Goal: Task Accomplishment & Management: Use online tool/utility

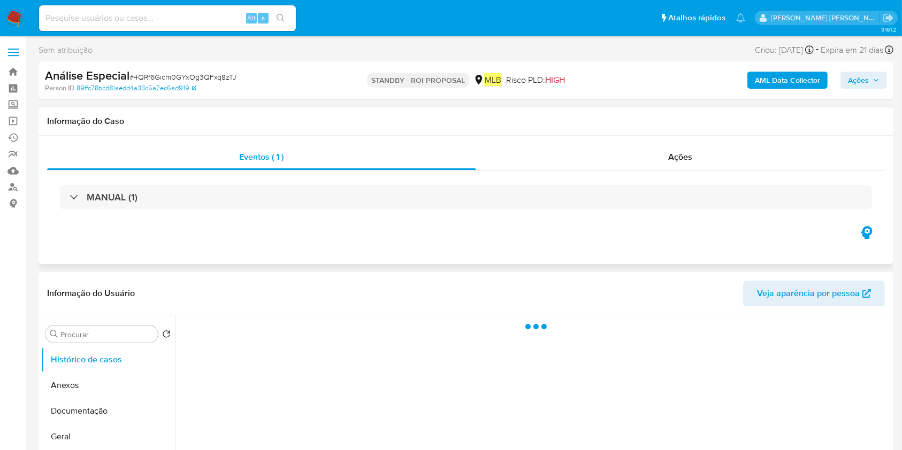
select select "10"
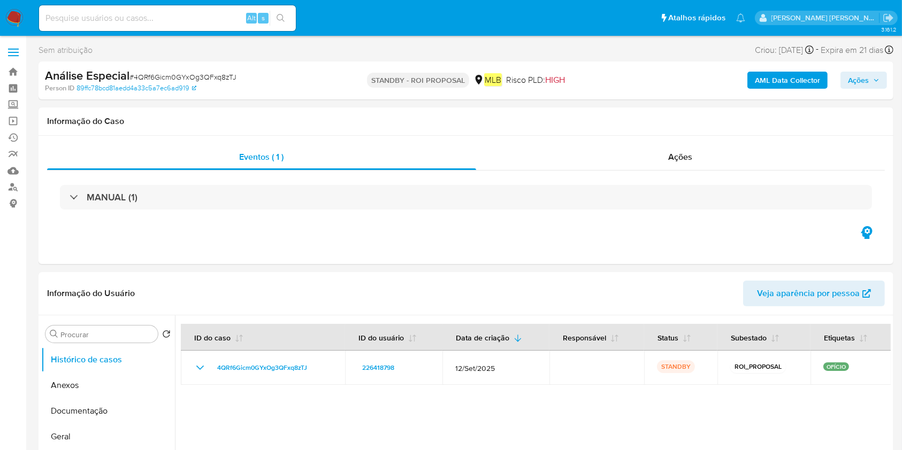
click at [165, 80] on span "# 4QRf6Gicm0GYxOg3QFxq8zTJ" at bounding box center [182, 77] width 107 height 11
copy span "4QRf6Gicm0GYxOg3QFxq8zTJ"
click at [178, 21] on input at bounding box center [167, 18] width 257 height 14
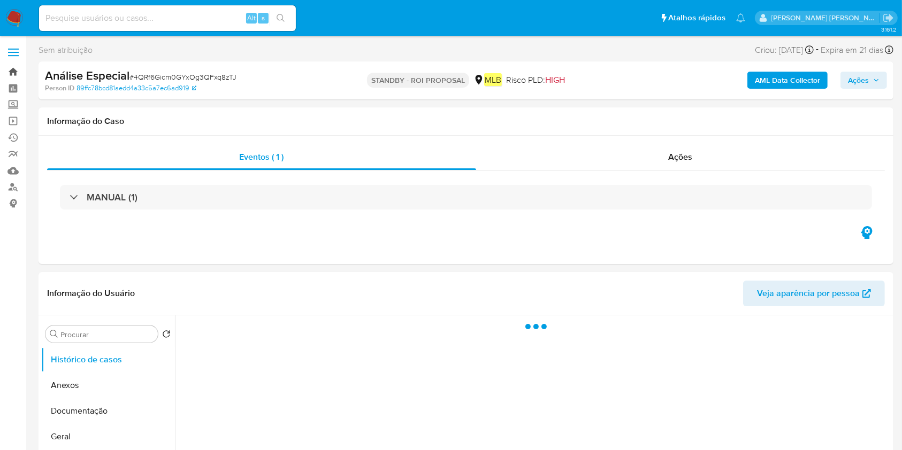
click at [6, 72] on link "Bandeja" at bounding box center [63, 72] width 127 height 17
select select "10"
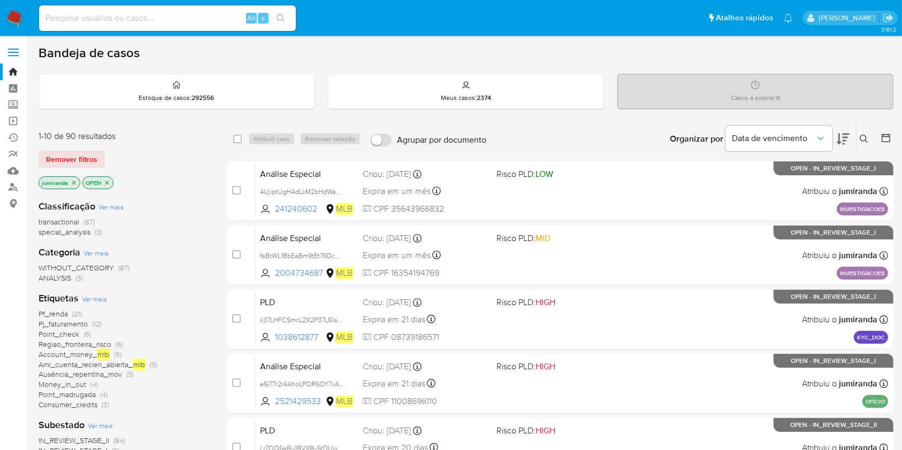
click at [860, 137] on icon at bounding box center [863, 139] width 9 height 9
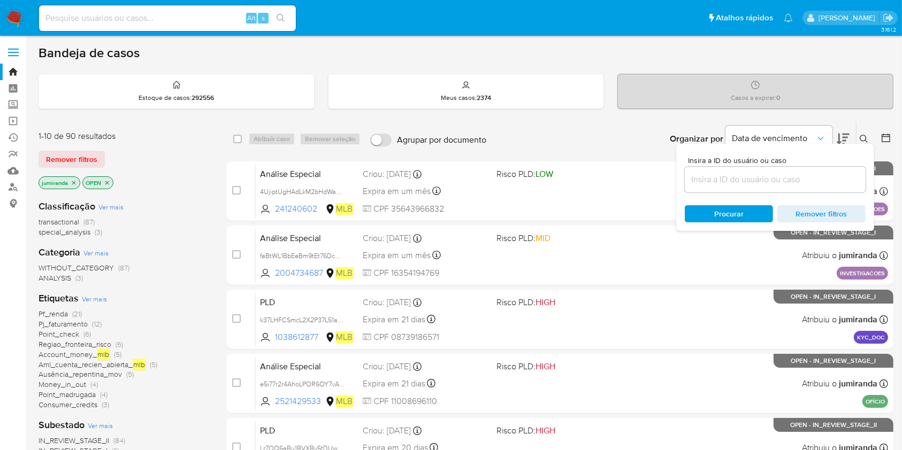
click at [72, 181] on icon "close-filter" at bounding box center [74, 183] width 6 height 6
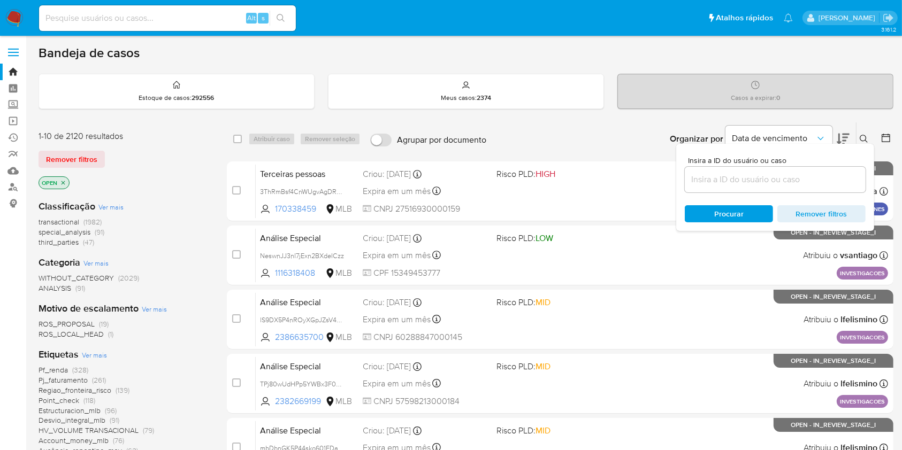
click at [747, 183] on input at bounding box center [775, 180] width 181 height 14
paste input "4QRf6Gicm0GYxOg3QFxq8zTJ"
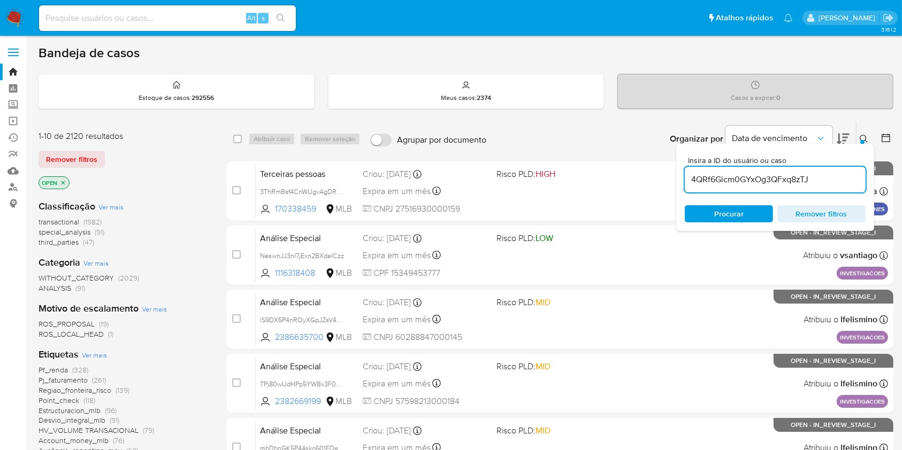
type input "4QRf6Gicm0GYxOg3QFxq8zTJ"
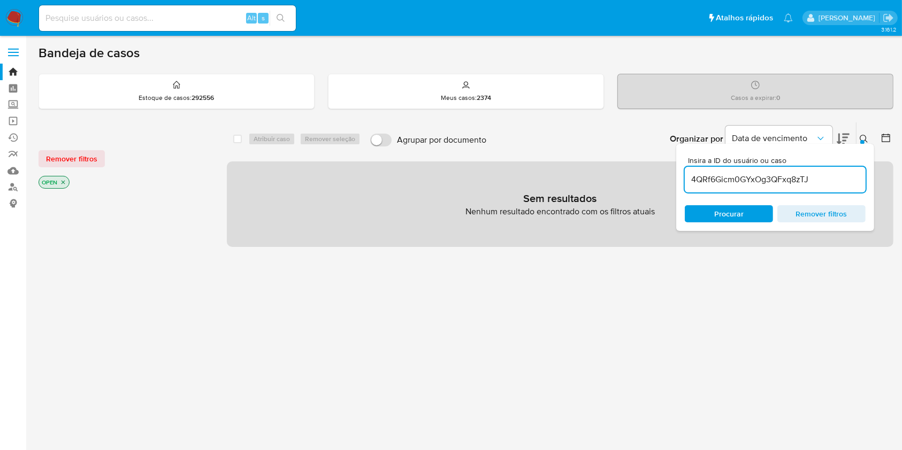
click at [59, 181] on p "OPEN" at bounding box center [54, 182] width 30 height 12
click at [65, 180] on icon "close-filter" at bounding box center [63, 182] width 6 height 6
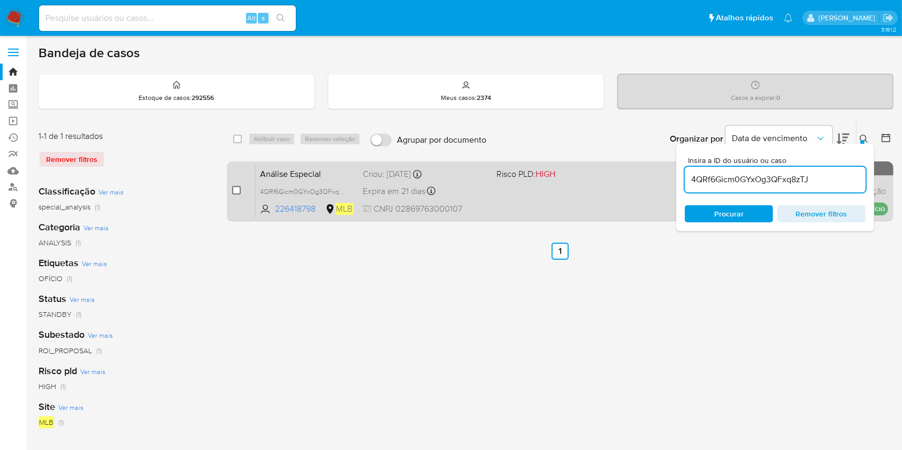
click at [238, 188] on input "checkbox" at bounding box center [236, 190] width 9 height 9
checkbox input "true"
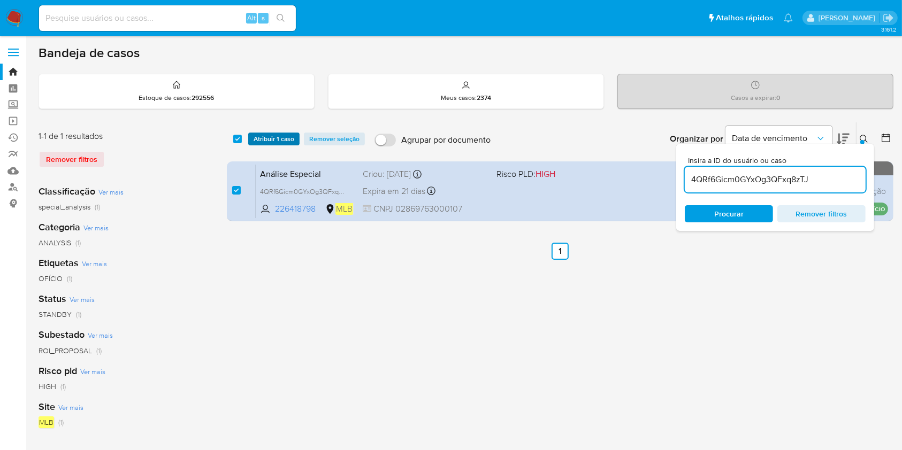
click at [278, 136] on span "Atribuir 1 caso" at bounding box center [273, 139] width 41 height 11
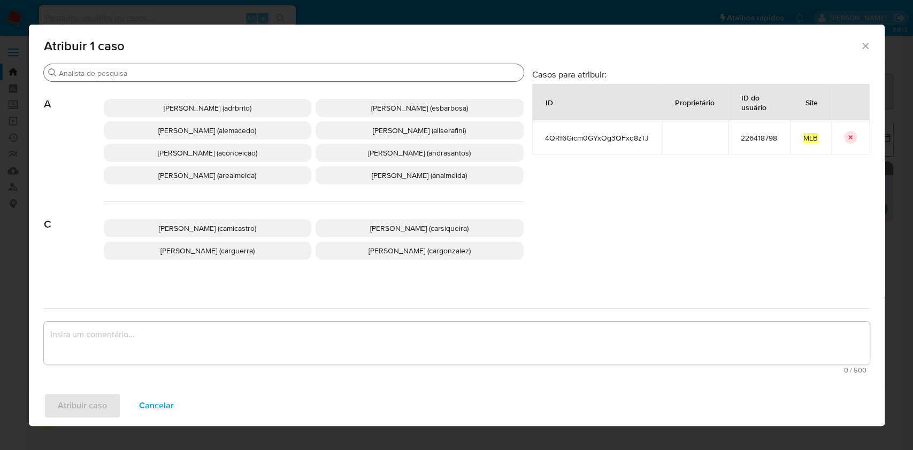
click at [231, 73] on input "Buscar" at bounding box center [289, 73] width 460 height 10
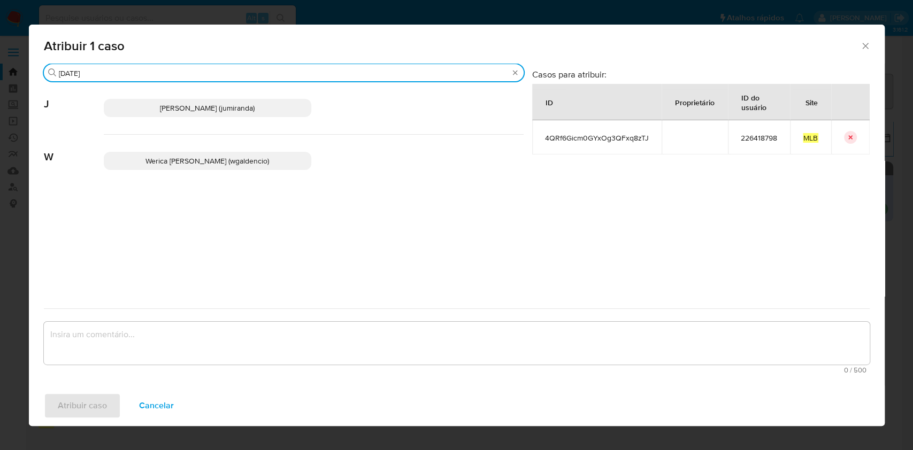
type input "jul"
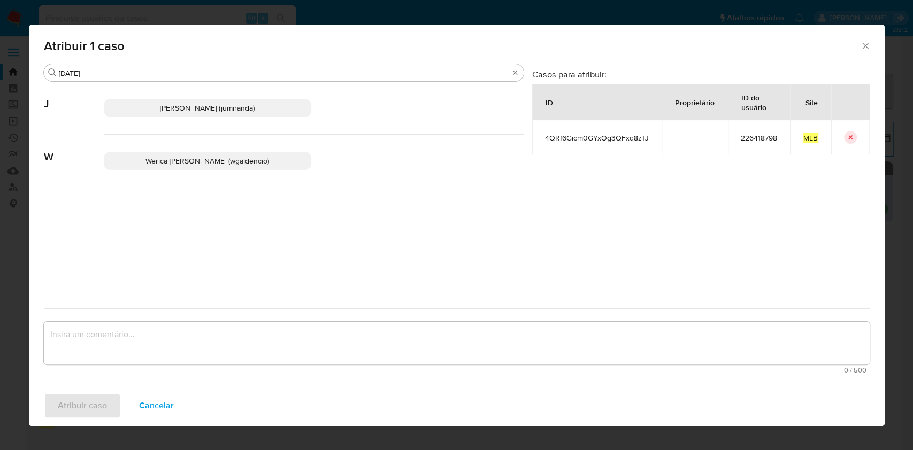
click at [203, 97] on div "Juliane Cavalcante Miranda (jumiranda)" at bounding box center [314, 108] width 420 height 53
click at [206, 103] on span "Juliane Cavalcante Miranda (jumiranda)" at bounding box center [207, 108] width 95 height 11
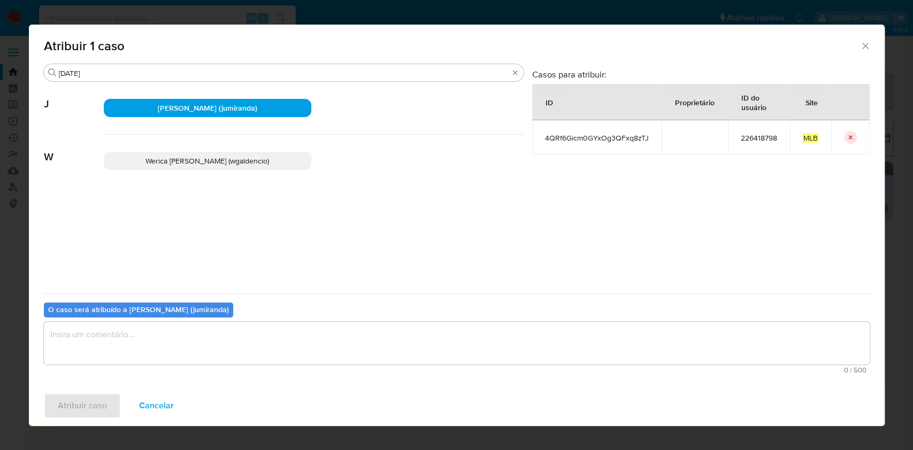
click at [125, 348] on textarea "assign-modal" at bounding box center [457, 343] width 826 height 43
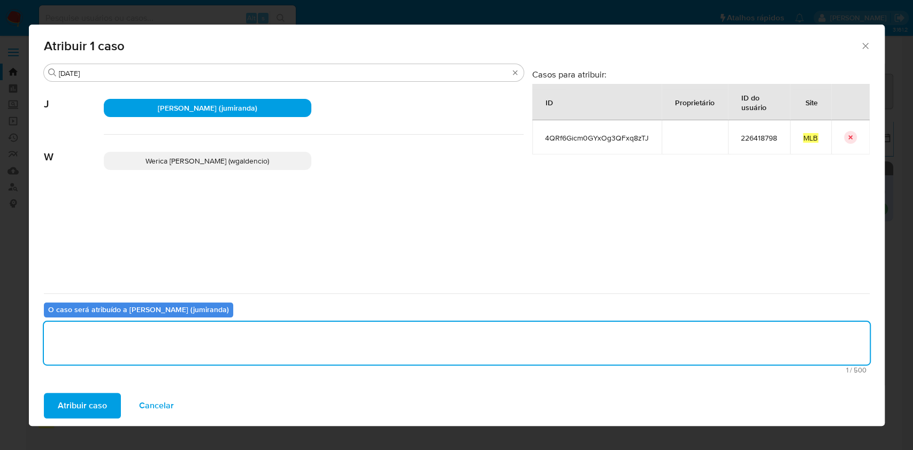
click at [88, 406] on span "Atribuir caso" at bounding box center [82, 406] width 49 height 24
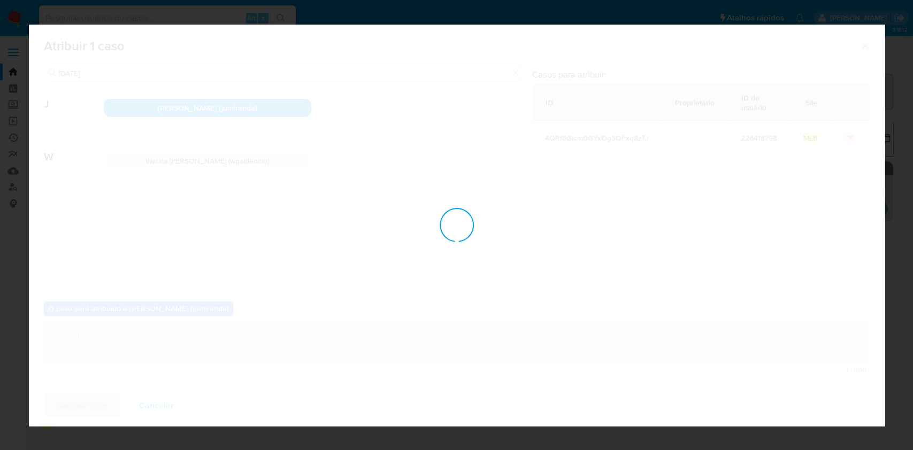
checkbox input "false"
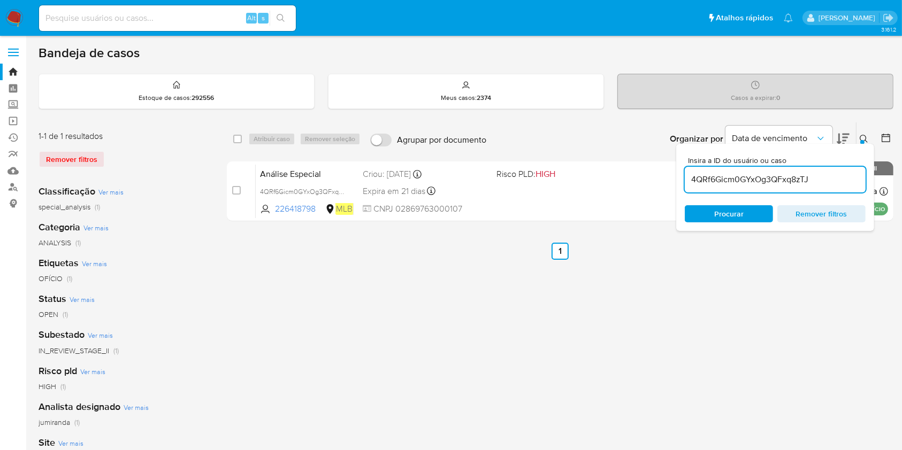
click at [210, 315] on div "1-1 de 1 resultados Remover filtros Classificação Ver mais special_analysis (1)…" at bounding box center [466, 357] width 855 height 470
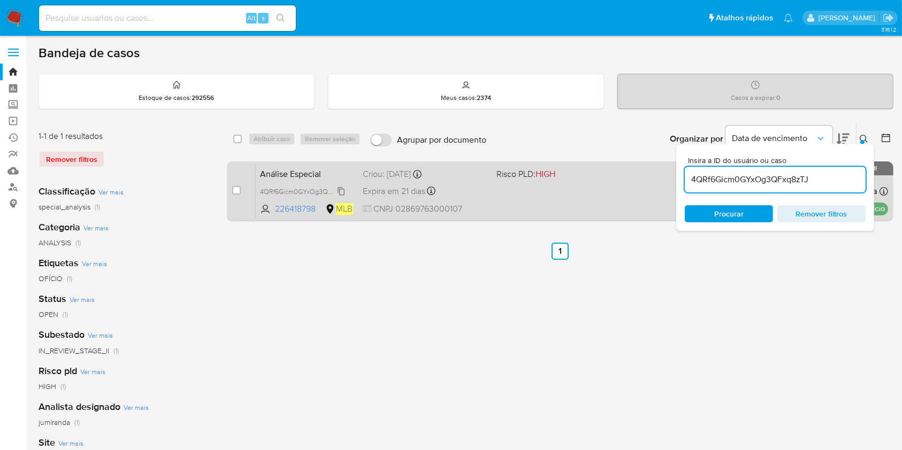
click at [305, 190] on span "4QRf6Gicm0GYxOg3QFxq8zTJ" at bounding box center [305, 191] width 91 height 12
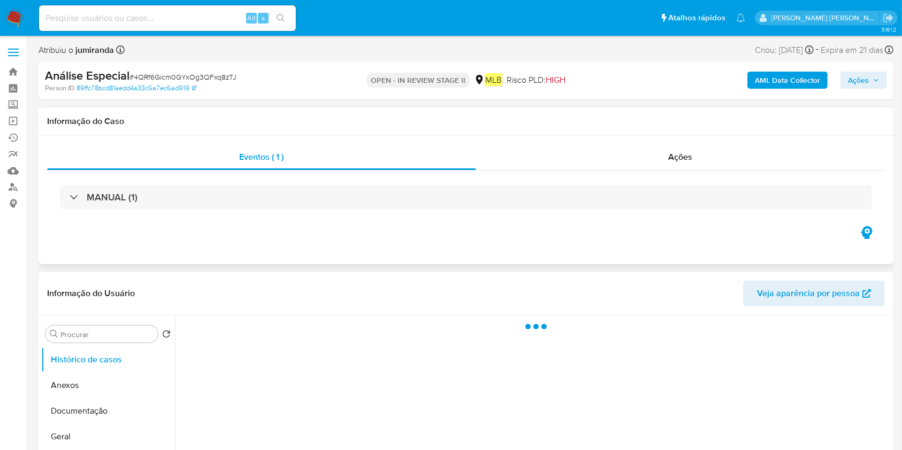
select select "10"
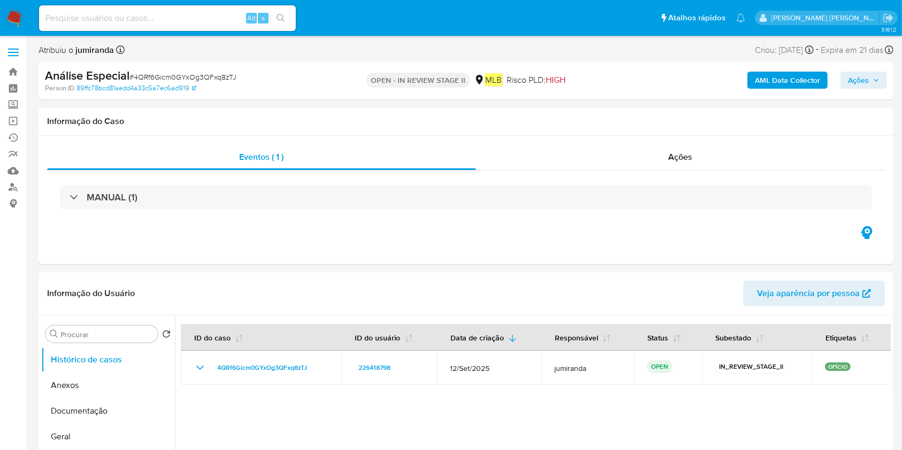
click at [870, 78] on span "Ações" at bounding box center [864, 80] width 32 height 15
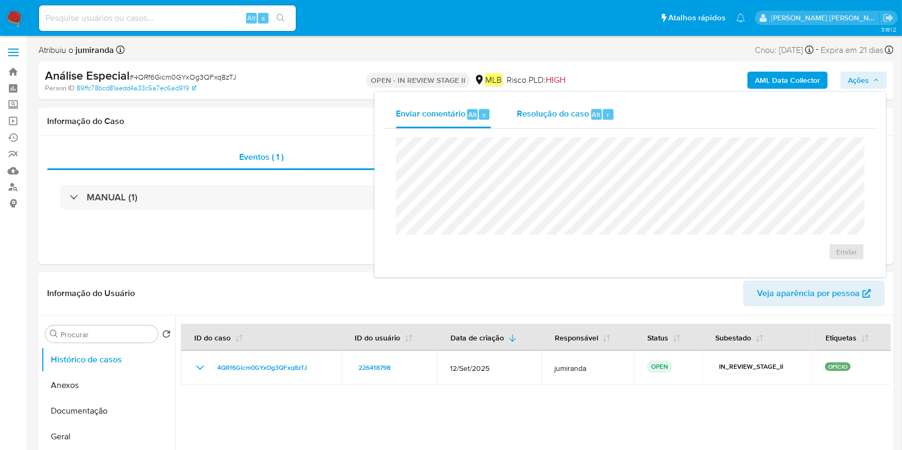
click at [599, 110] on span "Alt" at bounding box center [596, 115] width 9 height 10
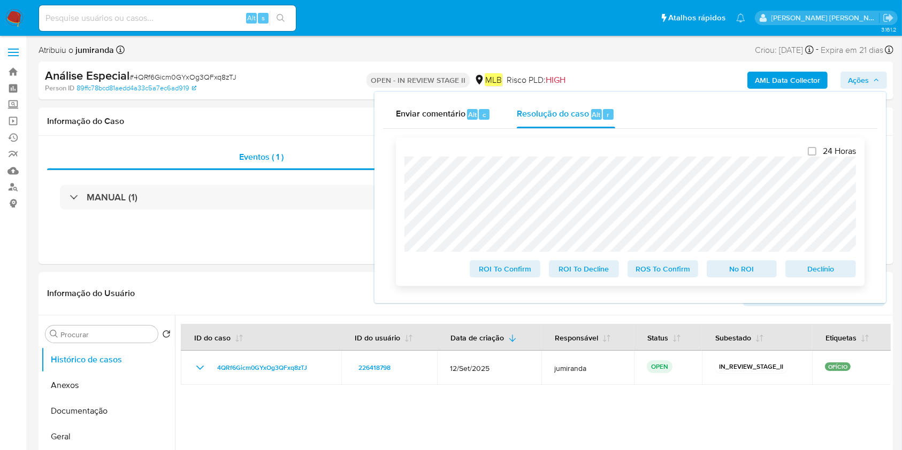
click at [747, 268] on span "No ROI" at bounding box center [742, 269] width 56 height 15
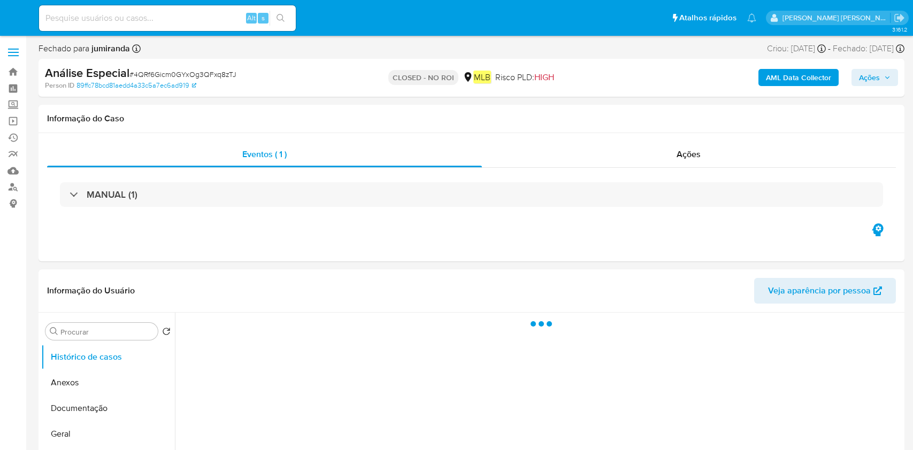
select select "10"
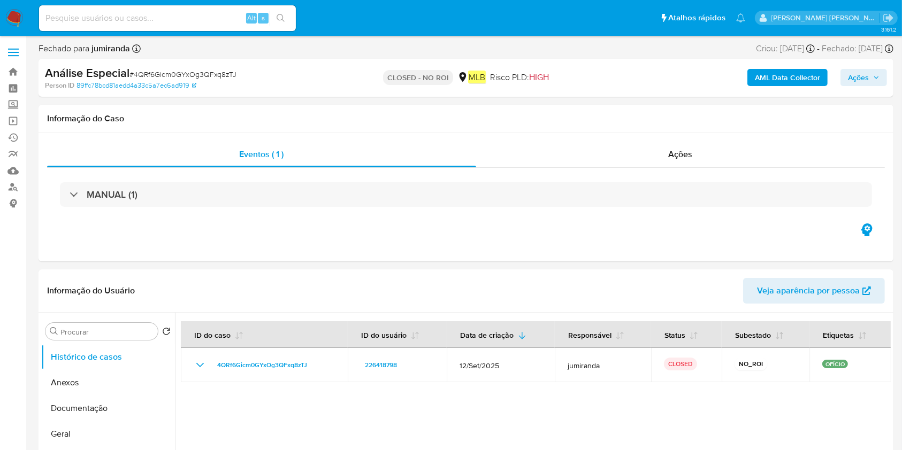
click at [198, 16] on input at bounding box center [167, 18] width 257 height 14
paste input "SFlcXTo33wHJelyyPG6FoAWM"
type input "SFlcXTo33wHJelyyPG6FoAWM"
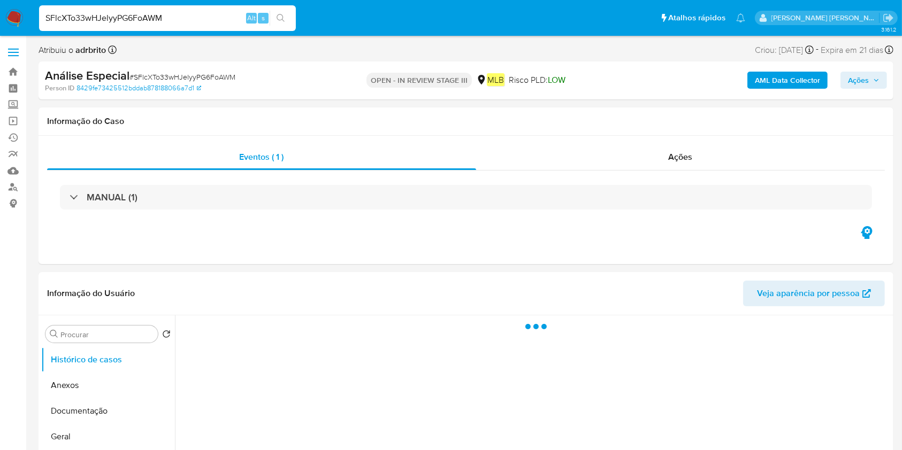
select select "10"
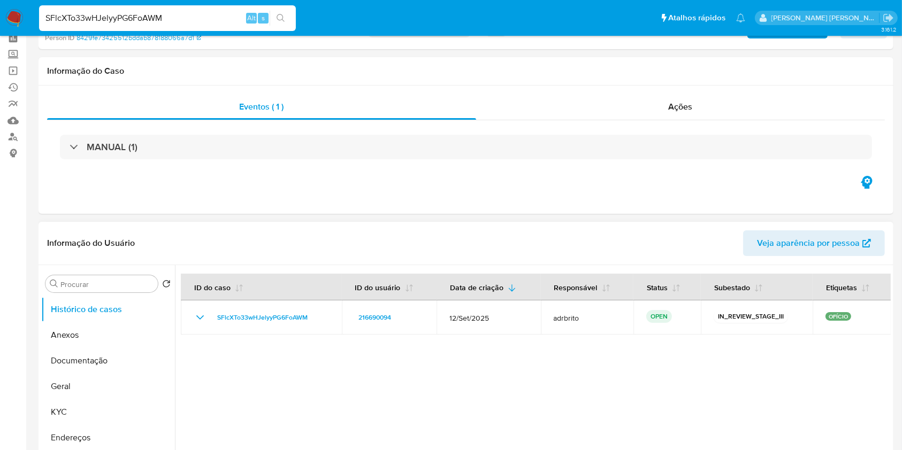
scroll to position [71, 0]
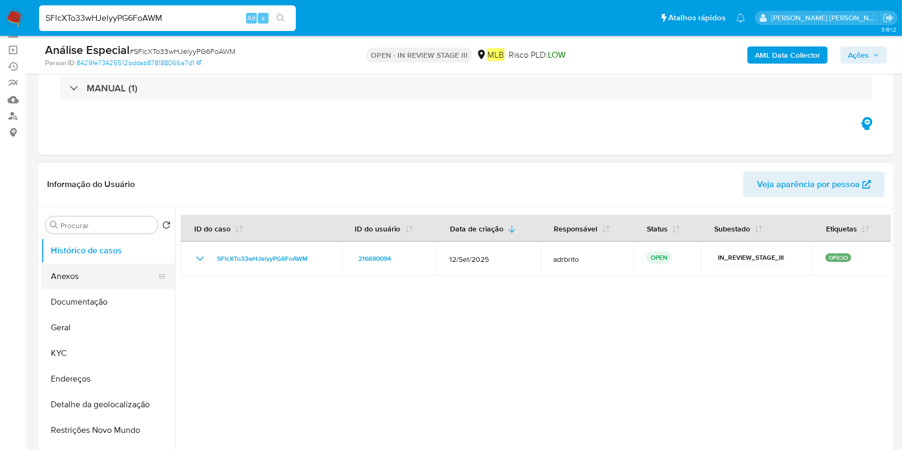
click at [147, 276] on button "Anexos" at bounding box center [103, 277] width 125 height 26
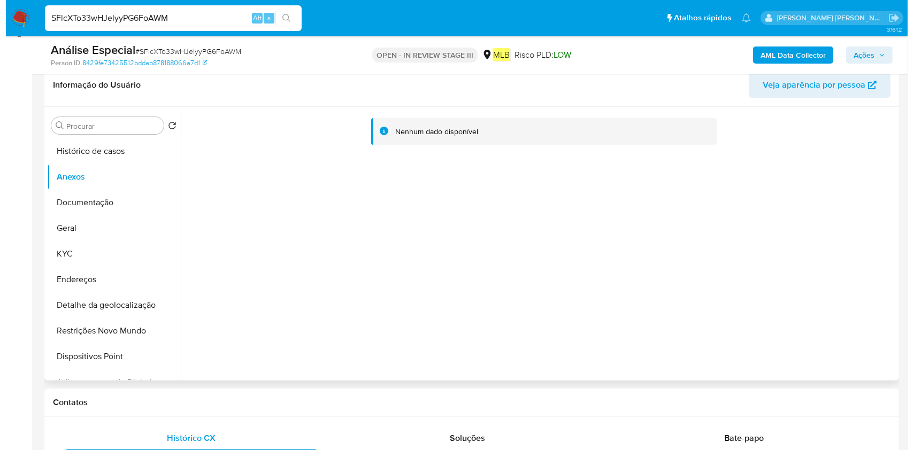
scroll to position [142, 0]
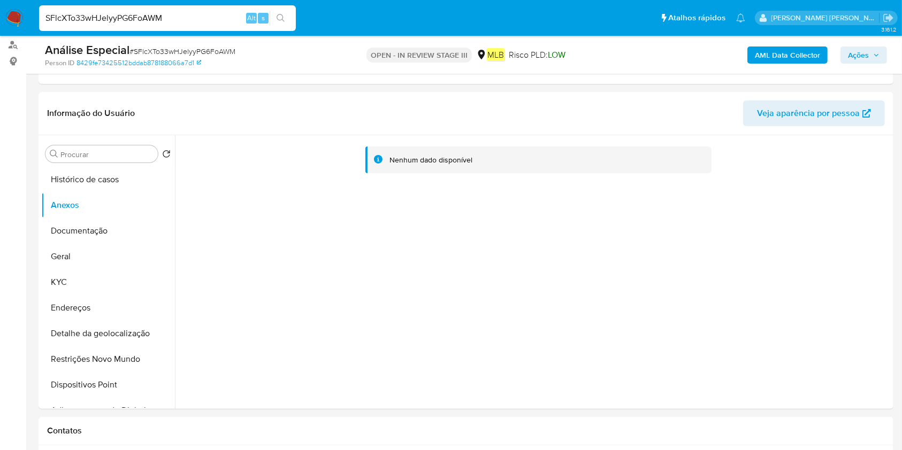
click at [790, 58] on b "AML Data Collector" at bounding box center [787, 55] width 65 height 17
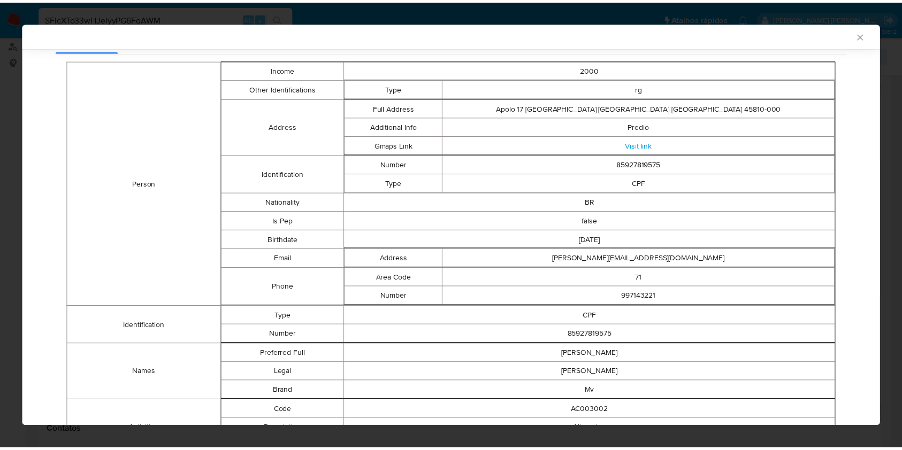
scroll to position [0, 0]
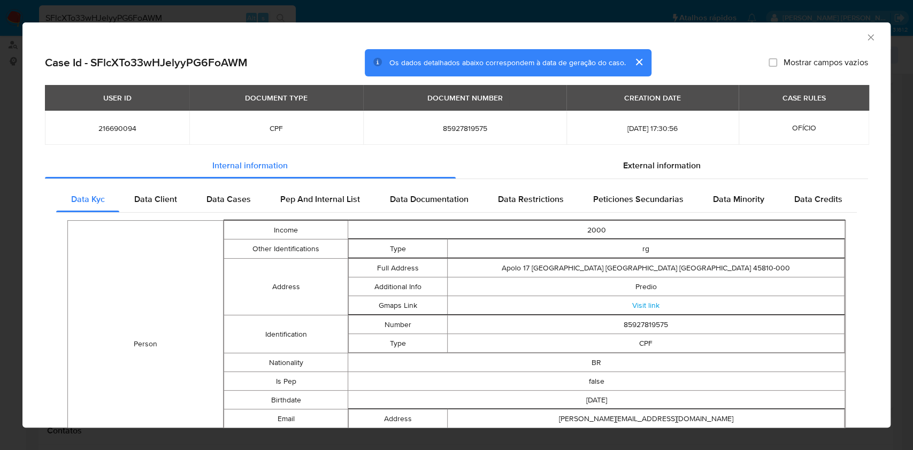
click at [865, 32] on icon "Fechar a janela" at bounding box center [870, 37] width 11 height 11
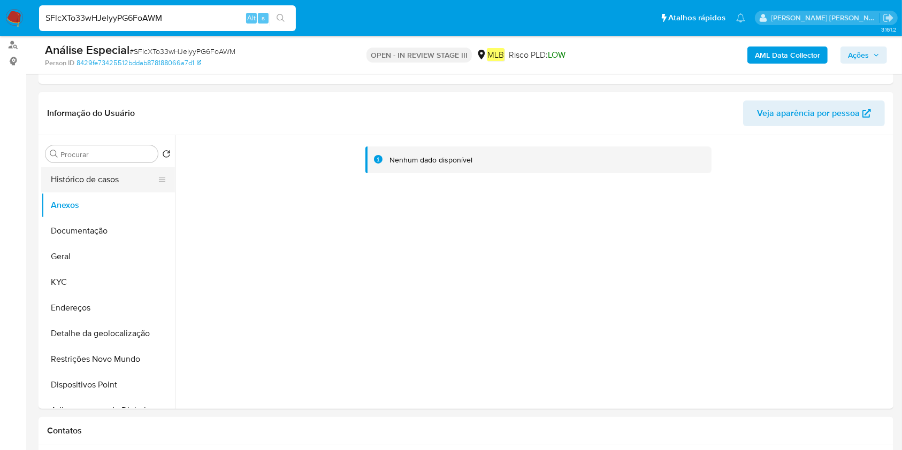
click at [114, 178] on button "Histórico de casos" at bounding box center [103, 180] width 125 height 26
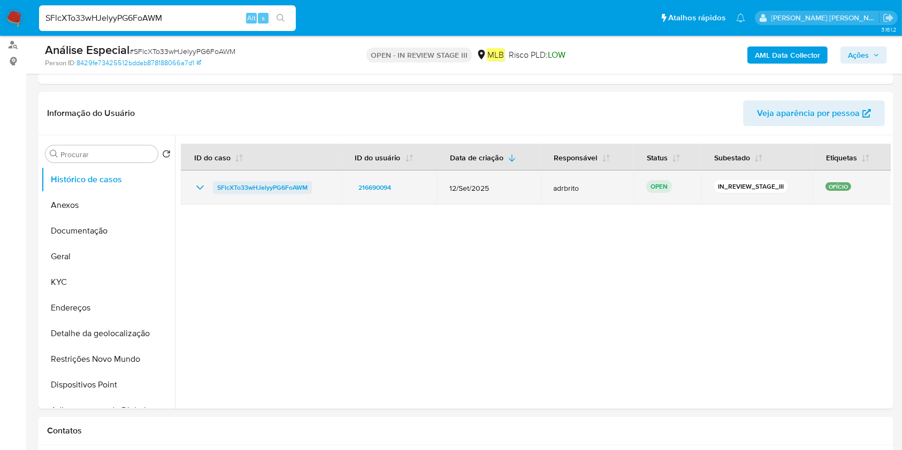
click at [286, 187] on span "SFlcXTo33wHJelyyPG6FoAWM" at bounding box center [262, 187] width 90 height 13
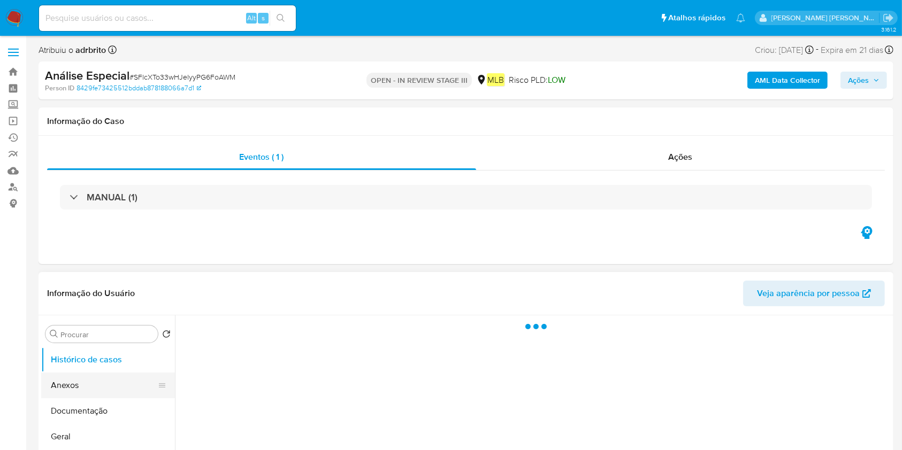
select select "10"
click at [94, 382] on button "Anexos" at bounding box center [103, 386] width 125 height 26
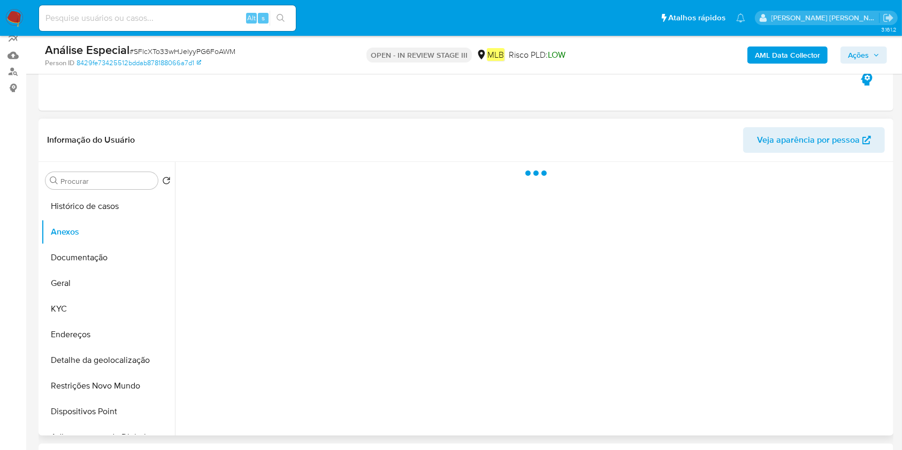
scroll to position [214, 0]
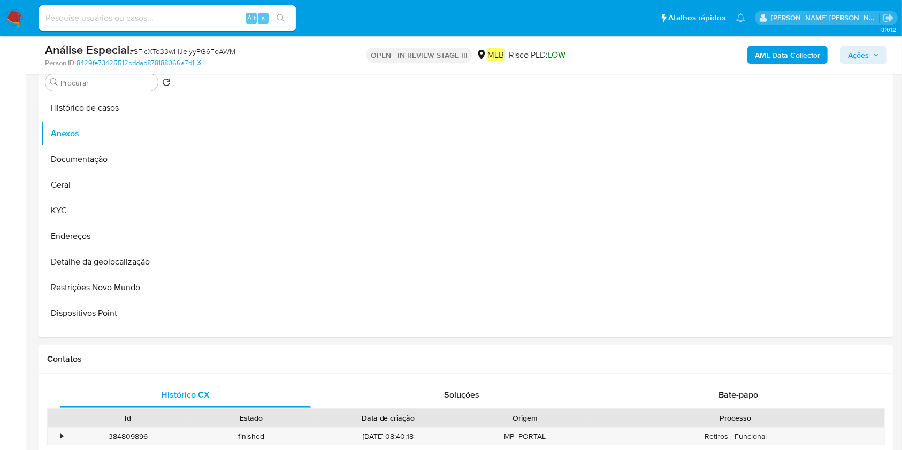
click at [779, 60] on b "AML Data Collector" at bounding box center [787, 55] width 65 height 17
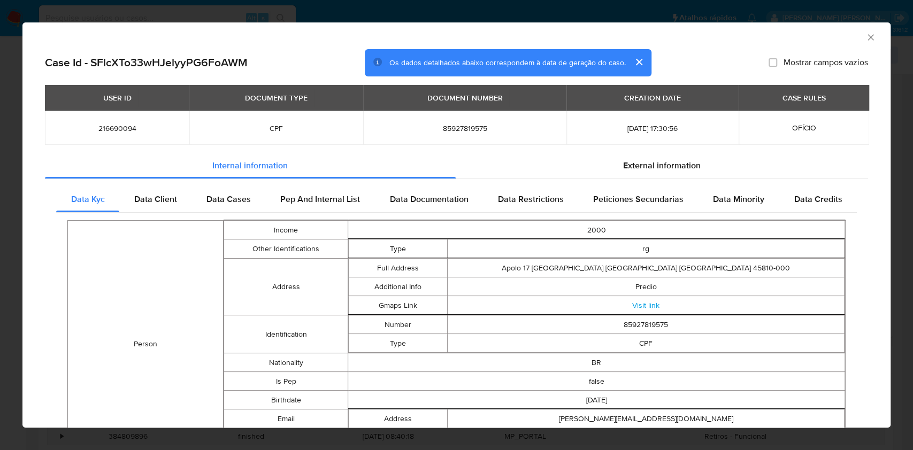
click at [865, 42] on icon "Fechar a janela" at bounding box center [870, 37] width 11 height 11
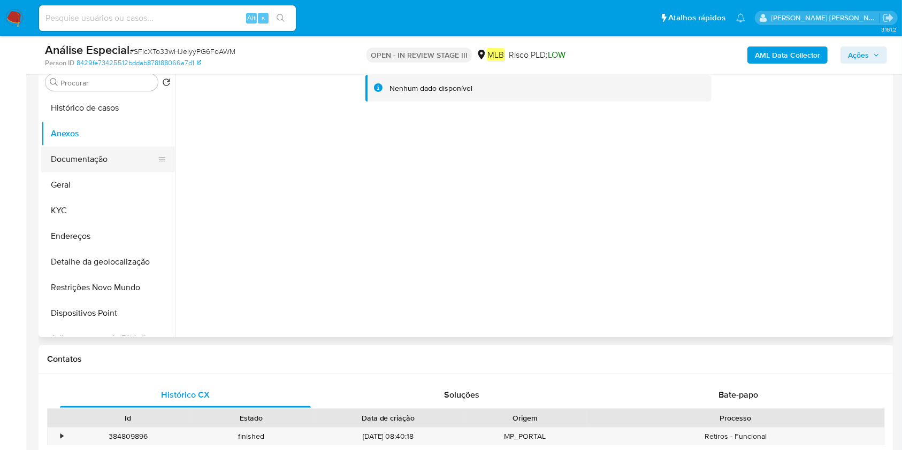
click at [84, 152] on button "Documentação" at bounding box center [103, 160] width 125 height 26
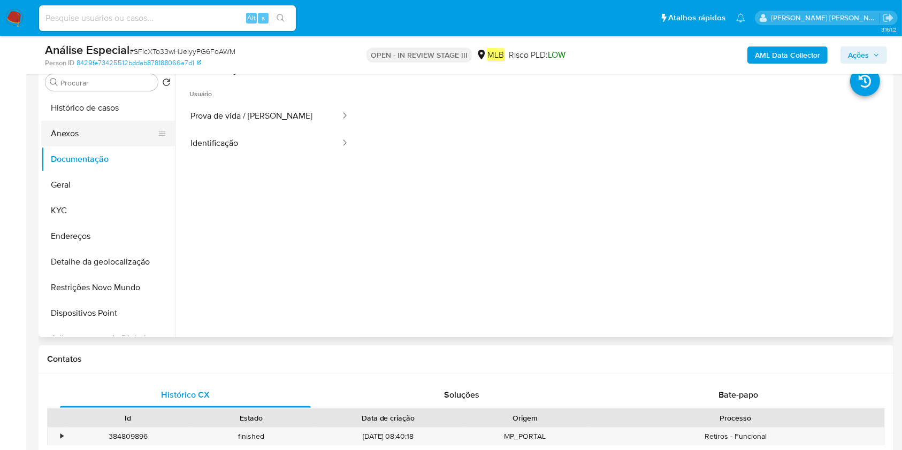
click at [97, 136] on button "Anexos" at bounding box center [103, 134] width 125 height 26
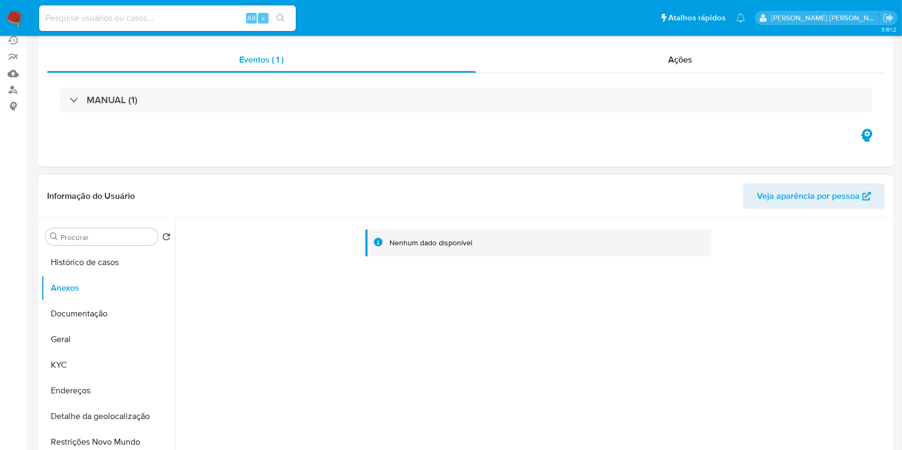
scroll to position [0, 0]
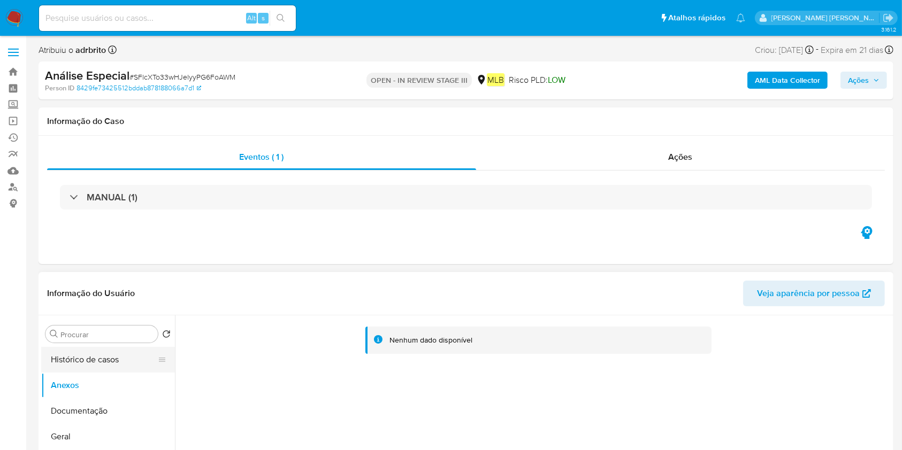
click at [113, 357] on button "Histórico de casos" at bounding box center [103, 360] width 125 height 26
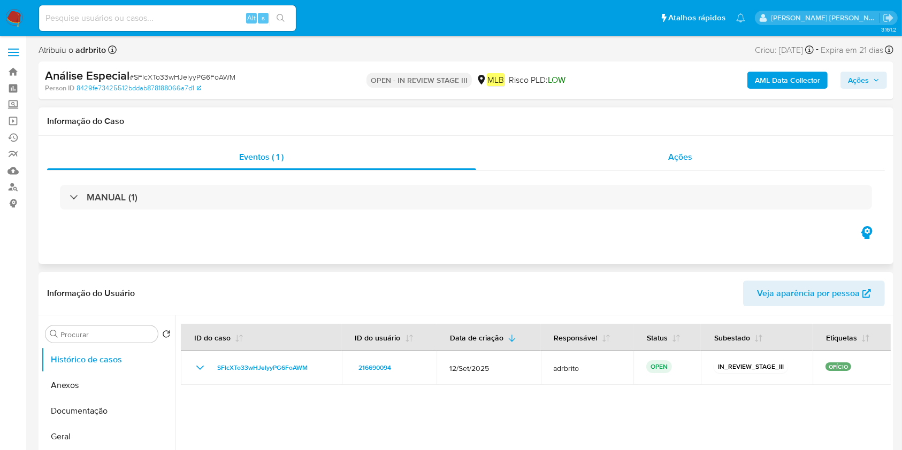
click at [676, 156] on span "Ações" at bounding box center [680, 157] width 24 height 12
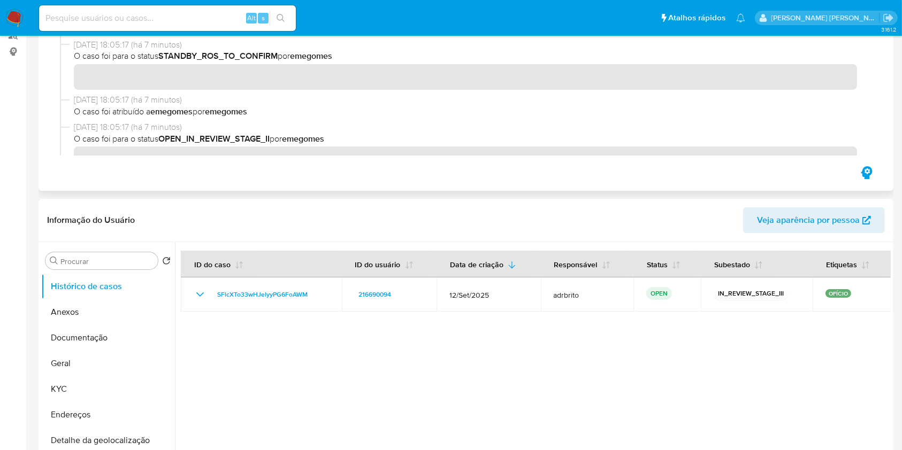
scroll to position [214, 0]
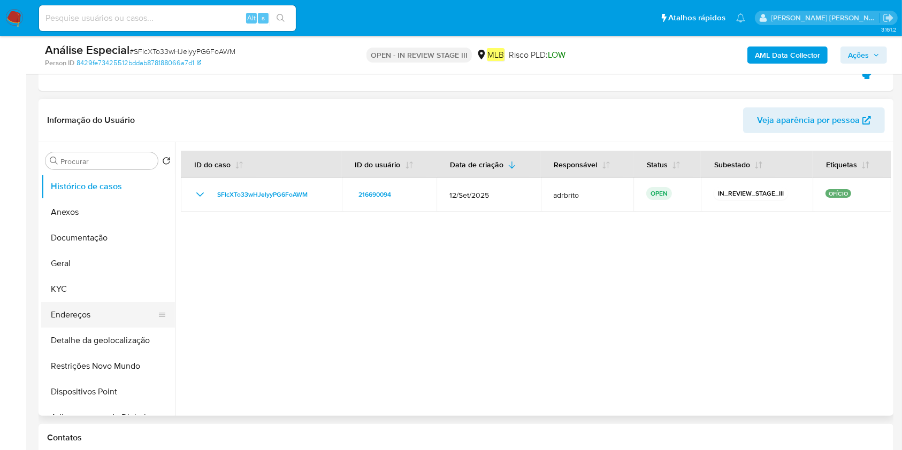
click at [122, 303] on button "Endereços" at bounding box center [103, 315] width 125 height 26
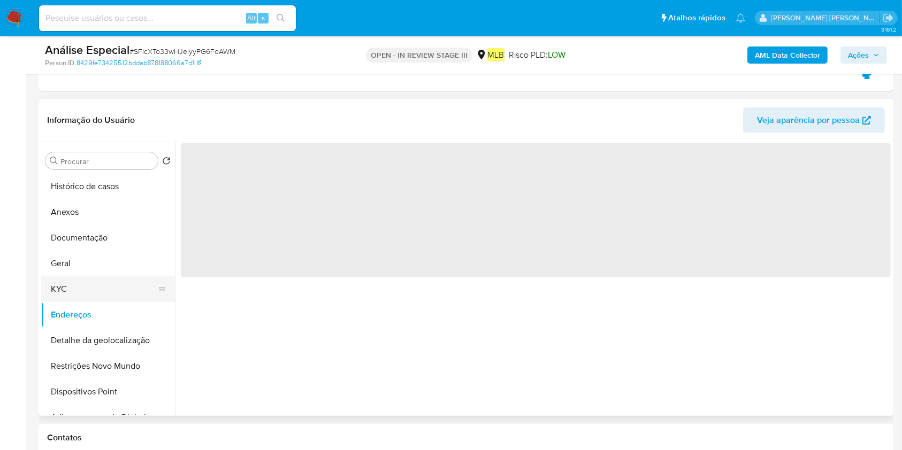
click at [124, 288] on button "KYC" at bounding box center [103, 289] width 125 height 26
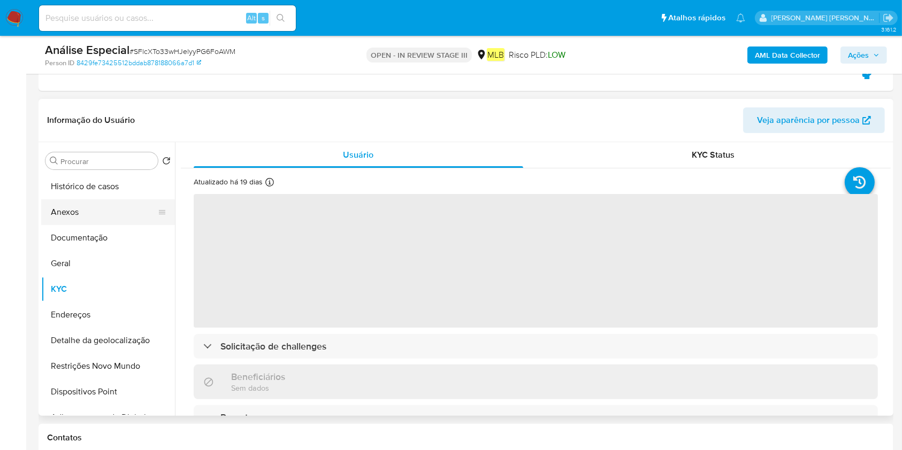
click at [106, 207] on button "Anexos" at bounding box center [103, 212] width 125 height 26
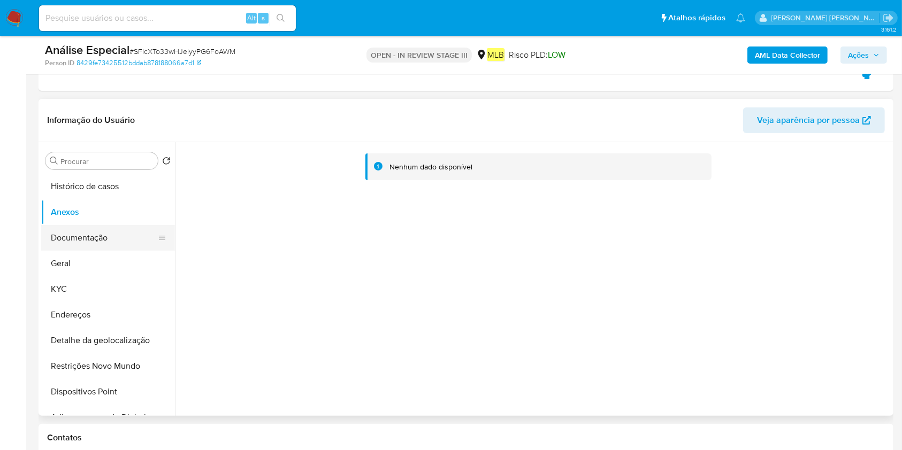
drag, startPoint x: 121, startPoint y: 219, endPoint x: 119, endPoint y: 225, distance: 6.1
click at [120, 219] on button "Anexos" at bounding box center [108, 212] width 134 height 26
click at [93, 255] on button "Geral" at bounding box center [103, 264] width 125 height 26
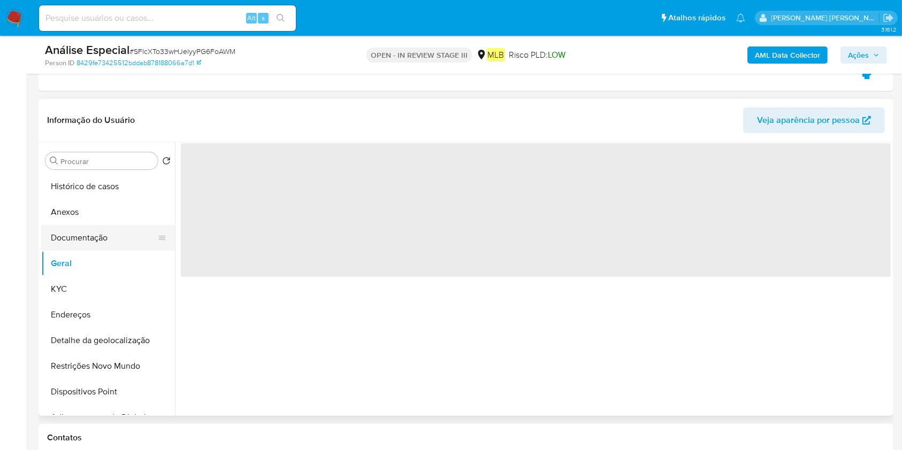
click at [96, 242] on button "Documentação" at bounding box center [103, 238] width 125 height 26
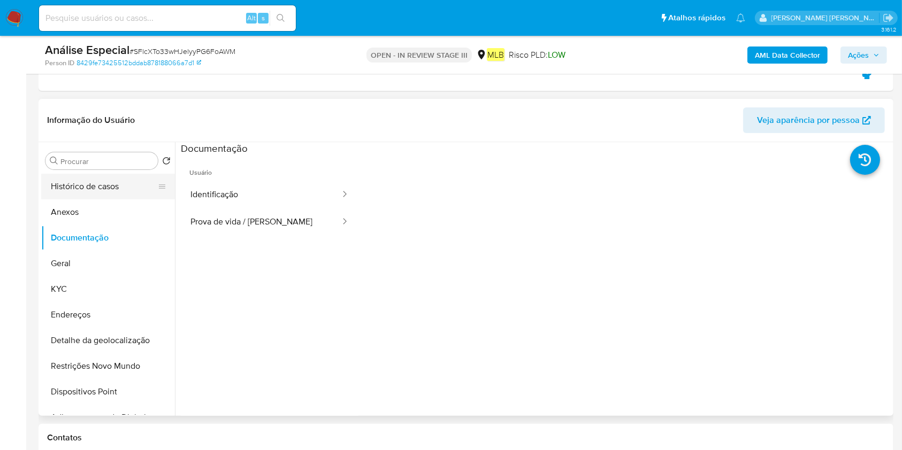
click at [99, 198] on button "Histórico de casos" at bounding box center [103, 187] width 125 height 26
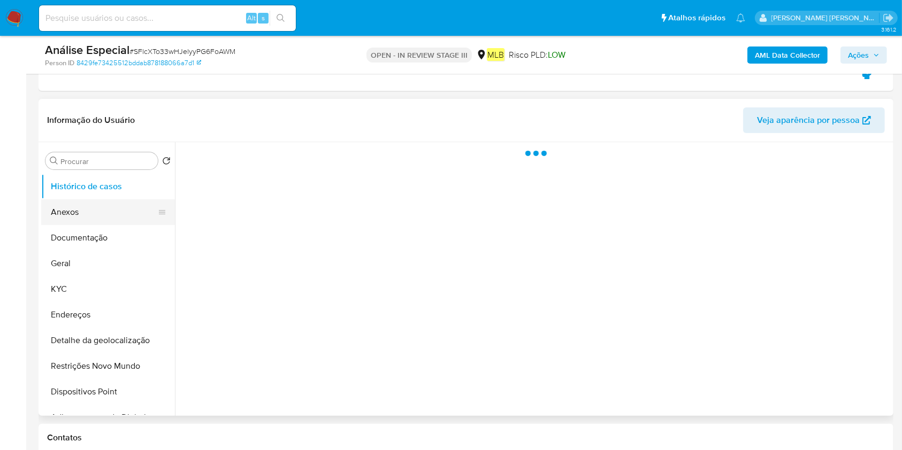
click at [103, 208] on button "Anexos" at bounding box center [103, 212] width 125 height 26
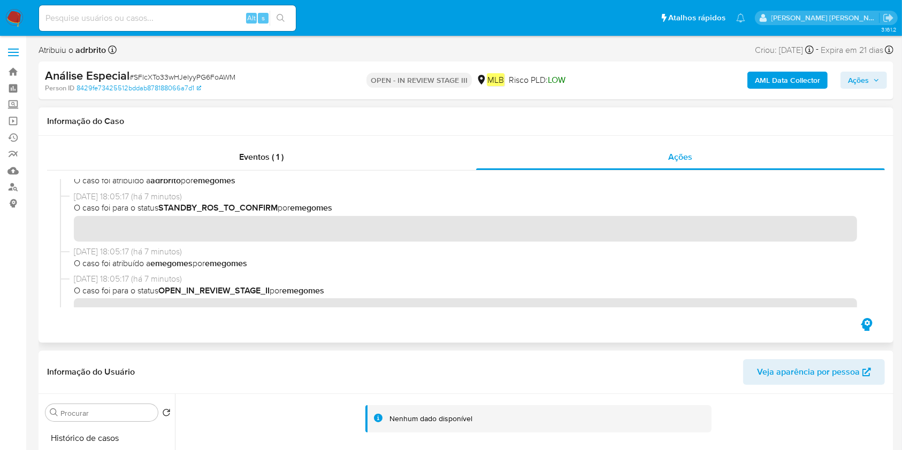
scroll to position [0, 0]
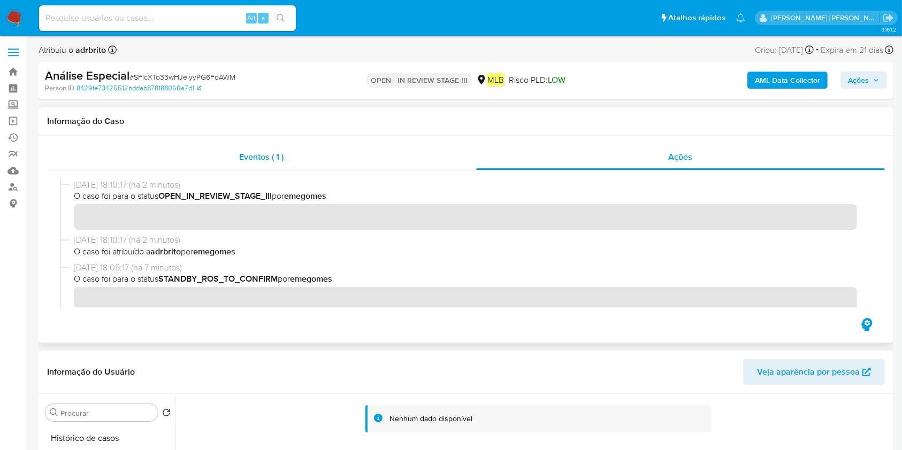
click at [348, 169] on div "Eventos ( 1 ) Ações" at bounding box center [465, 230] width 837 height 172
click at [351, 159] on div "Eventos ( 1 )" at bounding box center [261, 157] width 429 height 26
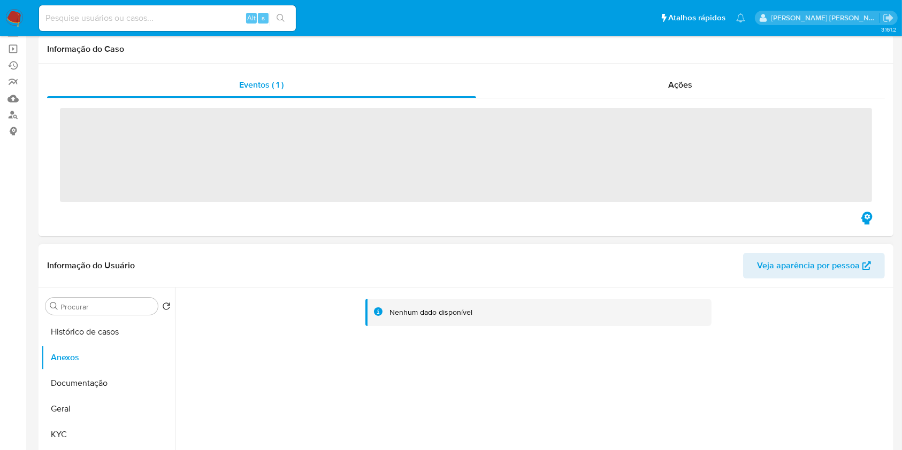
scroll to position [142, 0]
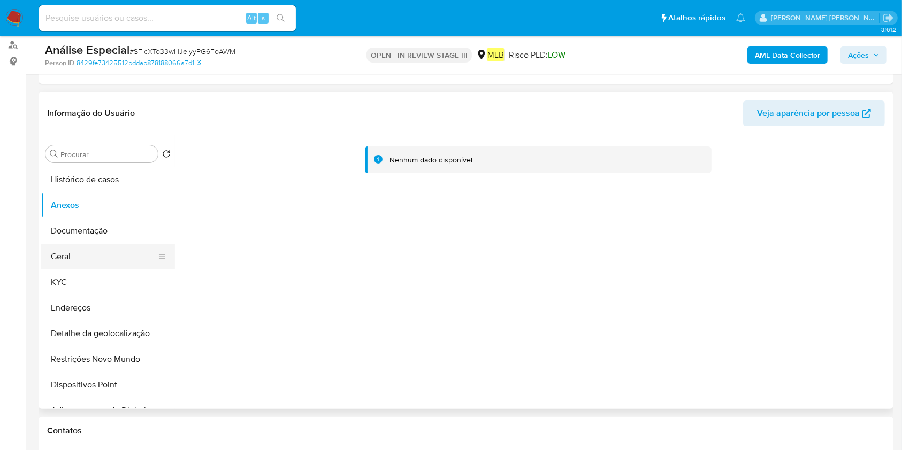
click at [88, 255] on button "Geral" at bounding box center [103, 257] width 125 height 26
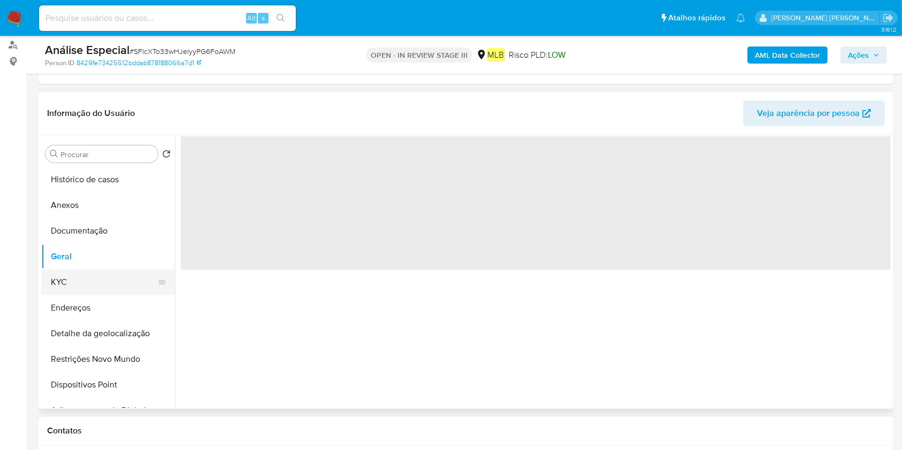
click at [82, 284] on button "KYC" at bounding box center [103, 283] width 125 height 26
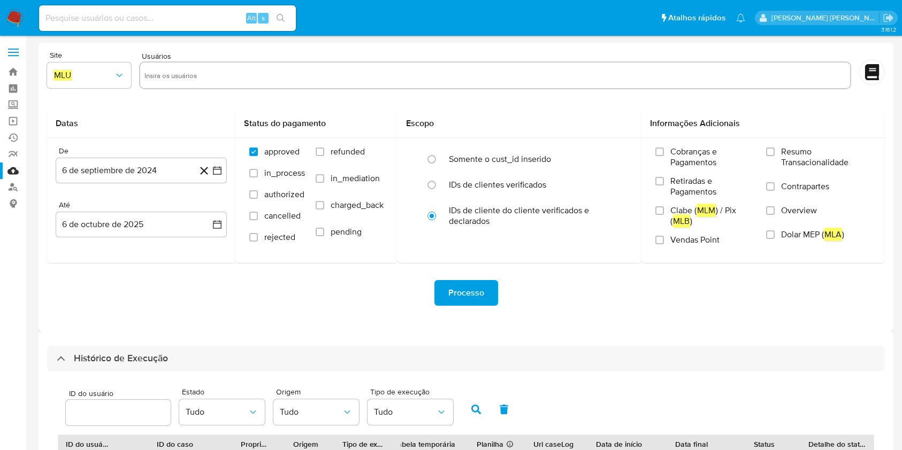
select select "10"
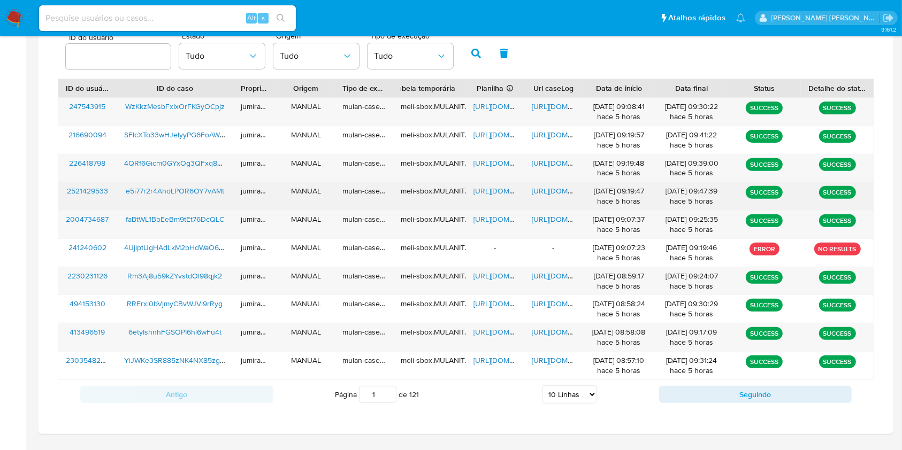
drag, startPoint x: 497, startPoint y: 194, endPoint x: 510, endPoint y: 191, distance: 12.5
click at [499, 191] on span "https://docs.google.com/spreadsheets/d/1IgBS644qOnpZjuImpw8-psvSYf0wObb0AVKpRfJ…" at bounding box center [510, 191] width 74 height 11
click at [552, 190] on span "https://docs.google.com/document/d/1M9NlahB8nwzNIPWruM9COJQcE6ihma9TUp0ENWsxV3g…" at bounding box center [569, 191] width 74 height 11
click at [192, 192] on span "e5i77r2r4AhoLPOR6OY7vAMt" at bounding box center [175, 191] width 98 height 11
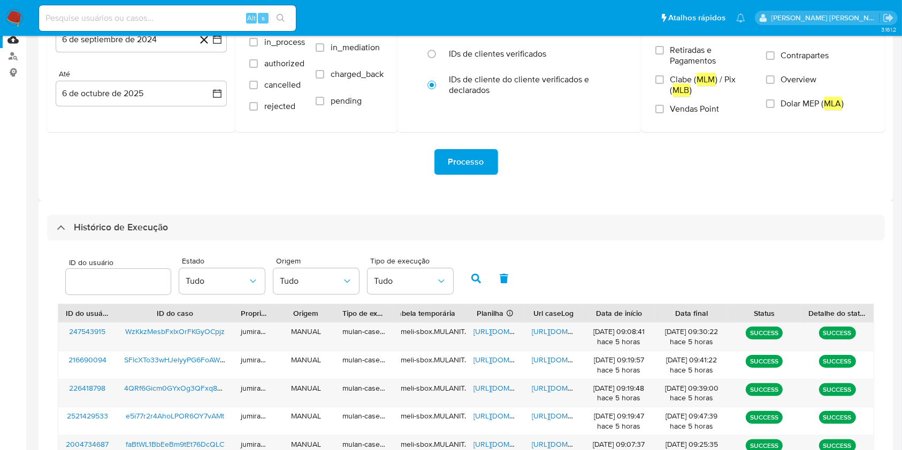
scroll to position [0, 0]
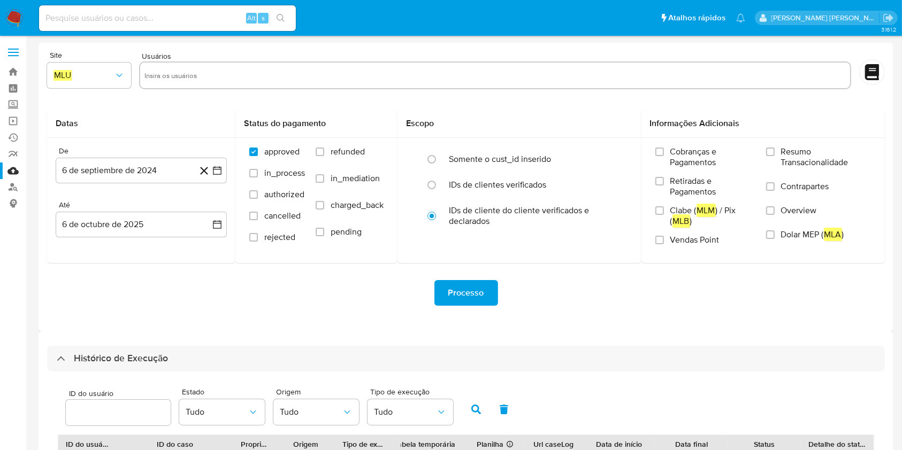
click at [6, 16] on img at bounding box center [14, 18] width 18 height 18
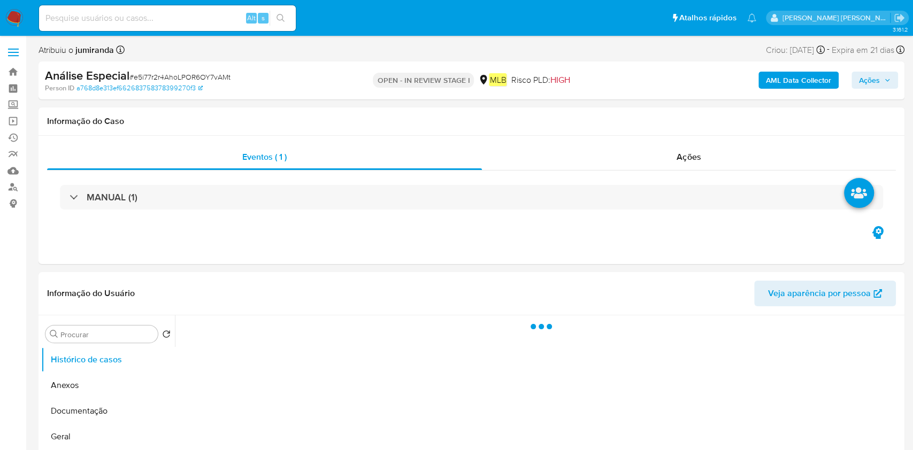
select select "10"
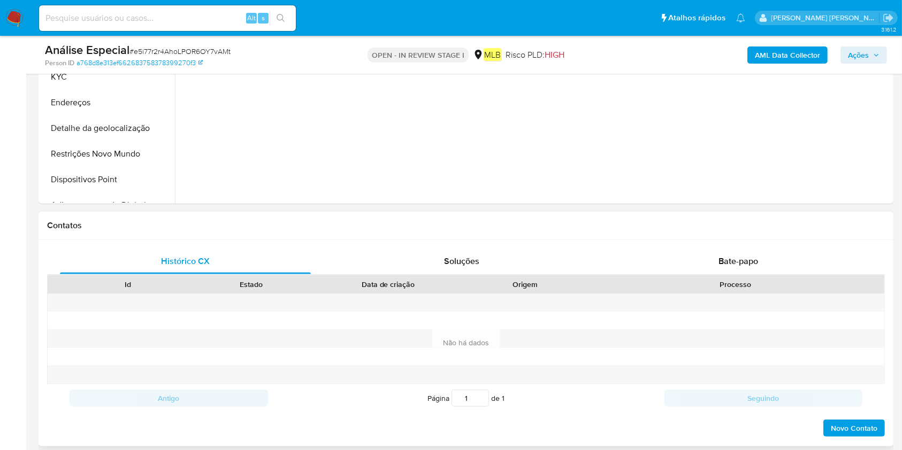
scroll to position [356, 0]
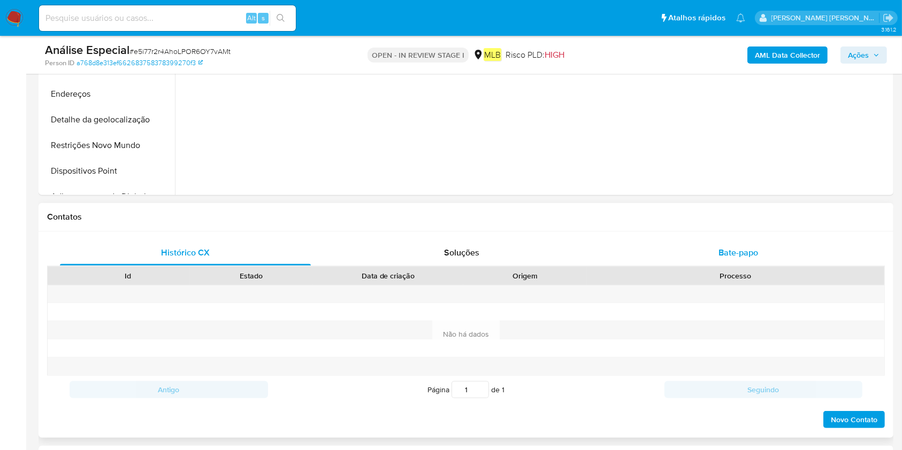
click at [728, 263] on div "Bate-papo" at bounding box center [738, 253] width 251 height 26
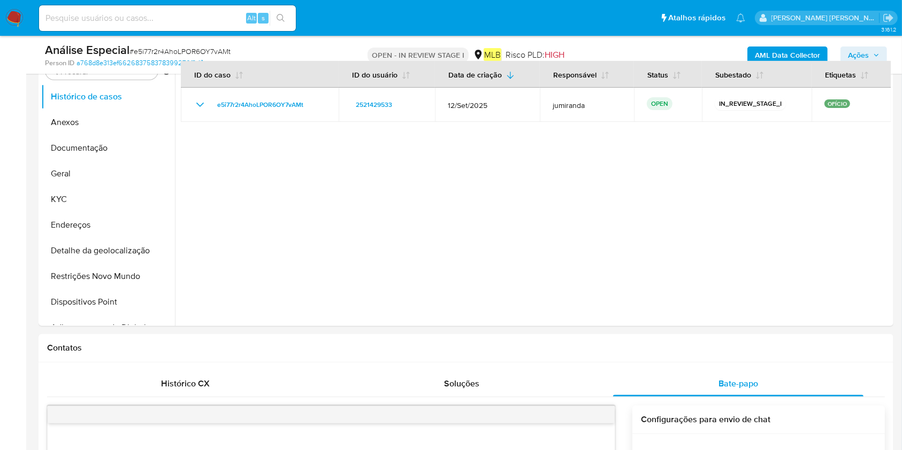
scroll to position [142, 0]
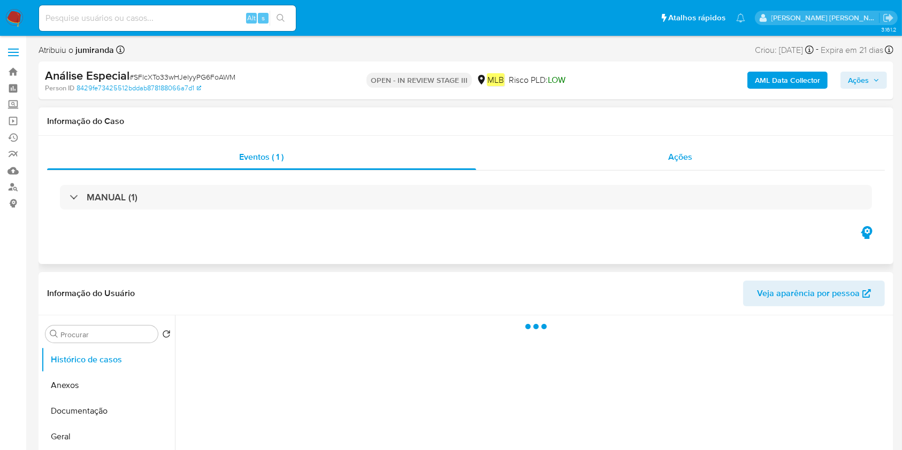
select select "10"
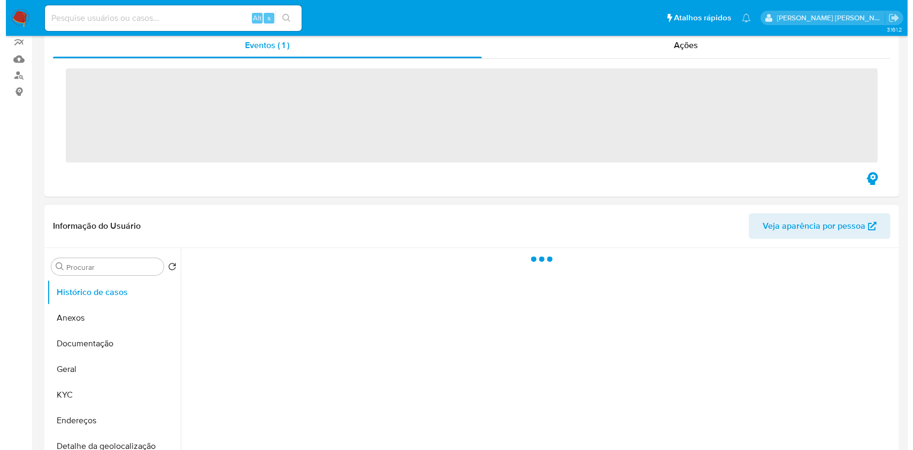
scroll to position [142, 0]
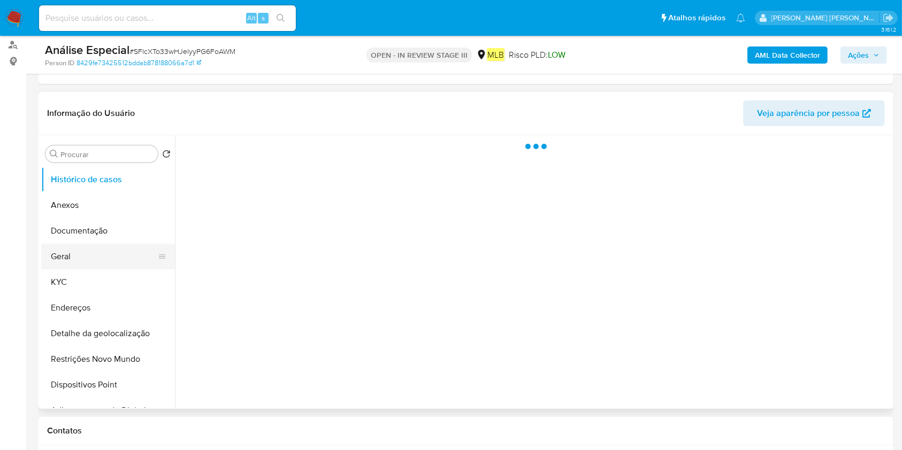
select select "10"
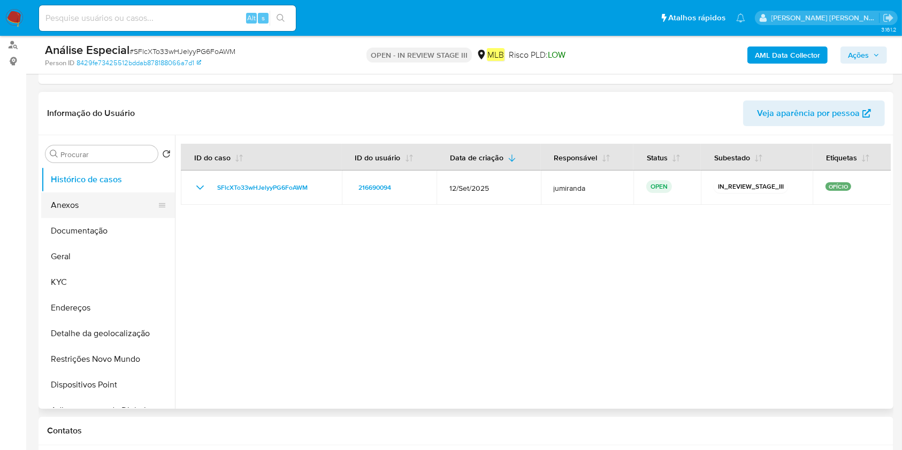
click at [110, 194] on button "Anexos" at bounding box center [103, 206] width 125 height 26
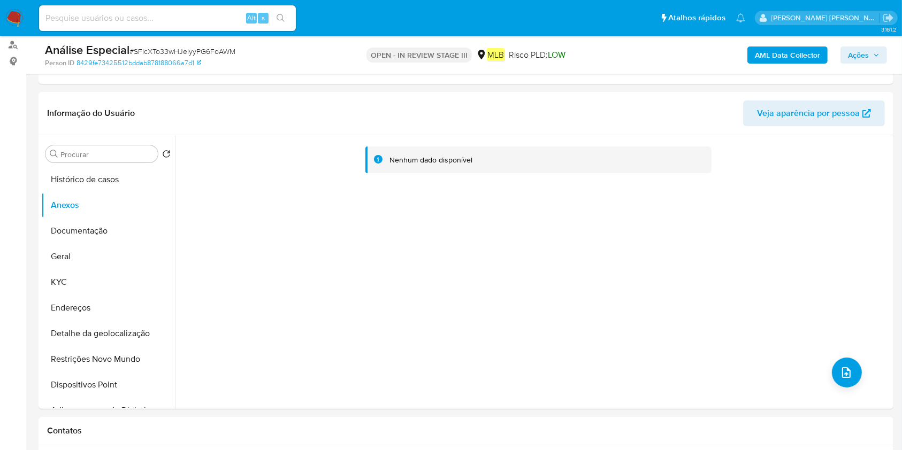
click at [802, 57] on b "AML Data Collector" at bounding box center [787, 55] width 65 height 17
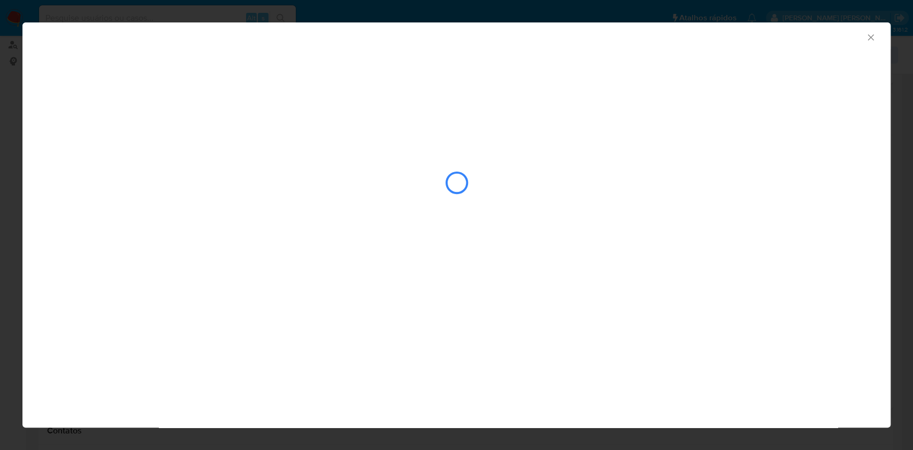
click at [109, 115] on div "AML Data Collector" at bounding box center [456, 140] width 868 height 236
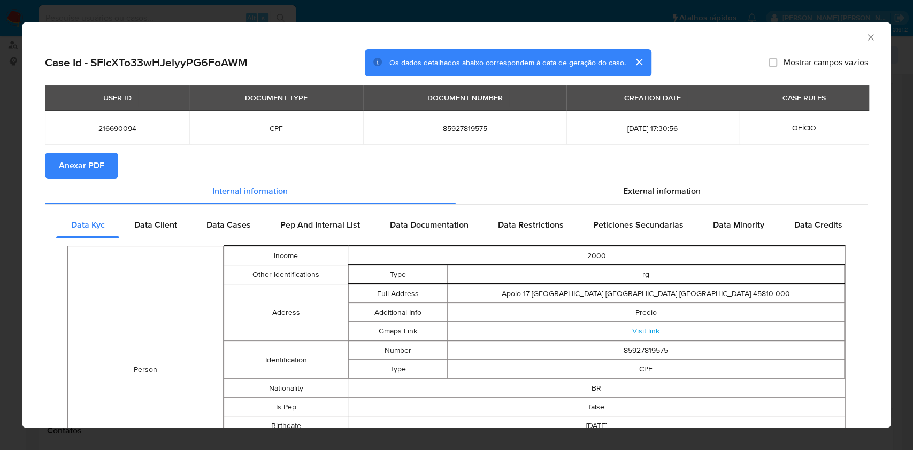
click at [87, 169] on span "Anexar PDF" at bounding box center [81, 166] width 45 height 24
click at [865, 40] on icon "Fechar a janela" at bounding box center [870, 37] width 11 height 11
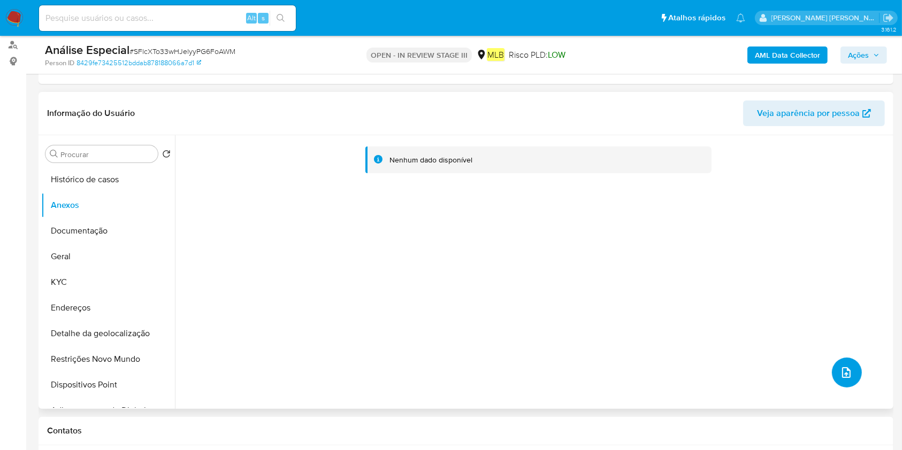
click at [832, 362] on button "upload-file" at bounding box center [847, 373] width 30 height 30
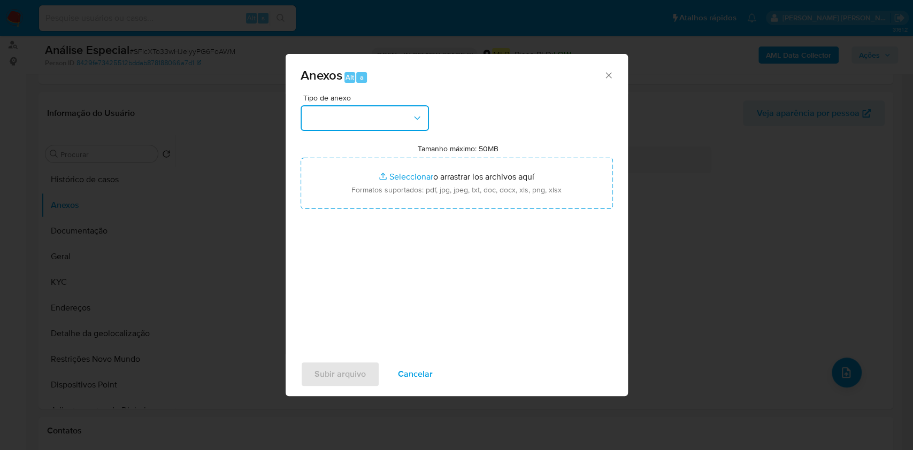
click at [388, 116] on button "button" at bounding box center [365, 118] width 128 height 26
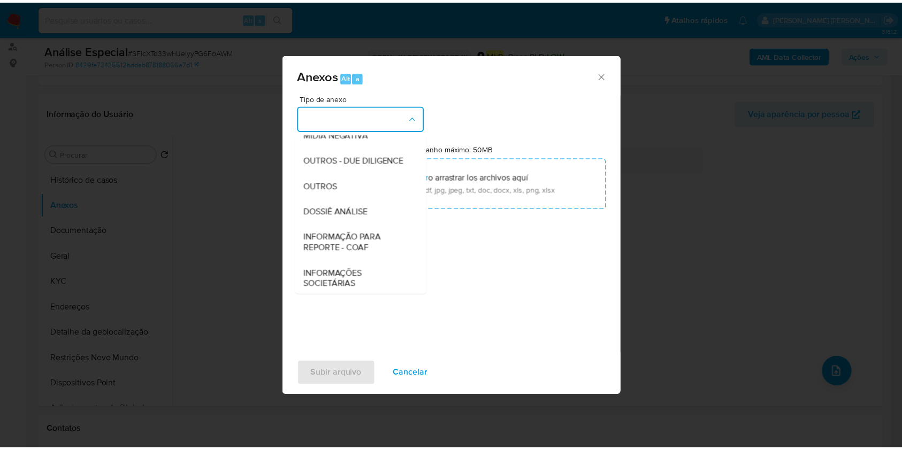
scroll to position [164, 0]
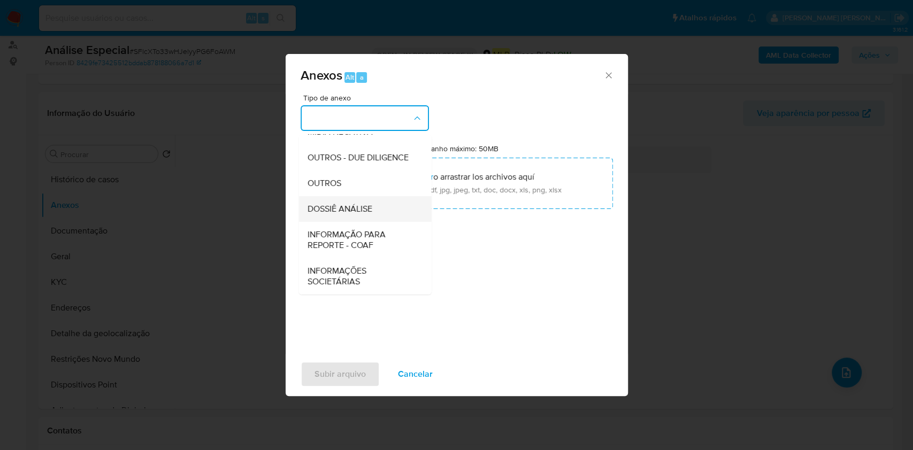
click at [375, 205] on div "DOSSIÊ ANÁLISE" at bounding box center [361, 209] width 109 height 26
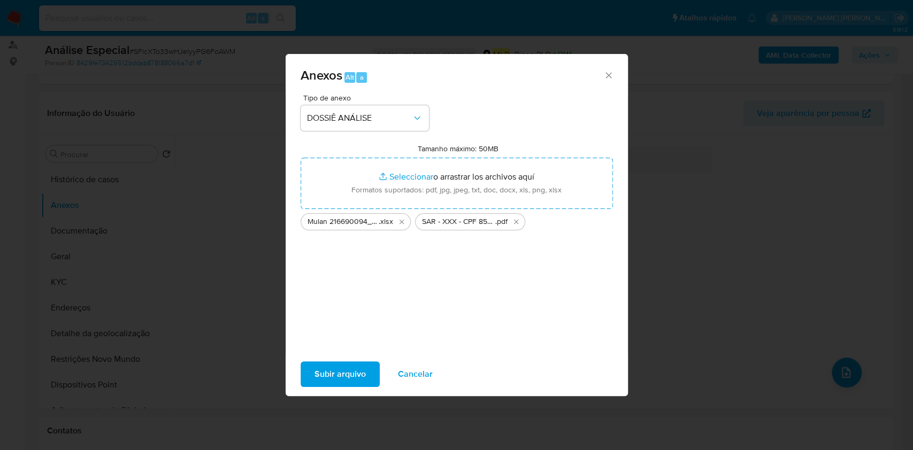
click at [362, 385] on span "Subir arquivo" at bounding box center [339, 375] width 51 height 24
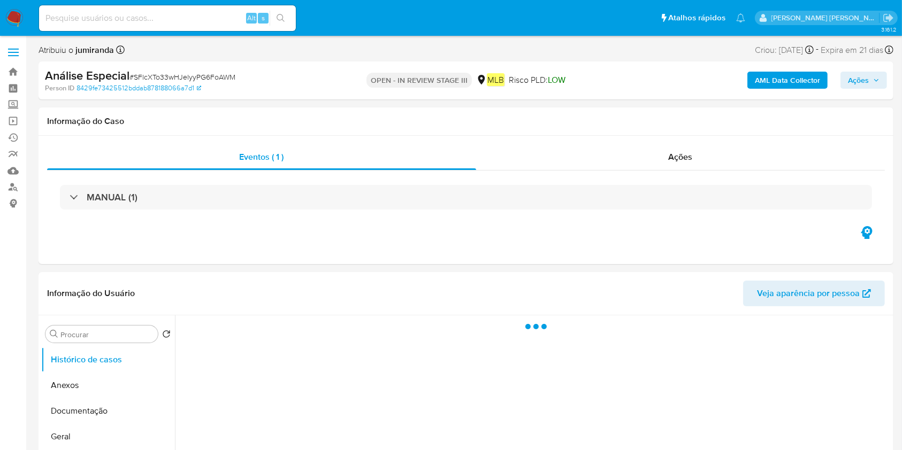
select select "10"
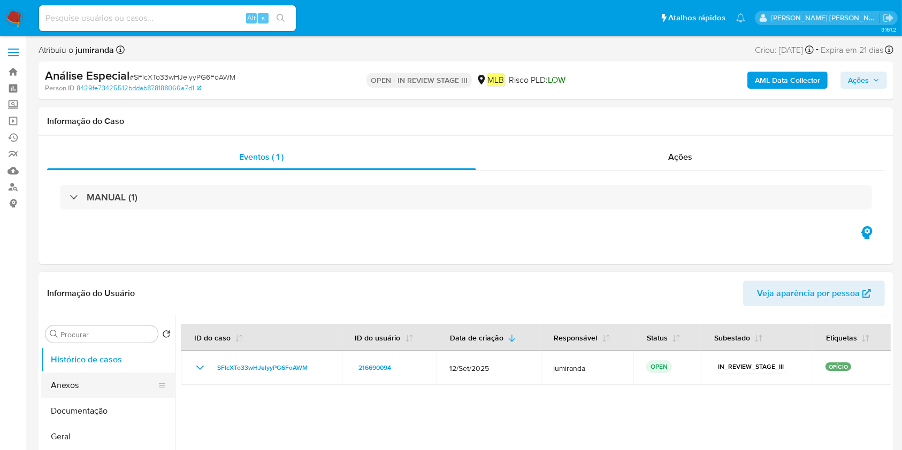
click at [111, 383] on button "Anexos" at bounding box center [103, 386] width 125 height 26
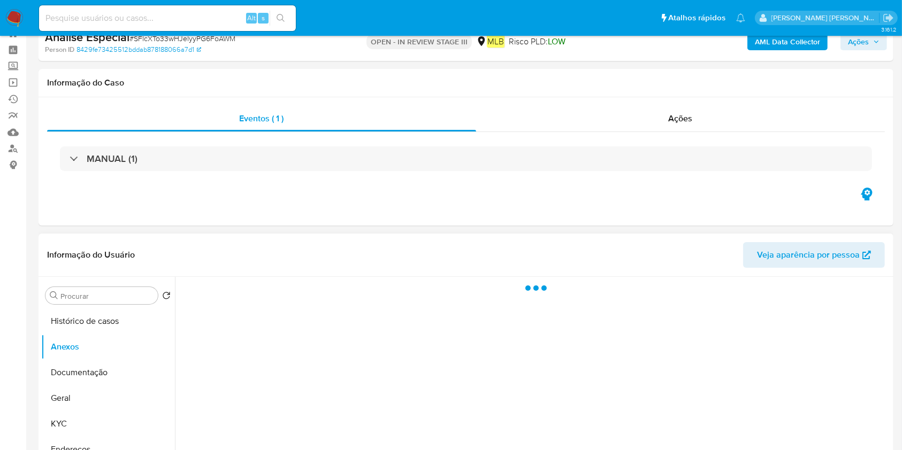
scroll to position [71, 0]
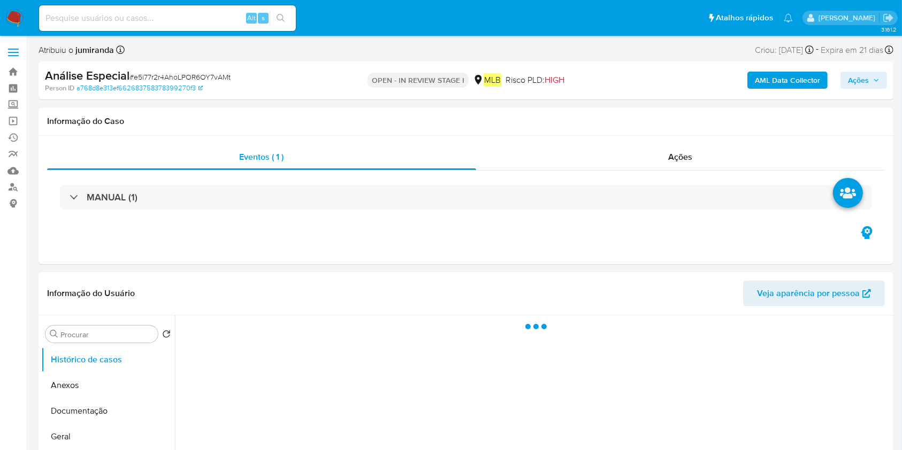
select select "10"
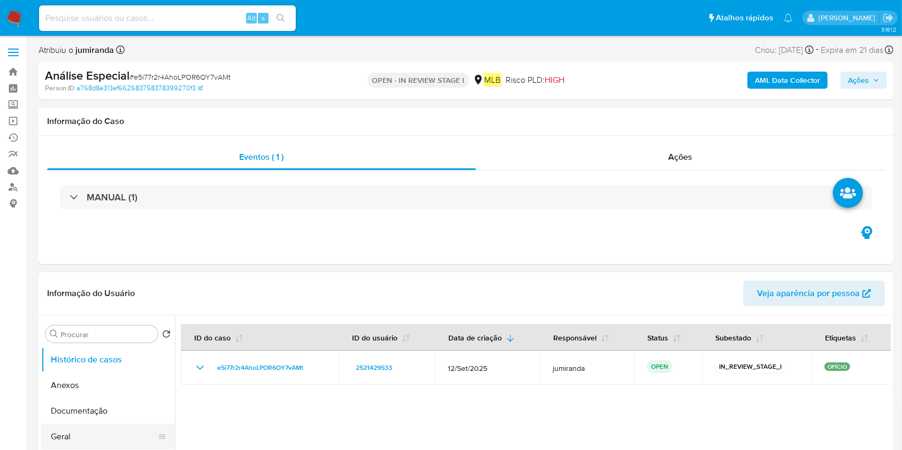
click at [61, 437] on button "Geral" at bounding box center [103, 437] width 125 height 26
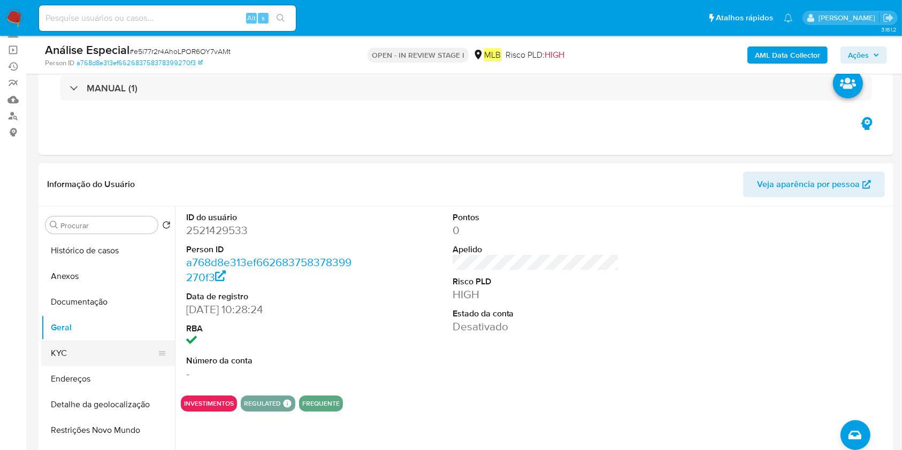
click at [84, 349] on button "KYC" at bounding box center [103, 354] width 125 height 26
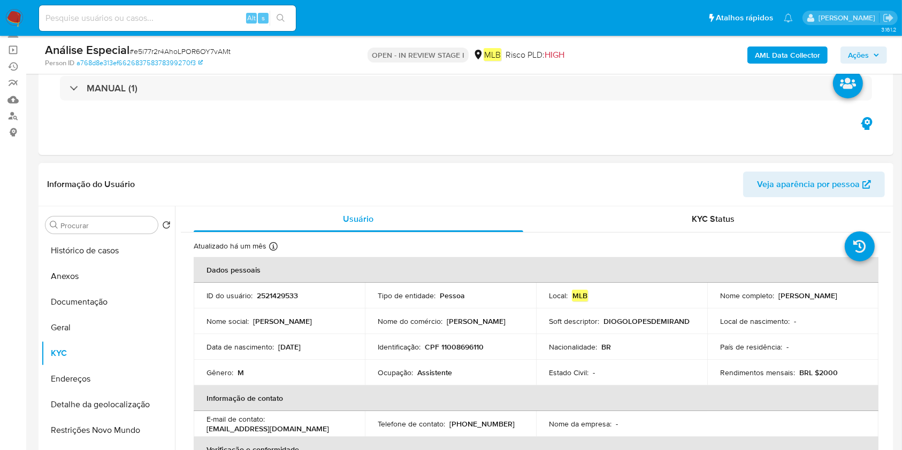
click at [431, 369] on p "Assistente" at bounding box center [434, 373] width 35 height 10
copy div "Ocupação : Assistente"
click at [107, 294] on button "Documentação" at bounding box center [103, 302] width 125 height 26
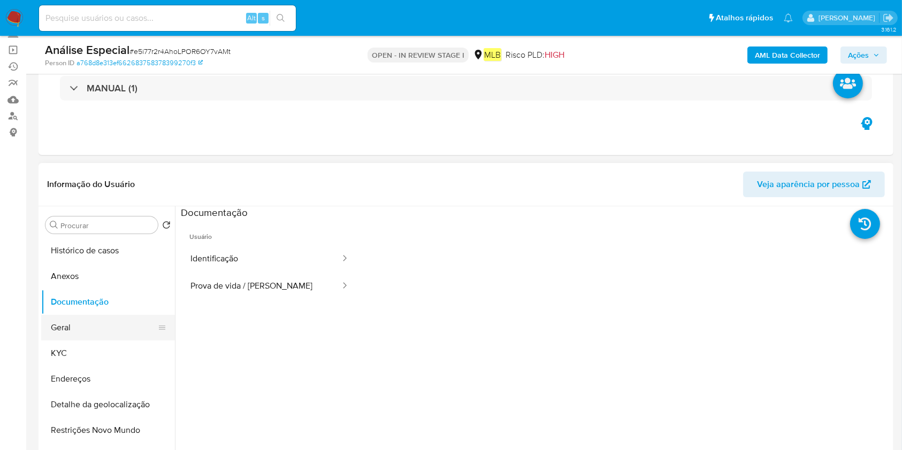
click at [112, 331] on button "Geral" at bounding box center [103, 328] width 125 height 26
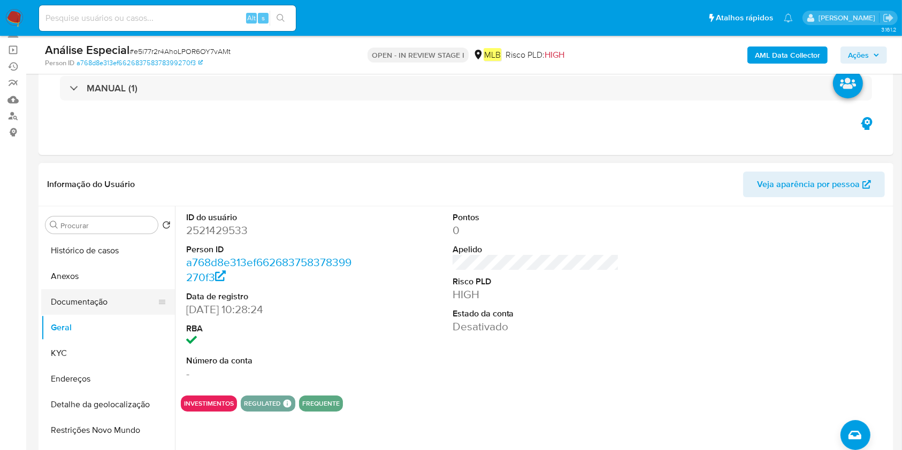
click at [91, 308] on button "Documentação" at bounding box center [103, 302] width 125 height 26
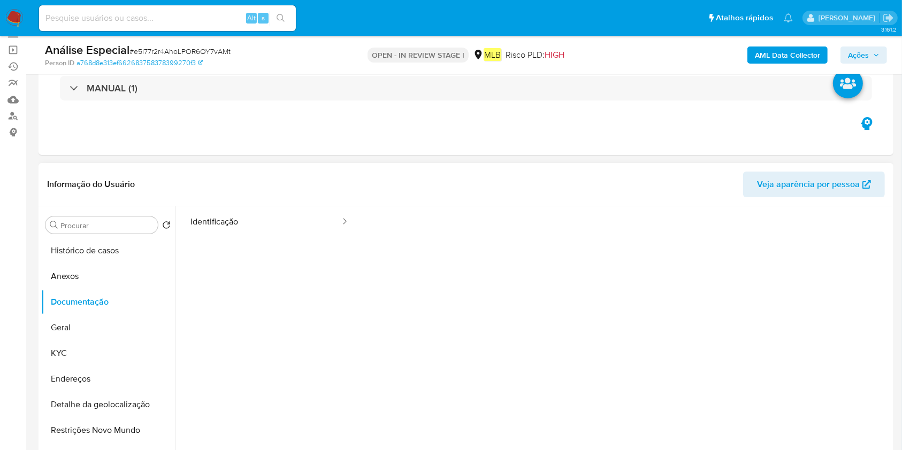
scroll to position [87, 0]
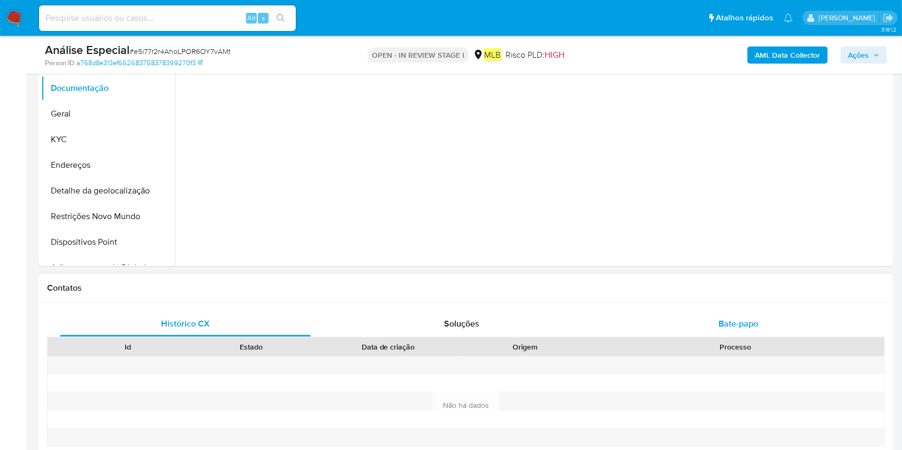
click at [755, 332] on div "Bate-papo" at bounding box center [738, 324] width 251 height 26
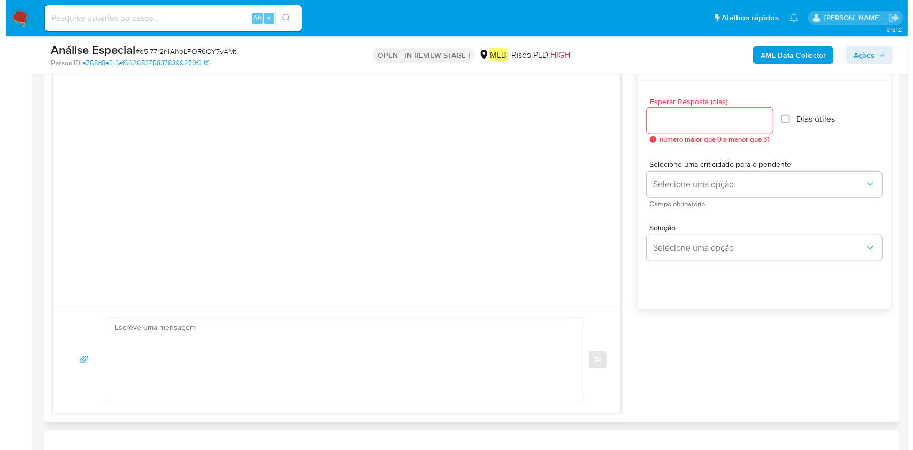
scroll to position [499, 0]
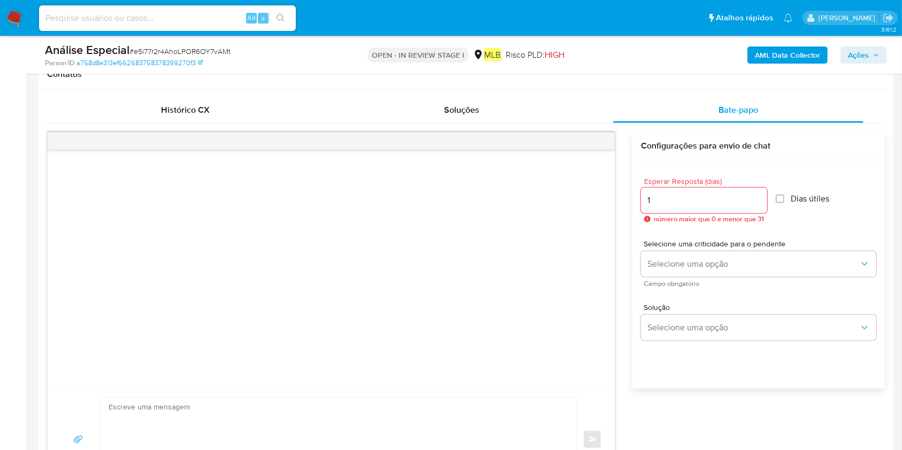
click at [758, 196] on input "1" at bounding box center [704, 201] width 126 height 14
click at [758, 196] on input "2" at bounding box center [702, 201] width 123 height 14
click at [758, 196] on input "3" at bounding box center [702, 201] width 123 height 14
click at [759, 195] on input "4" at bounding box center [702, 201] width 123 height 14
type input "3"
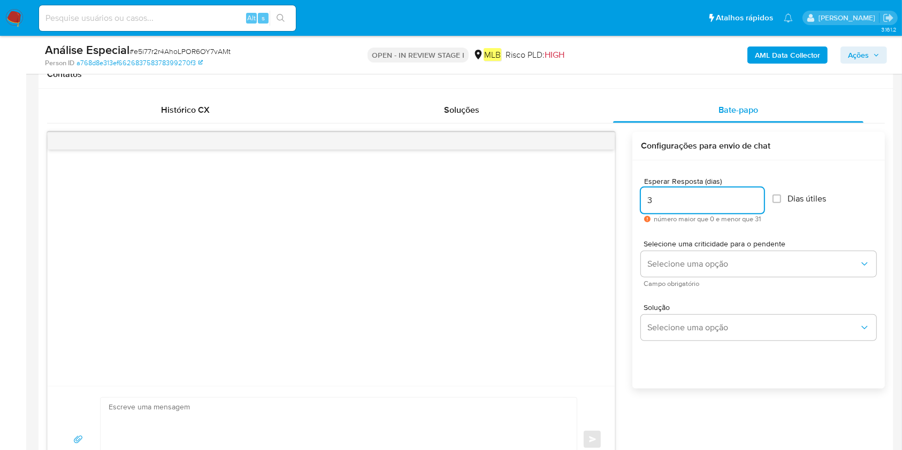
click at [758, 203] on input "3" at bounding box center [702, 201] width 123 height 14
click at [778, 198] on input "Dias útiles" at bounding box center [776, 199] width 9 height 9
checkbox input "true"
click at [742, 278] on div "Selecione uma criticidade para o pendente Selecione uma opção Campo obrigatório" at bounding box center [758, 263] width 235 height 47
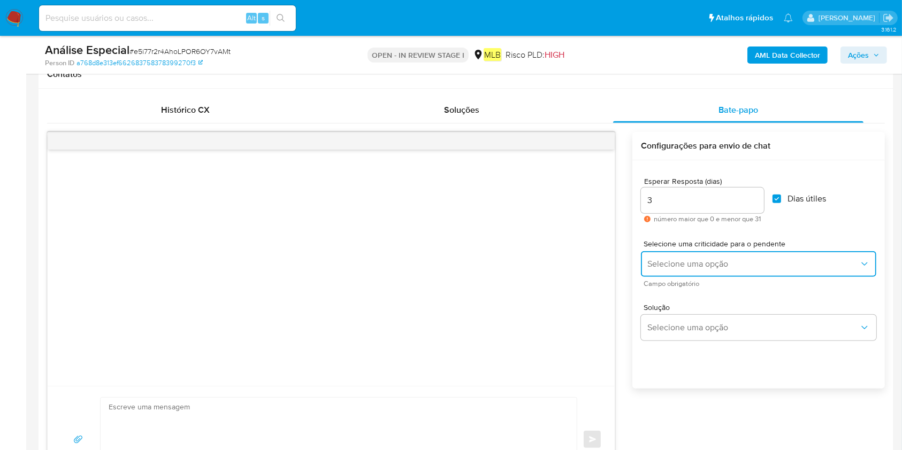
click at [742, 275] on button "Selecione uma opção" at bounding box center [758, 264] width 235 height 26
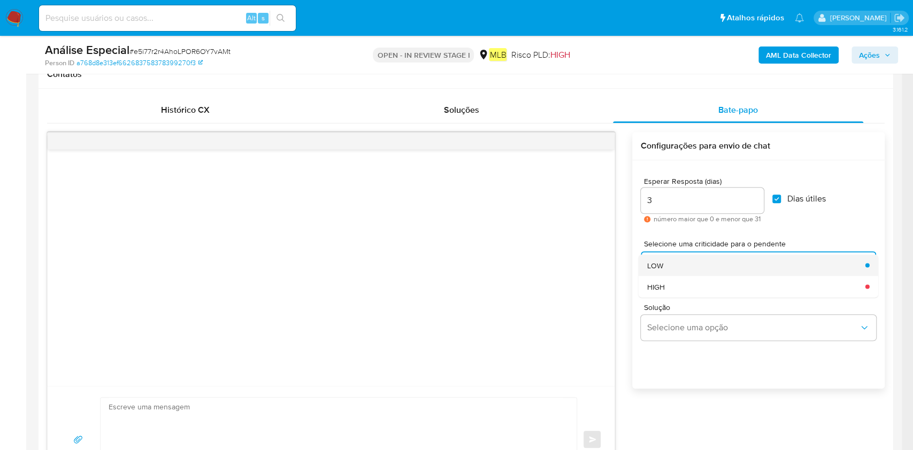
click at [747, 268] on div "LOW" at bounding box center [753, 265] width 212 height 21
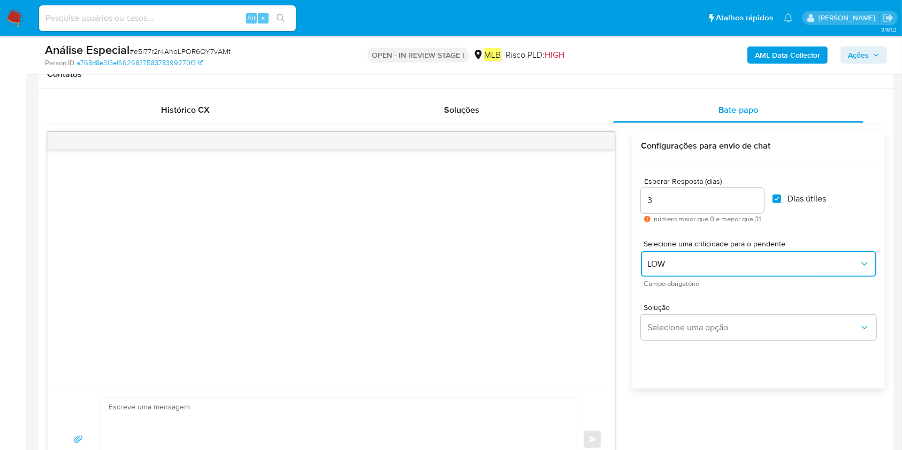
click at [747, 268] on span "LOW" at bounding box center [753, 264] width 212 height 11
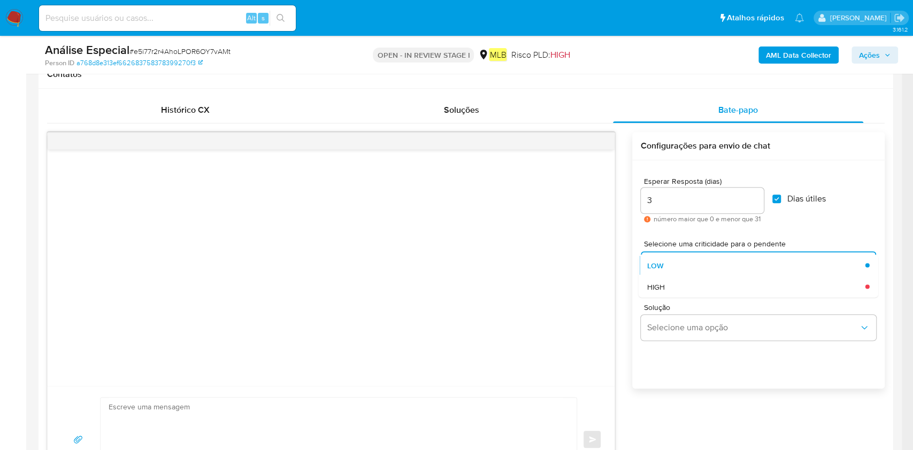
click at [747, 268] on div "LOW" at bounding box center [753, 265] width 212 height 21
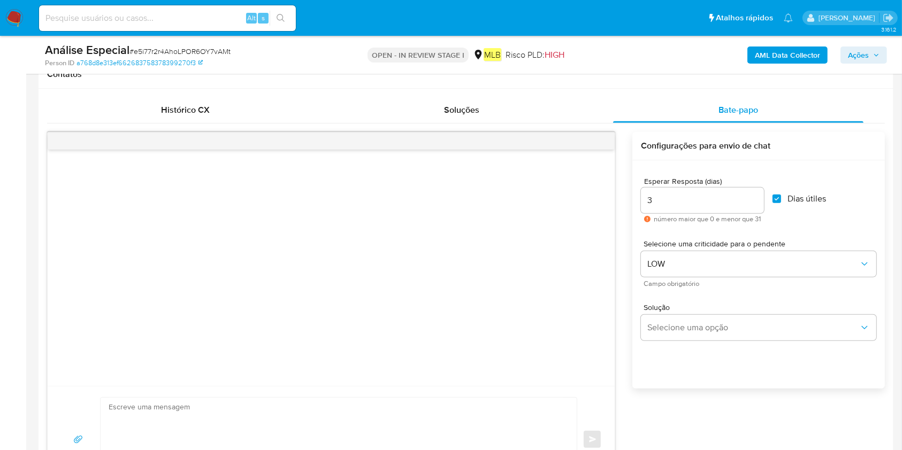
click at [747, 300] on div "Solução Selecione uma opção" at bounding box center [758, 324] width 235 height 58
click at [741, 319] on button "Selecione uma opção" at bounding box center [758, 328] width 235 height 26
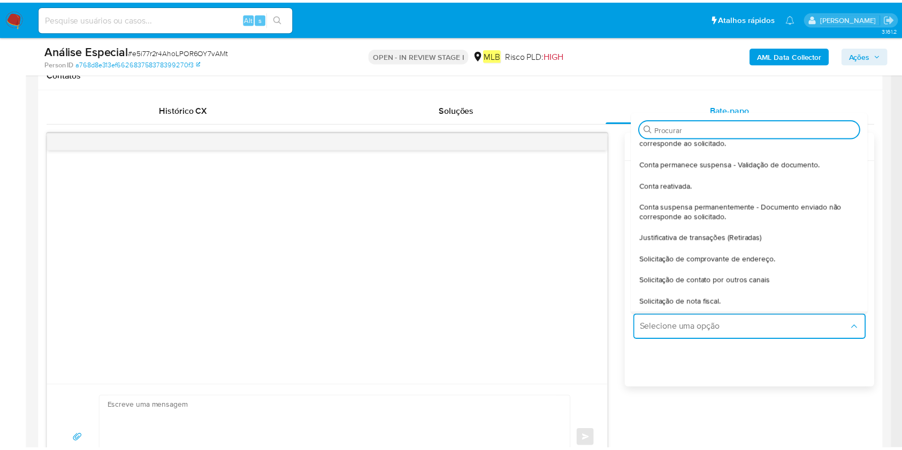
scroll to position [89, 0]
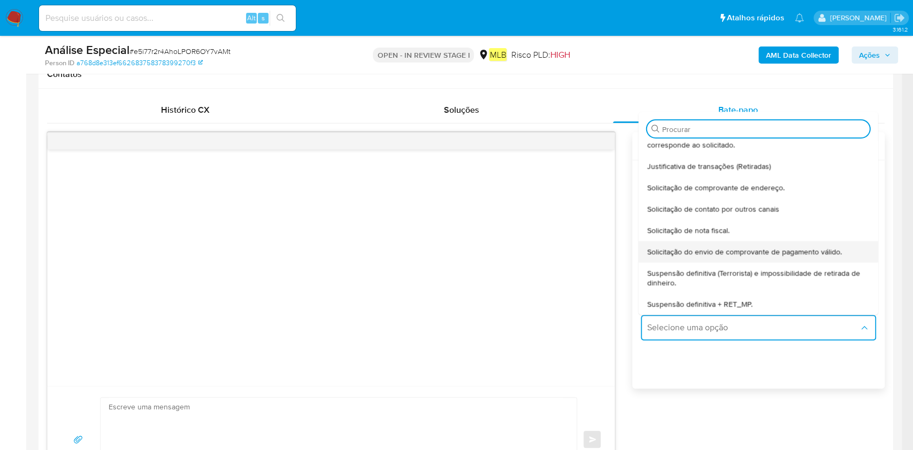
click at [758, 252] on span "Solicitação do envio de comprovante de pagamento válido." at bounding box center [744, 252] width 195 height 10
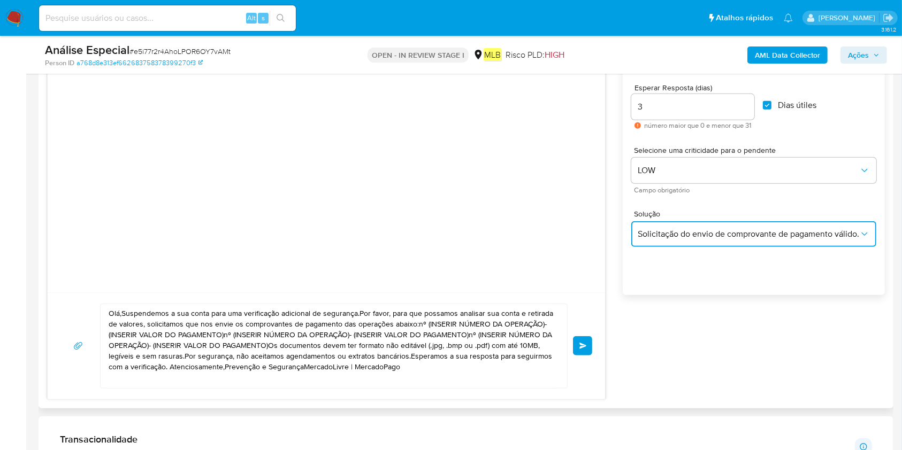
scroll to position [642, 0]
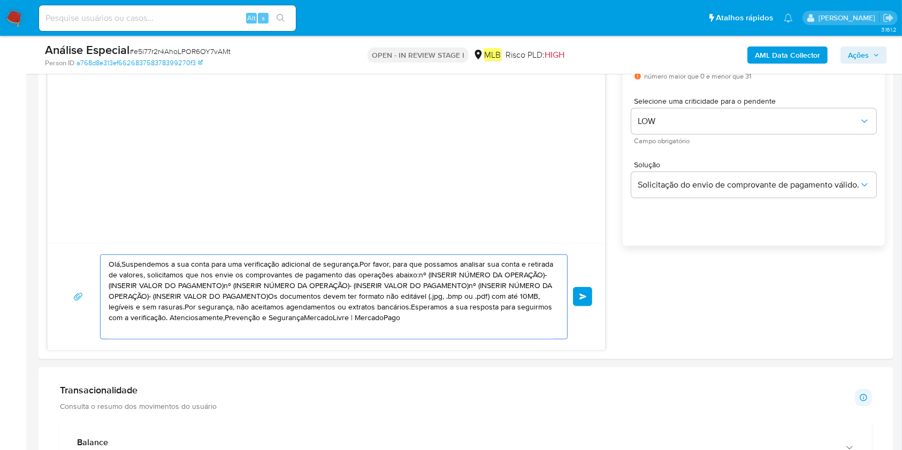
drag, startPoint x: 439, startPoint y: 321, endPoint x: 0, endPoint y: 249, distance: 444.4
paste textarea "Olá! Estamos realizando uma verificação adicional de segurança em contas de usu…"
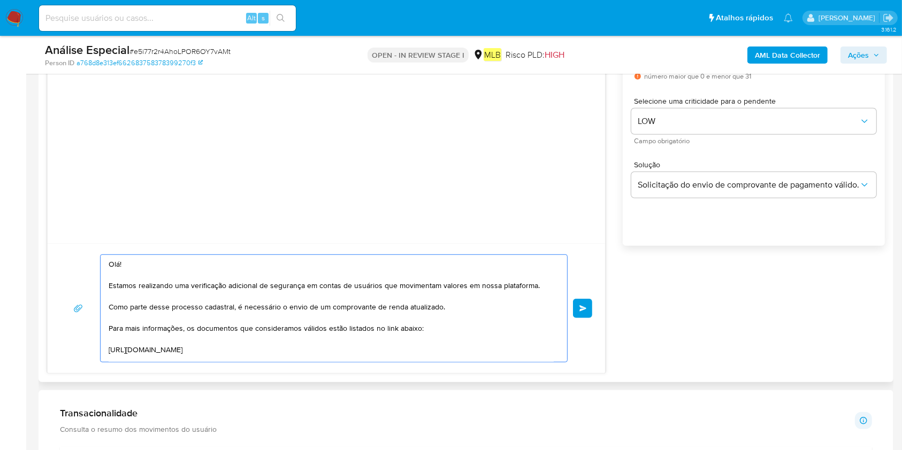
scroll to position [181, 0]
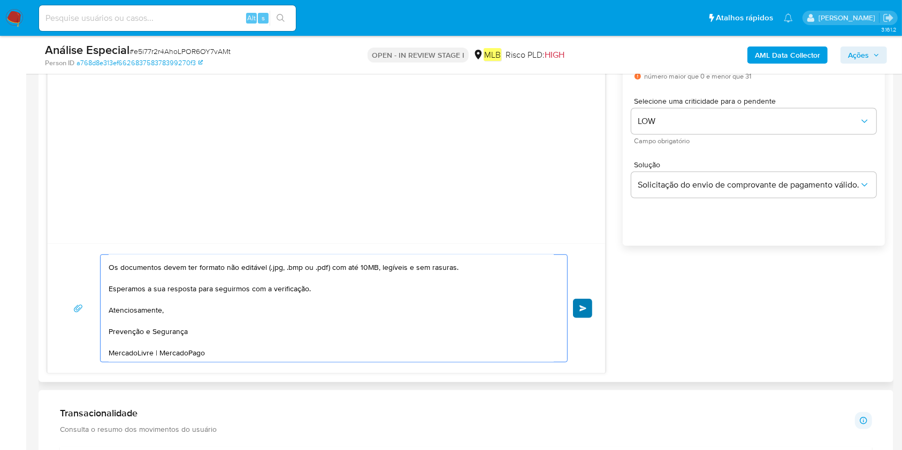
type textarea "Olá! Estamos realizando uma verificação adicional de segurança em contas de usu…"
click at [582, 305] on span "common.send" at bounding box center [582, 308] width 7 height 6
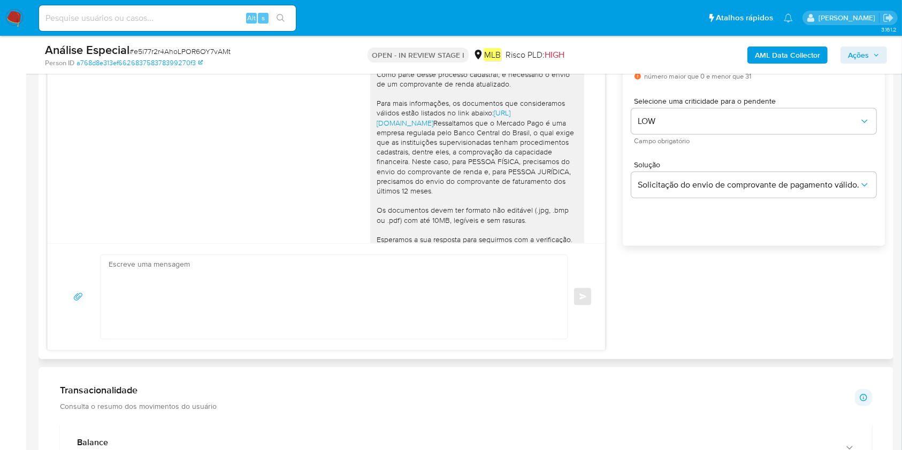
scroll to position [0, 0]
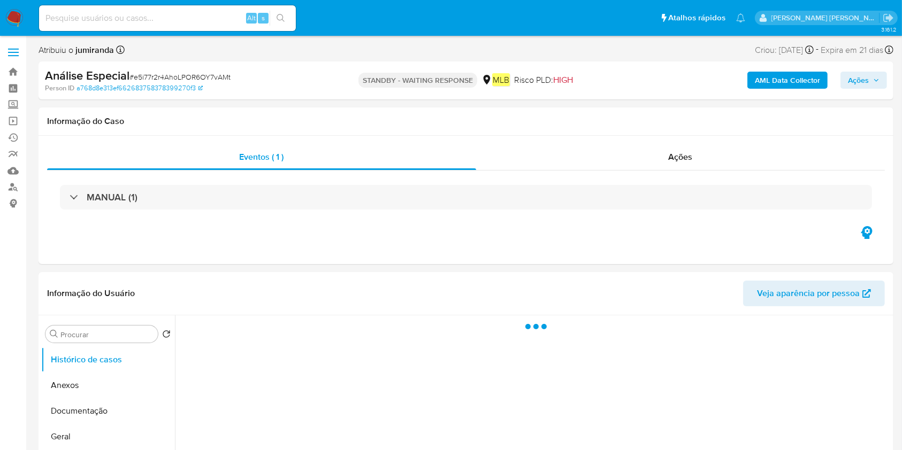
select select "10"
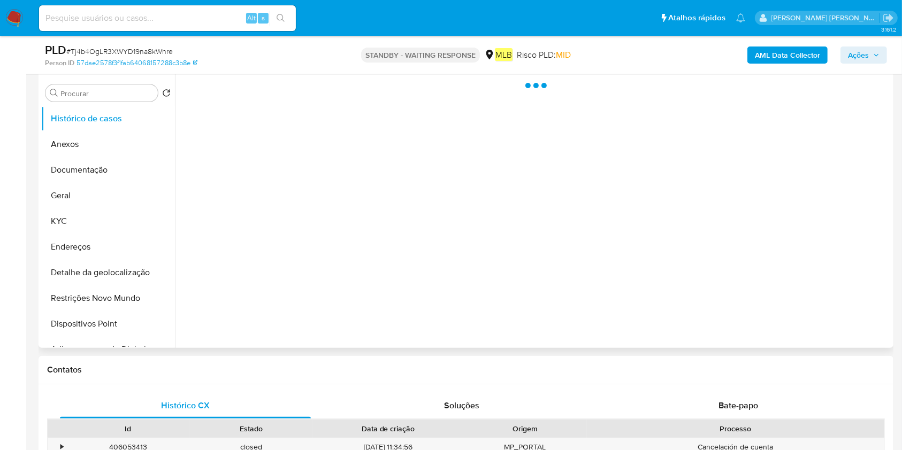
scroll to position [214, 0]
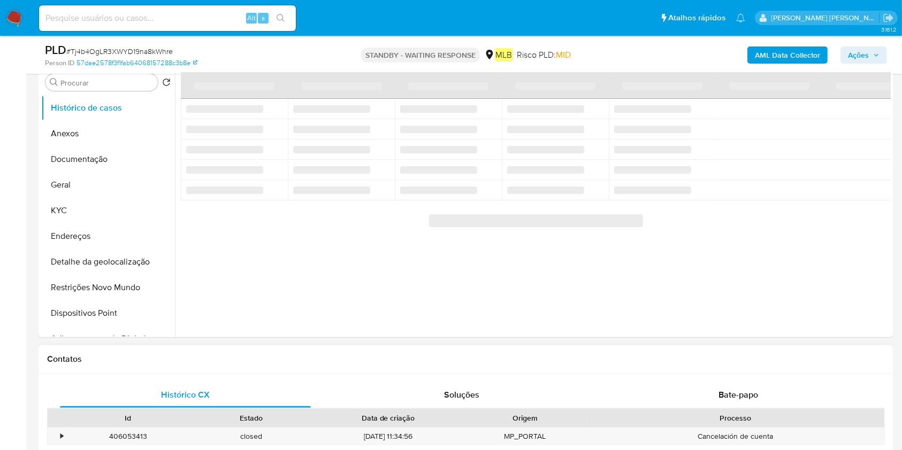
select select "10"
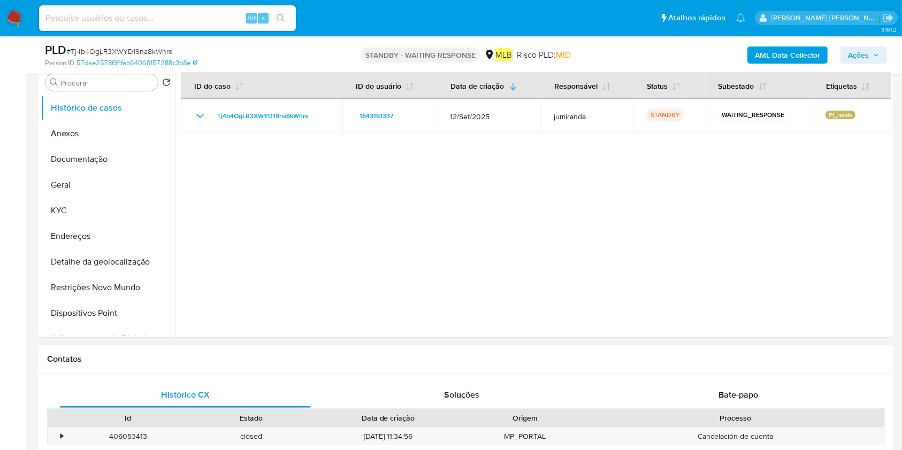
scroll to position [285, 0]
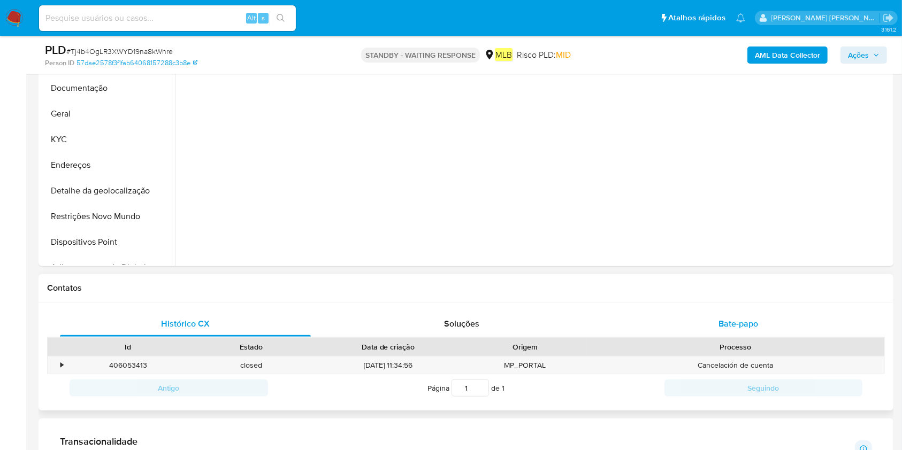
click at [745, 328] on span "Bate-papo" at bounding box center [738, 324] width 40 height 12
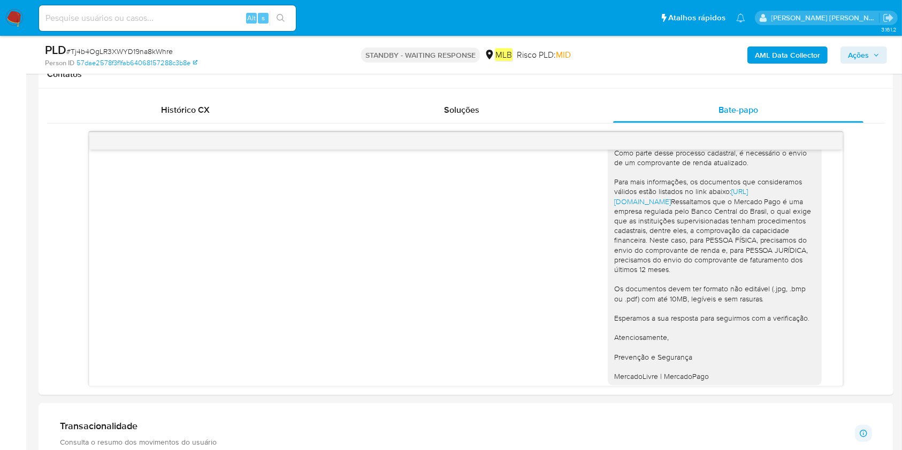
scroll to position [45, 0]
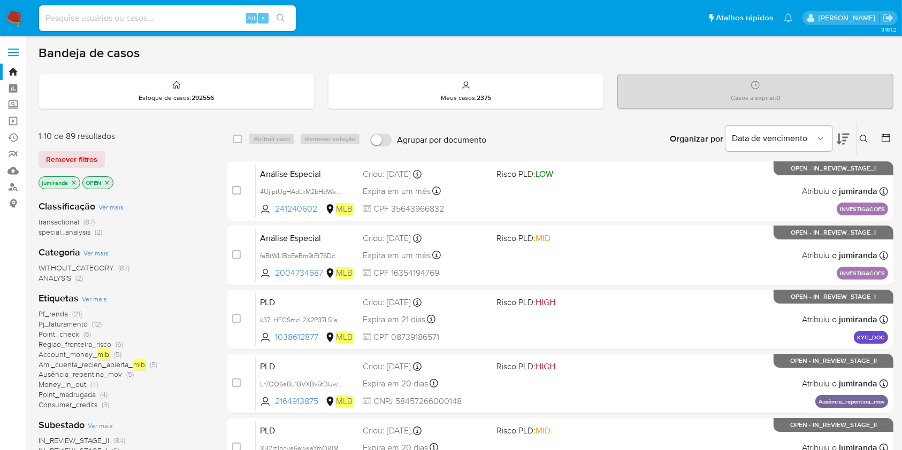
click at [65, 333] on span "Point_check" at bounding box center [59, 334] width 41 height 11
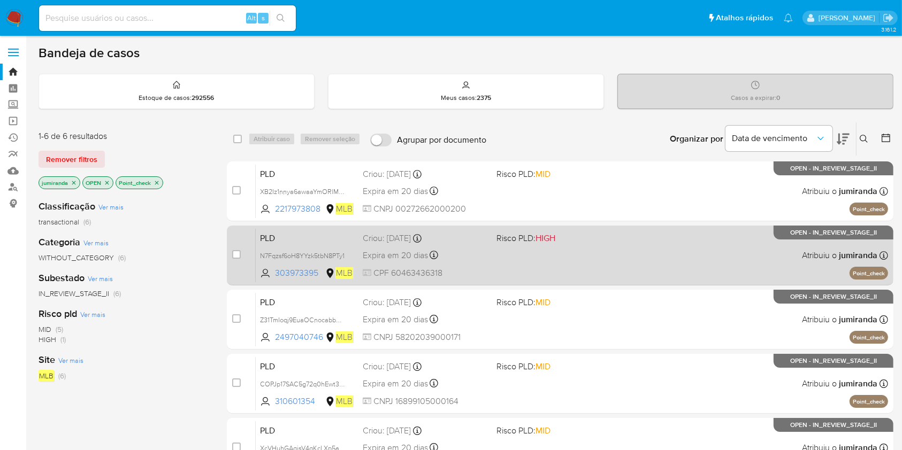
scroll to position [71, 0]
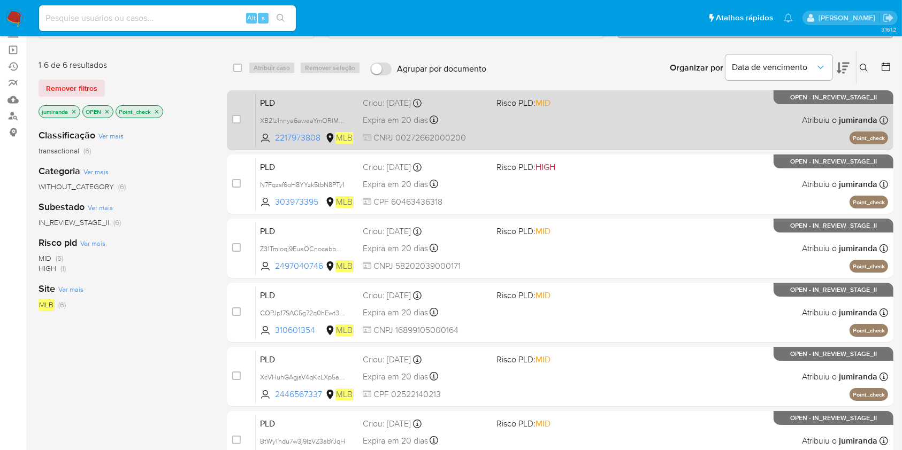
click at [539, 135] on div "PLD XB2Iz1nnya6awaaYmORlMUAo 2217973808 MLB Risco PLD: MID Criou: 12/09/2025 Cr…" at bounding box center [572, 120] width 632 height 54
click at [531, 129] on div "PLD XB2Iz1nnya6awaaYmORlMUAo 2217973808 MLB Risco PLD: MID Criou: 12/09/2025 Cr…" at bounding box center [572, 120] width 632 height 54
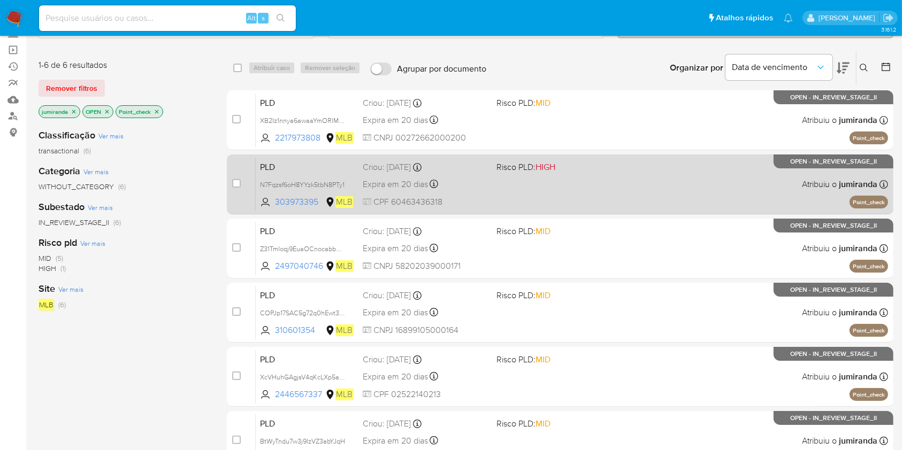
click at [533, 171] on span "Risco PLD: HIGH" at bounding box center [525, 167] width 59 height 12
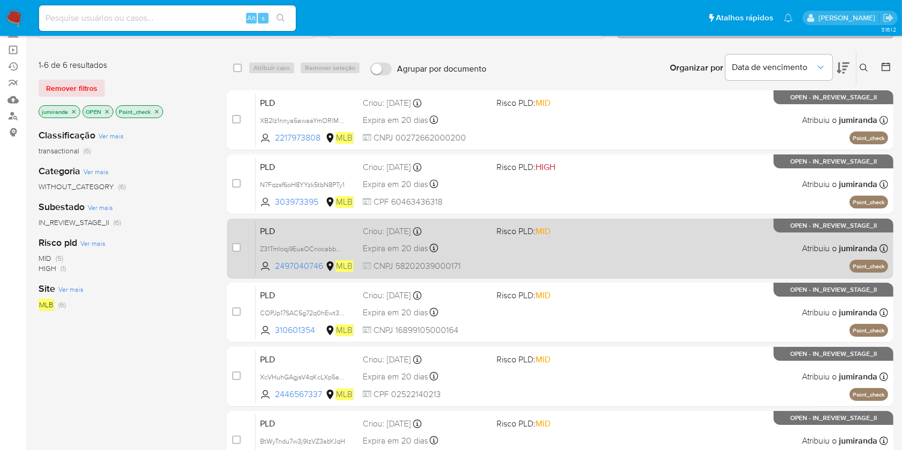
click at [525, 258] on div "PLD Z31TmIoqj9EuaOCnocabbAgo 2497040746 MLB Risco PLD: MID Criou: 12/09/2025 Cr…" at bounding box center [572, 248] width 632 height 54
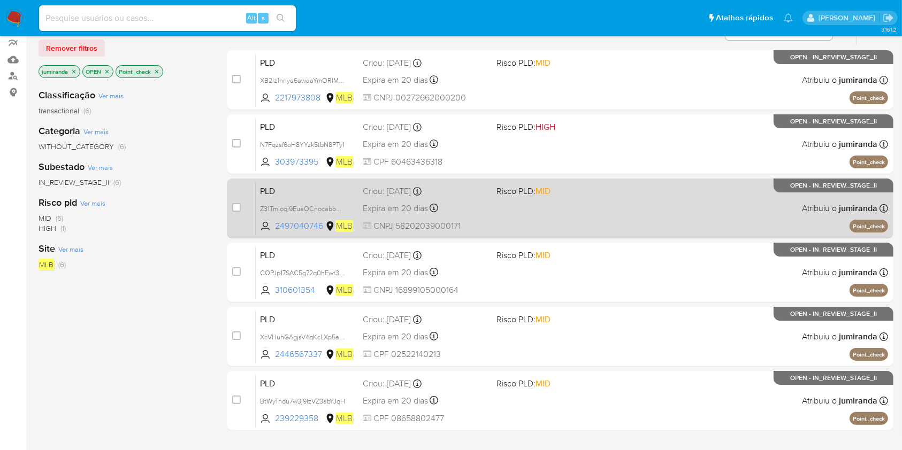
scroll to position [142, 0]
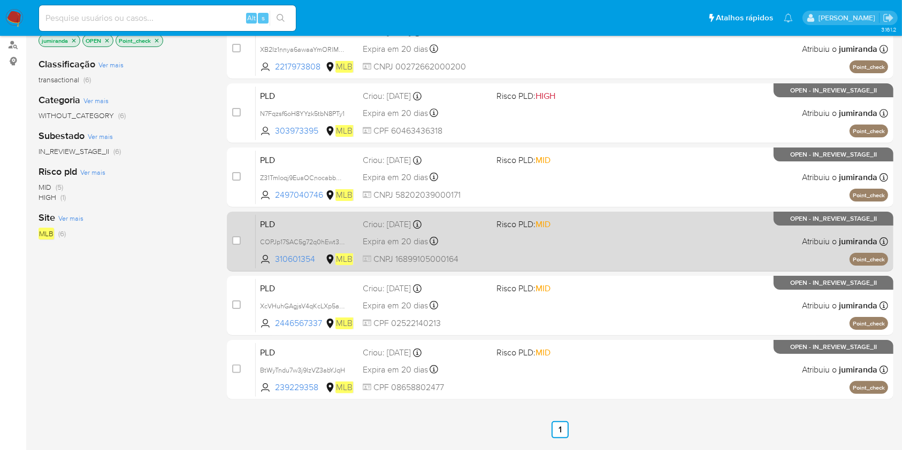
click at [519, 235] on div "PLD COPJp17SAC5g72q0hEwt3G0S 310601354 MLB Risco PLD: MID Criou: 12/09/2025 Cri…" at bounding box center [572, 241] width 632 height 54
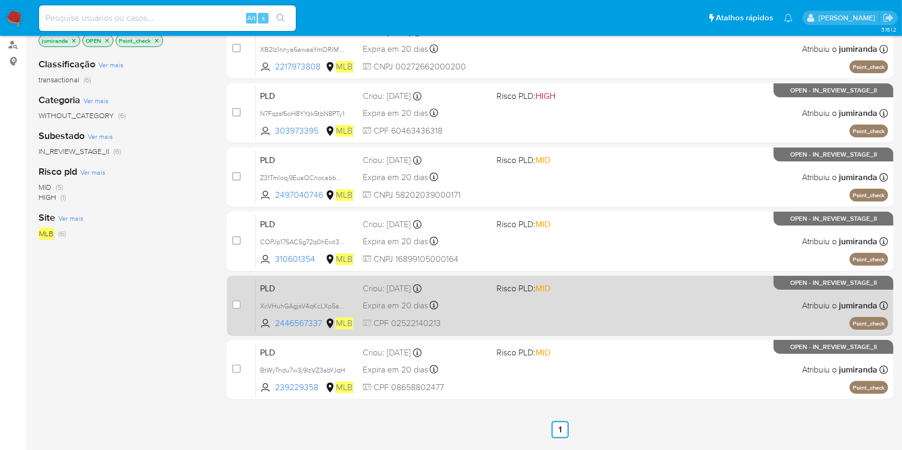
click at [505, 304] on span at bounding box center [558, 305] width 125 height 2
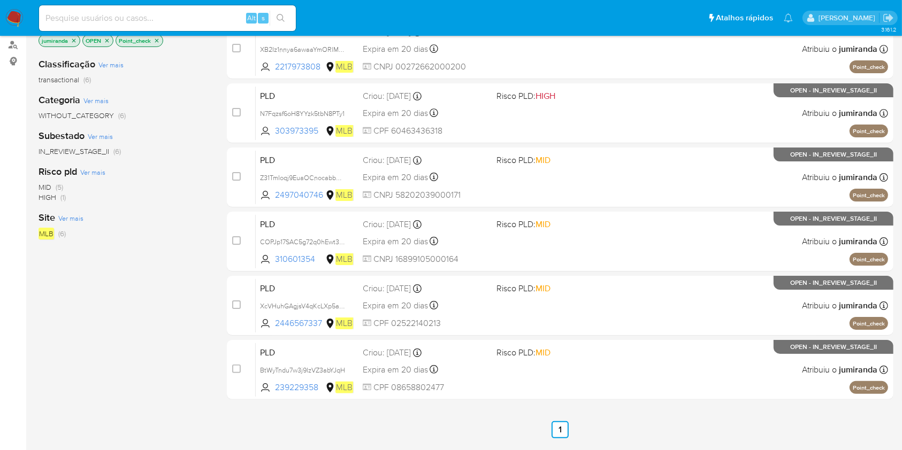
click at [486, 363] on div "Expira em 20 dias Expira em 27/10/2025 00:12:52" at bounding box center [425, 370] width 125 height 14
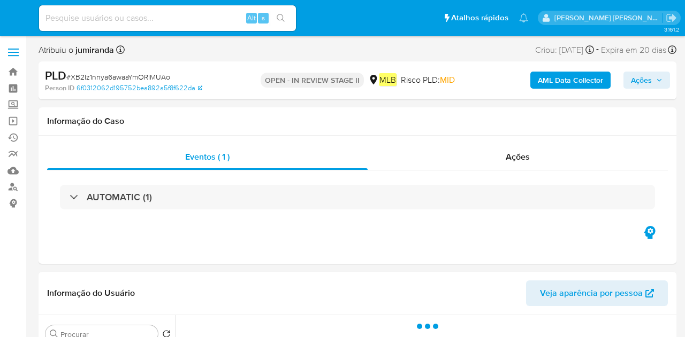
select select "10"
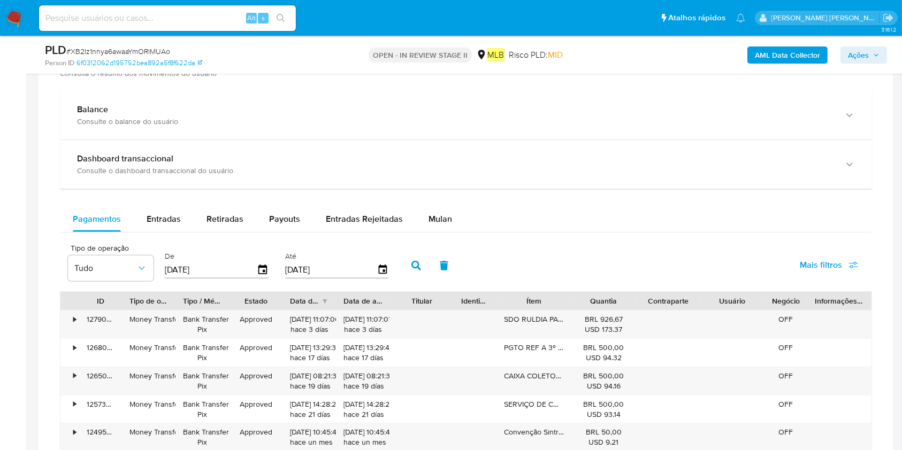
scroll to position [713, 0]
click at [449, 208] on button "Mulan" at bounding box center [440, 220] width 49 height 26
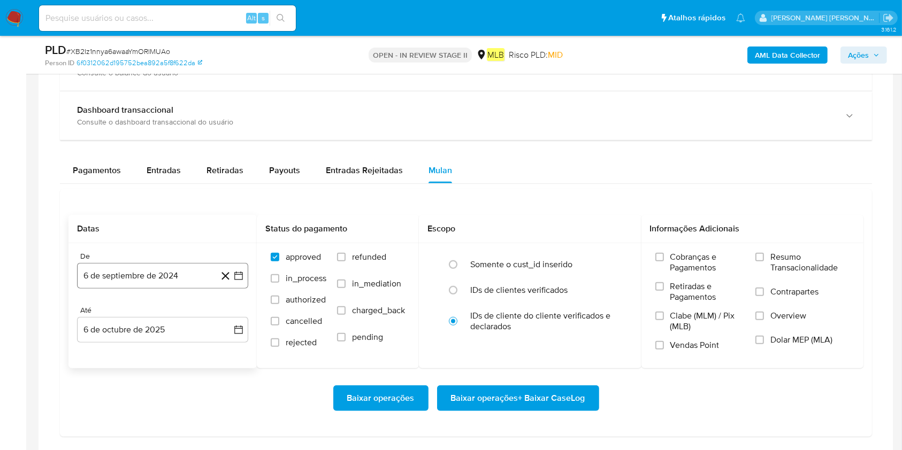
scroll to position [784, 0]
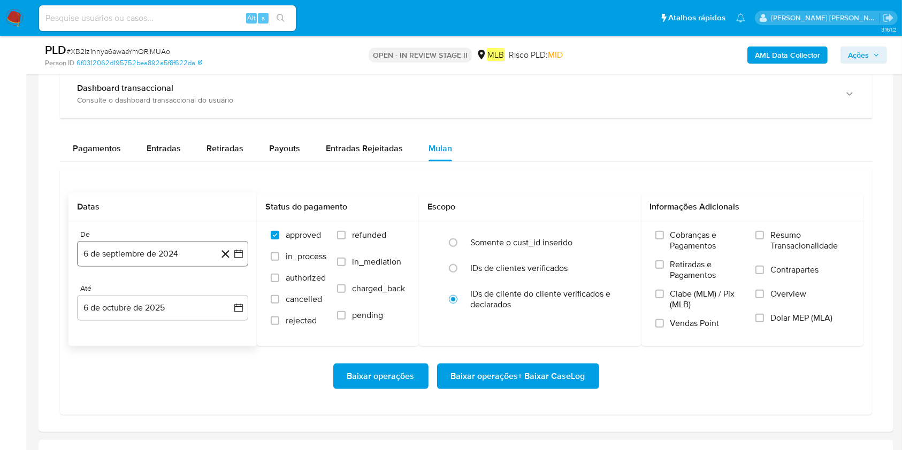
click at [165, 256] on button "6 de septiembre de 2024" at bounding box center [162, 254] width 171 height 26
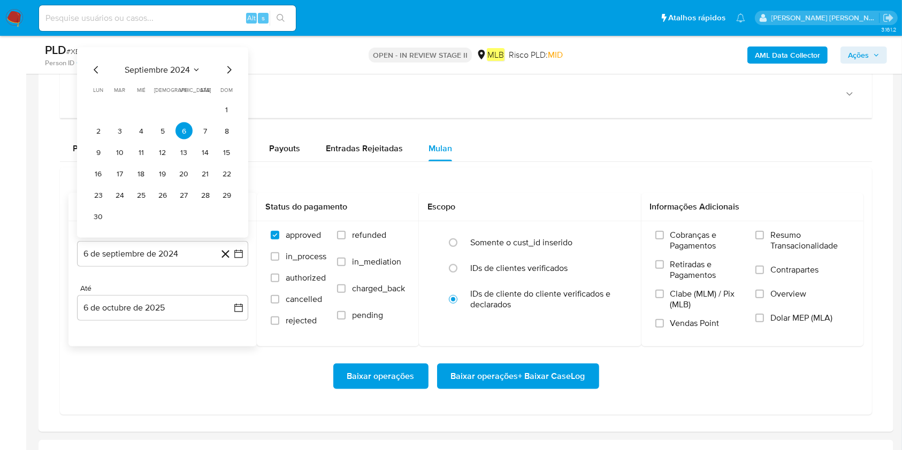
click at [180, 73] on span "septiembre 2024" at bounding box center [157, 70] width 65 height 11
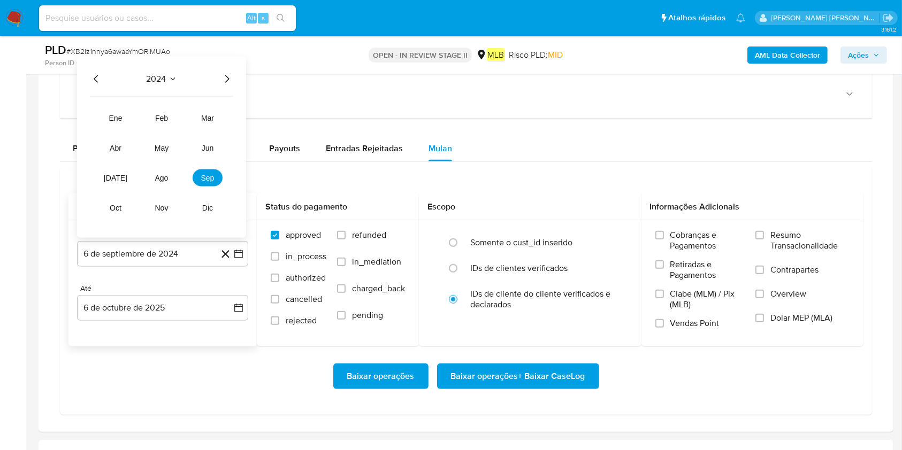
click at [235, 79] on div "2024 2024 ene feb mar abr may jun [DATE] ago sep oct nov dic" at bounding box center [161, 147] width 169 height 181
click at [230, 70] on div "2024 2024 ene feb mar abr may jun jul ago sep oct nov dic" at bounding box center [161, 147] width 169 height 181
click at [227, 82] on icon "Año siguiente" at bounding box center [226, 79] width 13 height 13
click at [167, 174] on span "ago" at bounding box center [161, 178] width 13 height 9
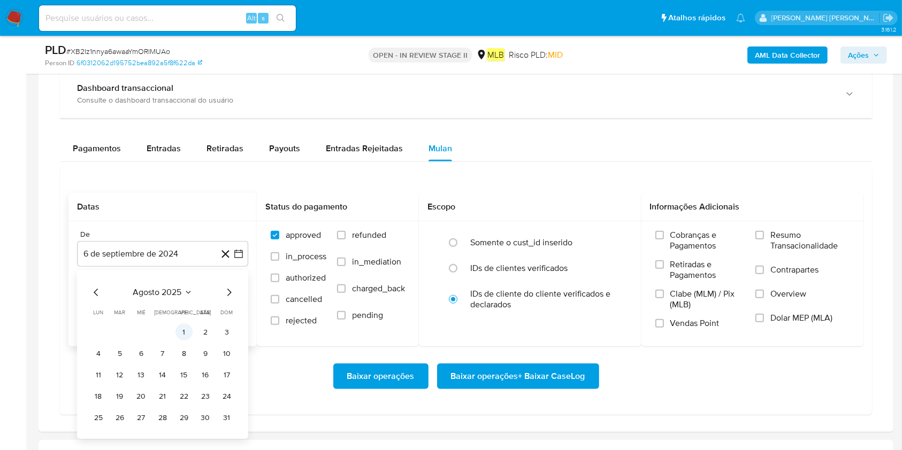
click at [182, 332] on button "1" at bounding box center [183, 332] width 17 height 17
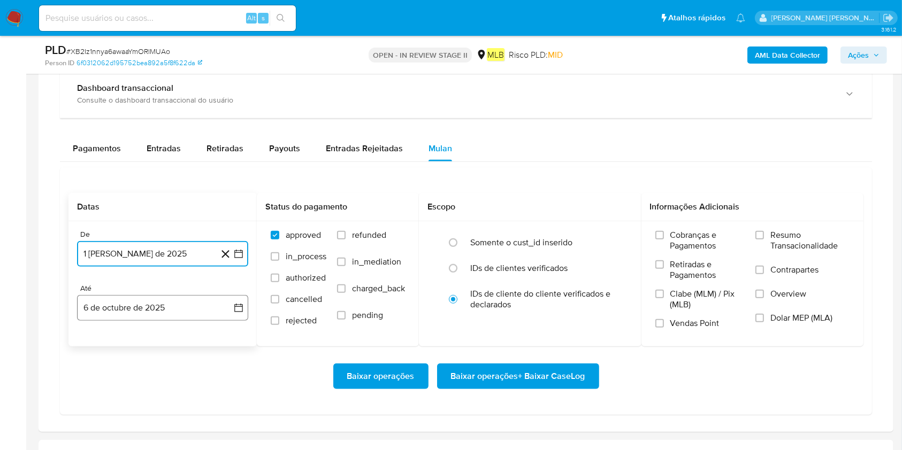
click at [166, 305] on button "6 de octubre de 2025" at bounding box center [162, 308] width 171 height 26
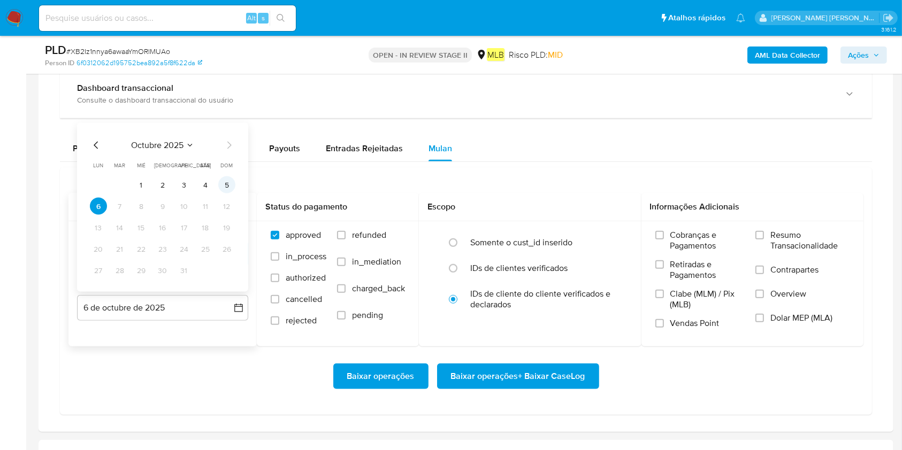
click at [226, 178] on button "5" at bounding box center [226, 184] width 17 height 17
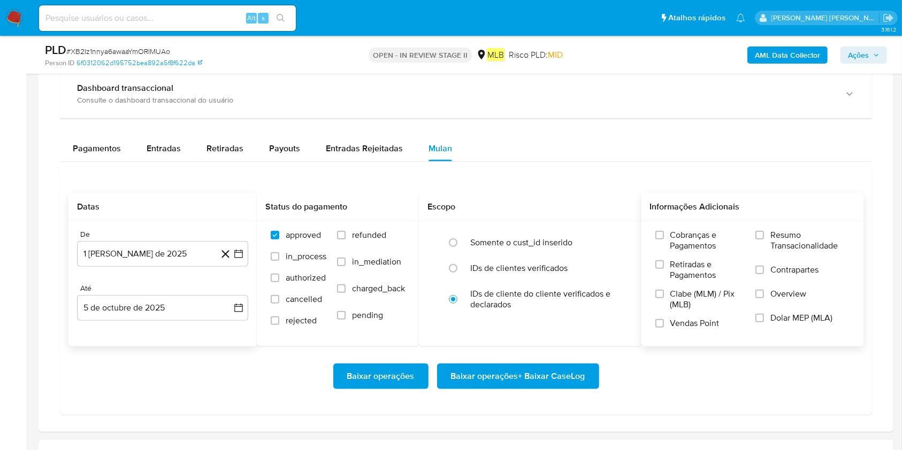
click at [684, 247] on span "Resumo Transacionalidade" at bounding box center [809, 240] width 79 height 21
click at [684, 240] on input "Resumo Transacionalidade" at bounding box center [759, 235] width 9 height 9
click at [505, 337] on span "Baixar operações + Baixar CaseLog" at bounding box center [518, 377] width 134 height 24
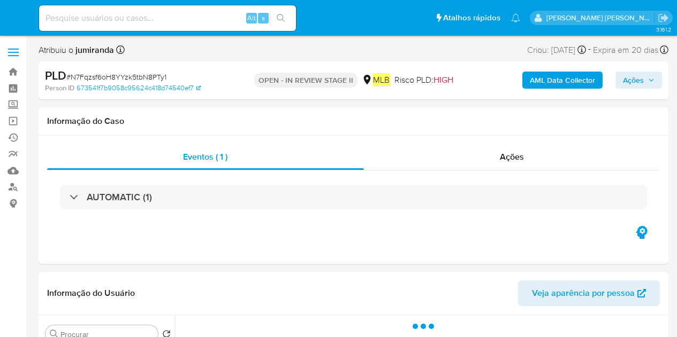
select select "10"
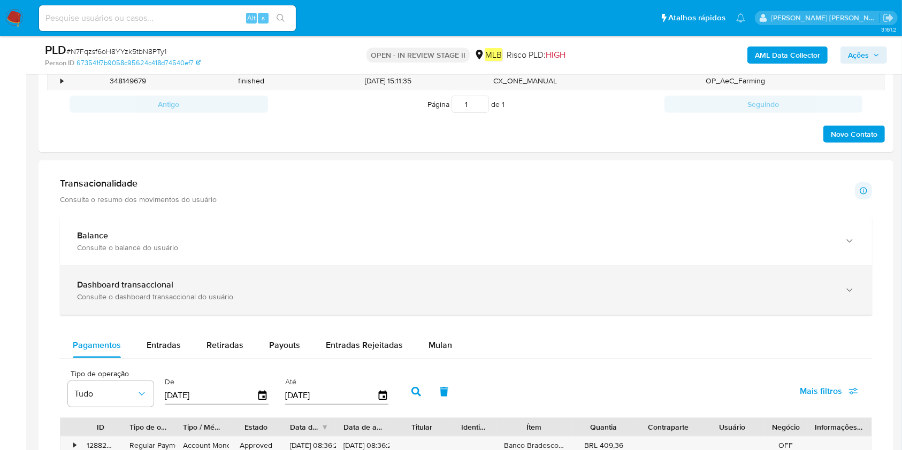
click at [435, 337] on span "Mulan" at bounding box center [440, 345] width 24 height 12
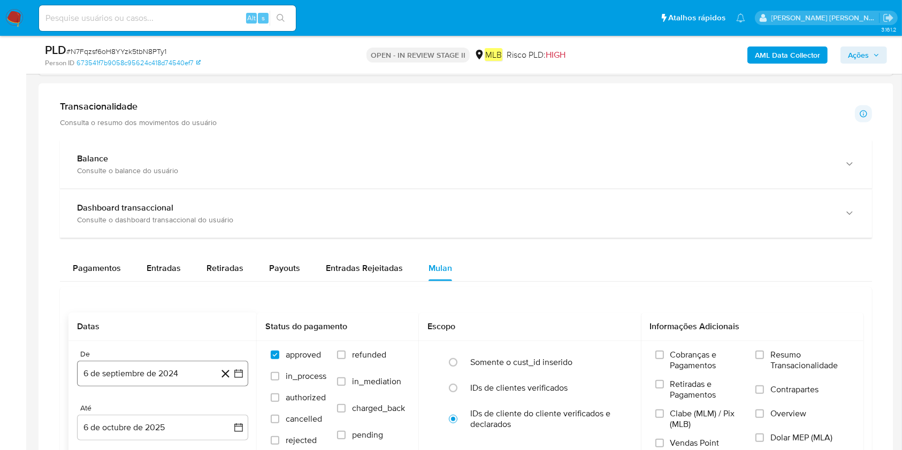
scroll to position [784, 0]
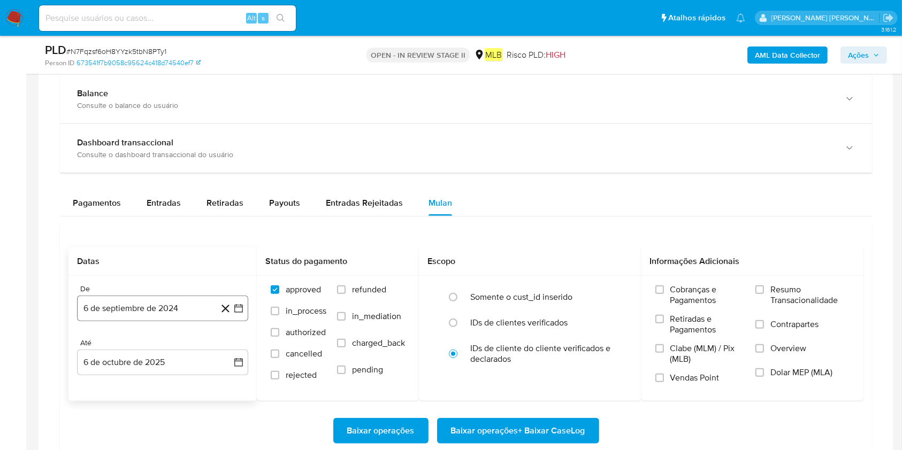
click at [154, 302] on button "6 de septiembre de 2024" at bounding box center [162, 309] width 171 height 26
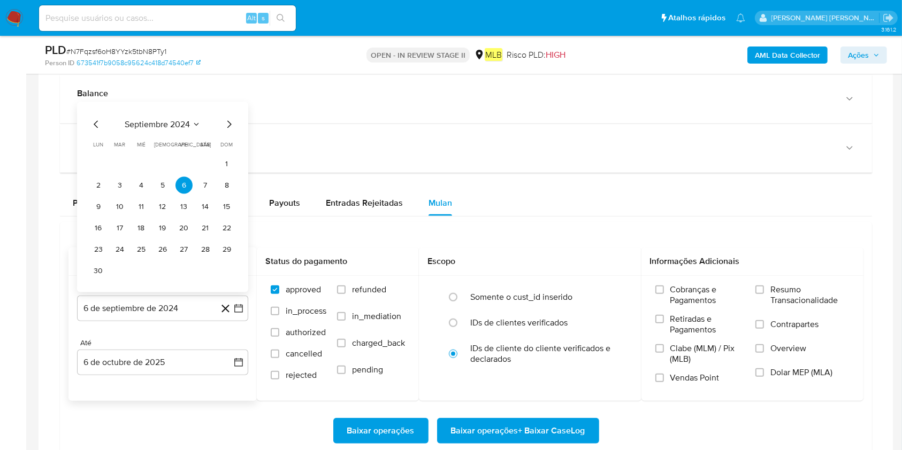
click at [166, 127] on span "septiembre 2024" at bounding box center [157, 124] width 65 height 11
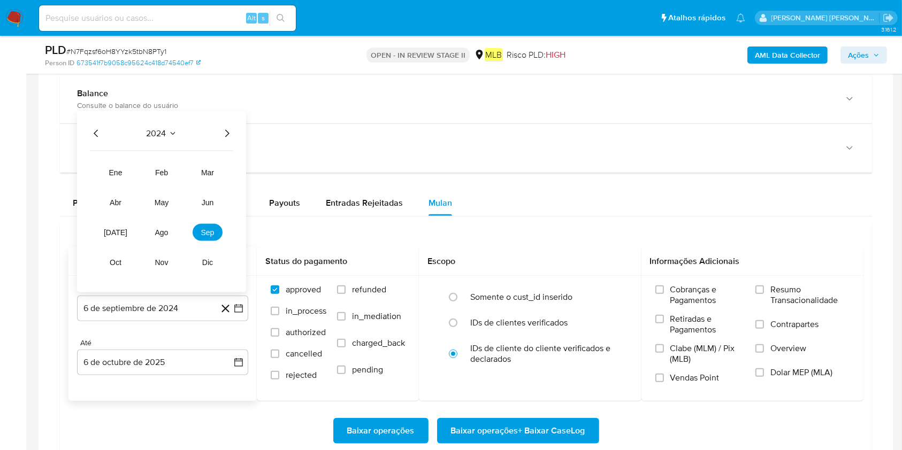
click at [226, 129] on icon "Año siguiente" at bounding box center [226, 133] width 13 height 13
click at [162, 234] on span "ago" at bounding box center [161, 232] width 13 height 9
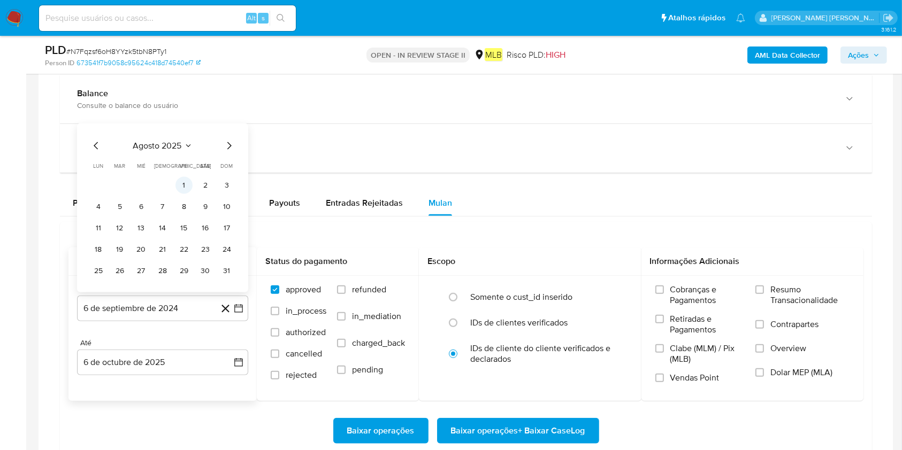
click at [190, 187] on button "1" at bounding box center [183, 185] width 17 height 17
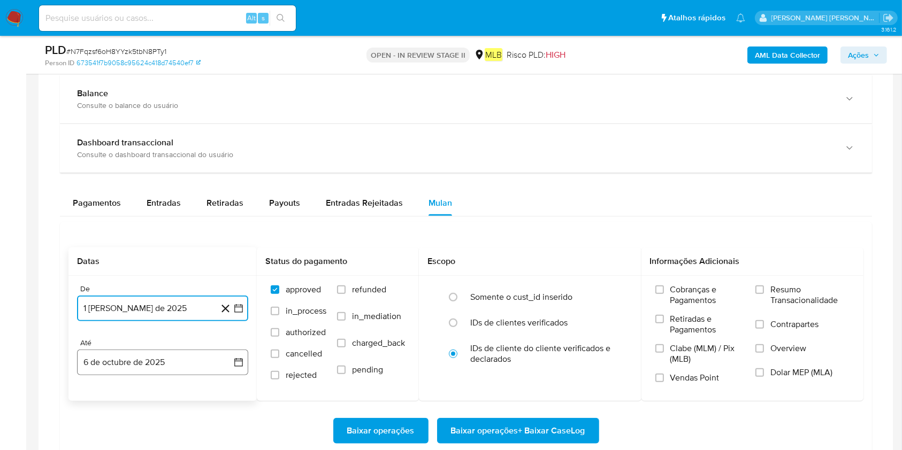
click at [181, 337] on button "6 de octubre de 2025" at bounding box center [162, 363] width 171 height 26
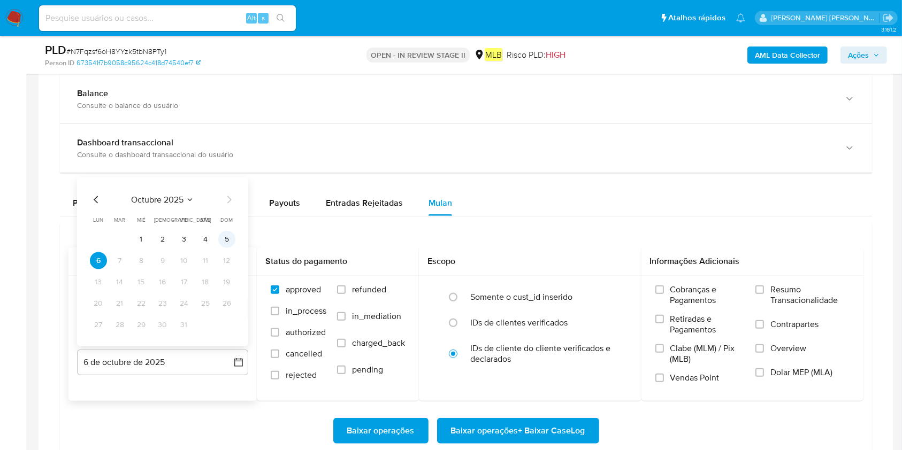
click at [227, 237] on button "5" at bounding box center [226, 239] width 17 height 17
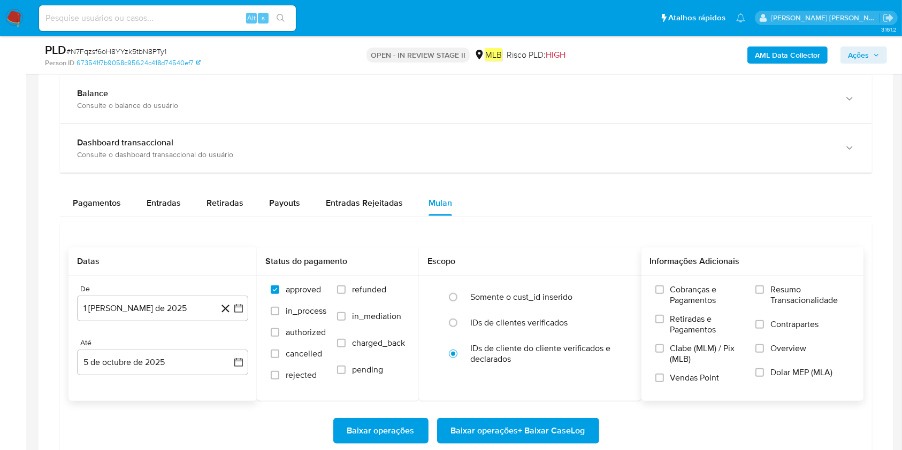
click at [676, 297] on span "Resumo Transacionalidade" at bounding box center [809, 295] width 79 height 21
click at [676, 294] on input "Resumo Transacionalidade" at bounding box center [759, 290] width 9 height 9
click at [497, 337] on span "Baixar operações + Baixar CaseLog" at bounding box center [518, 431] width 134 height 24
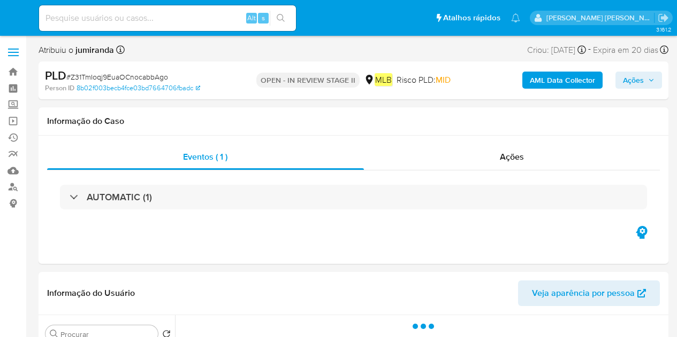
select select "10"
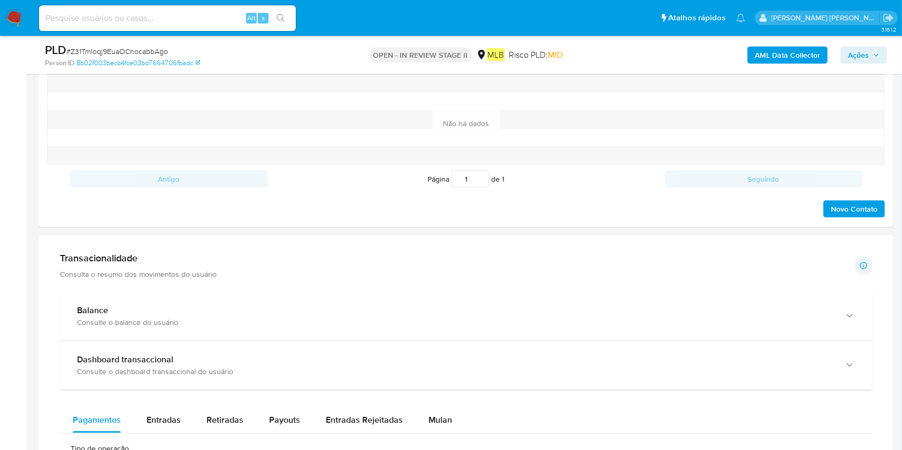
scroll to position [570, 0]
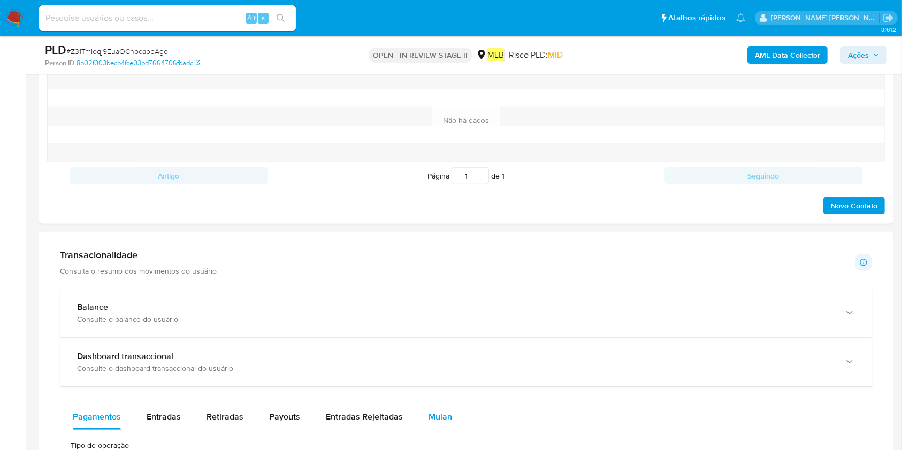
click at [445, 337] on div "Mulan" at bounding box center [440, 417] width 24 height 26
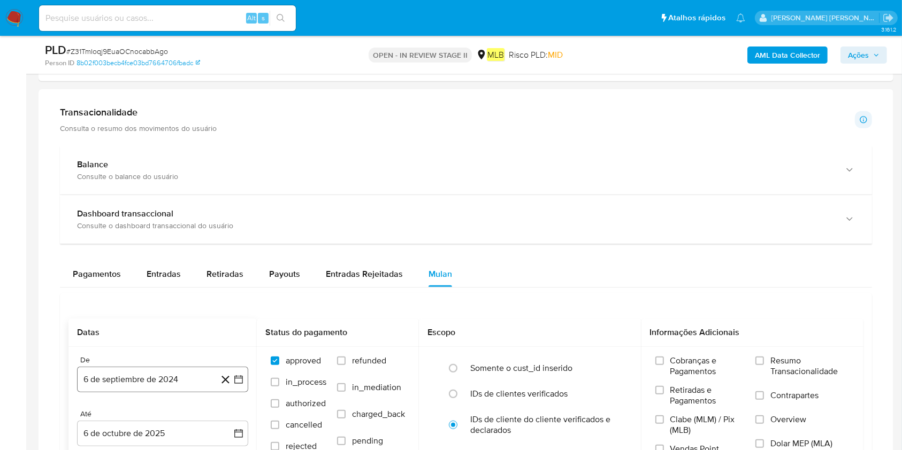
click at [99, 337] on button "6 de septiembre de 2024" at bounding box center [162, 380] width 171 height 26
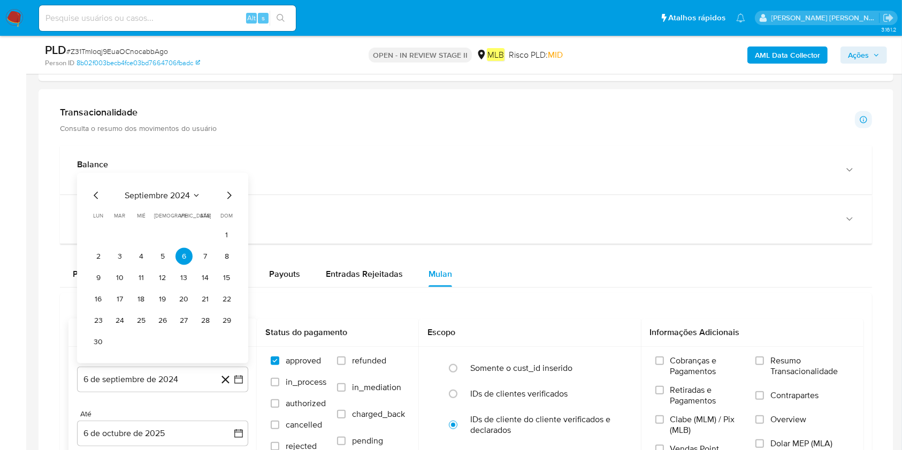
click at [173, 207] on div "septiembre 2024 septiembre 2024 lun lunes mar martes mié miércoles jue jueves v…" at bounding box center [162, 270] width 145 height 162
click at [175, 195] on span "septiembre 2024" at bounding box center [157, 195] width 65 height 11
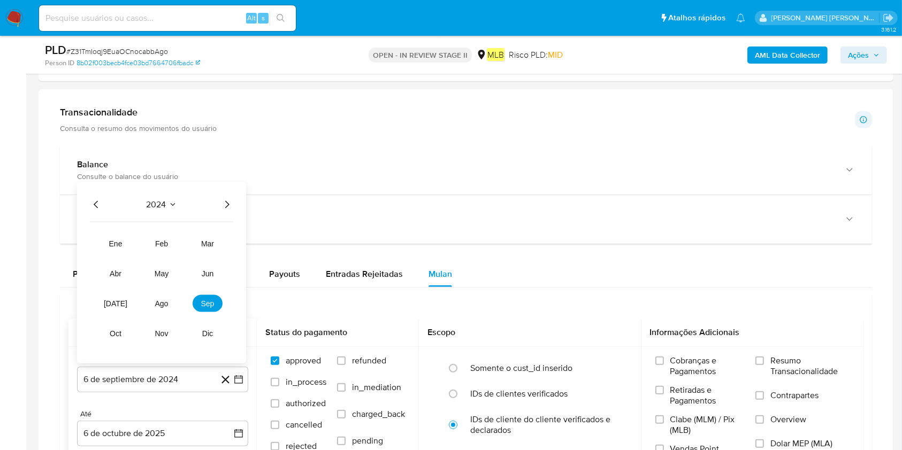
click at [231, 205] on icon "Año siguiente" at bounding box center [226, 204] width 13 height 13
click at [155, 305] on span "ago" at bounding box center [161, 303] width 13 height 9
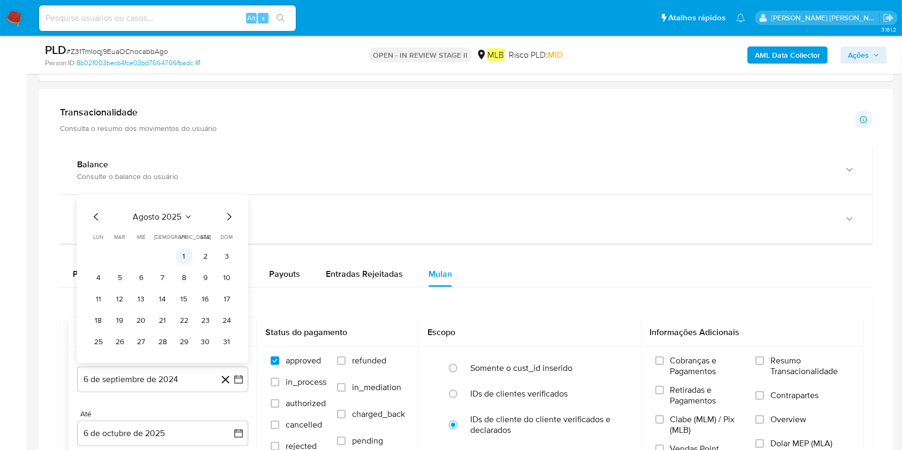
click at [180, 259] on button "1" at bounding box center [183, 256] width 17 height 17
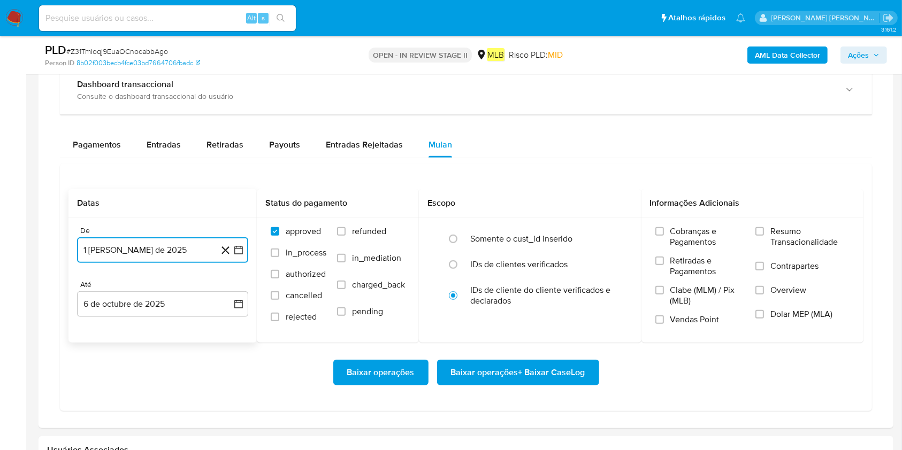
scroll to position [856, 0]
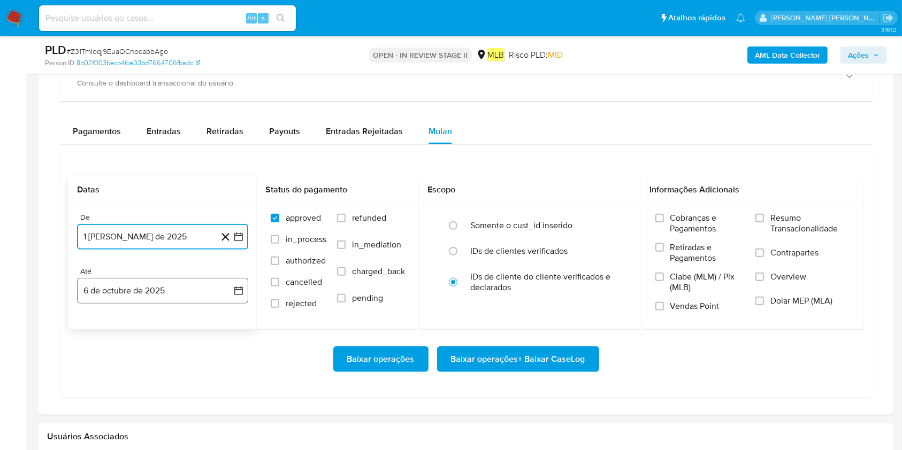
click at [160, 281] on button "6 de octubre de 2025" at bounding box center [162, 291] width 171 height 26
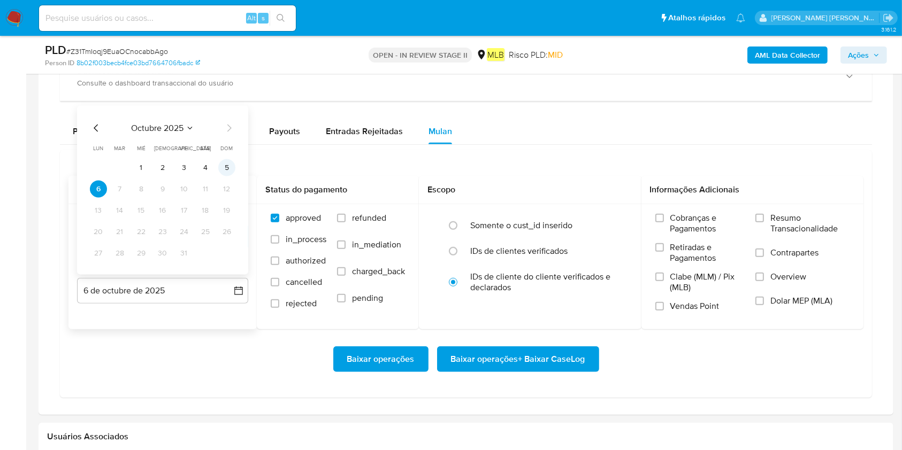
click at [222, 164] on button "5" at bounding box center [226, 167] width 17 height 17
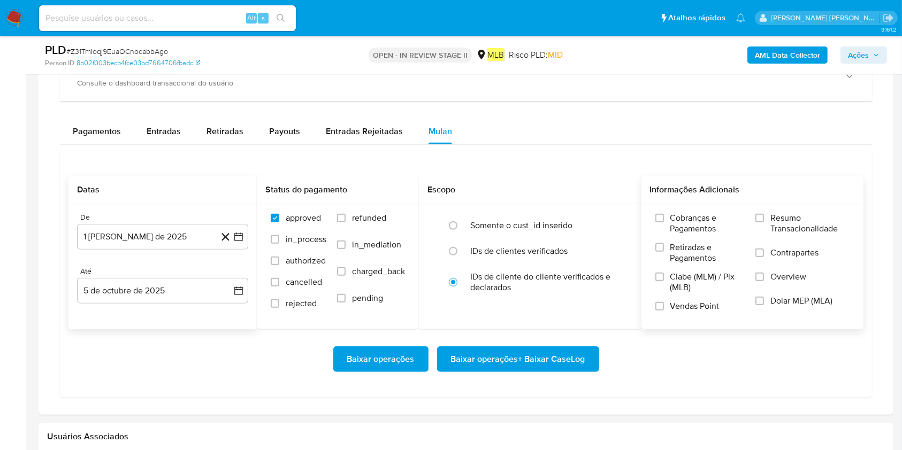
click at [676, 219] on span "Resumo Transacionalidade" at bounding box center [809, 223] width 79 height 21
click at [676, 219] on input "Resumo Transacionalidade" at bounding box center [759, 218] width 9 height 9
click at [566, 337] on span "Baixar operações + Baixar CaseLog" at bounding box center [518, 360] width 134 height 24
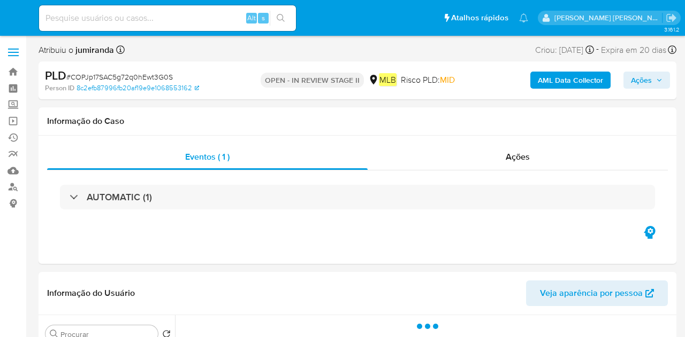
select select "10"
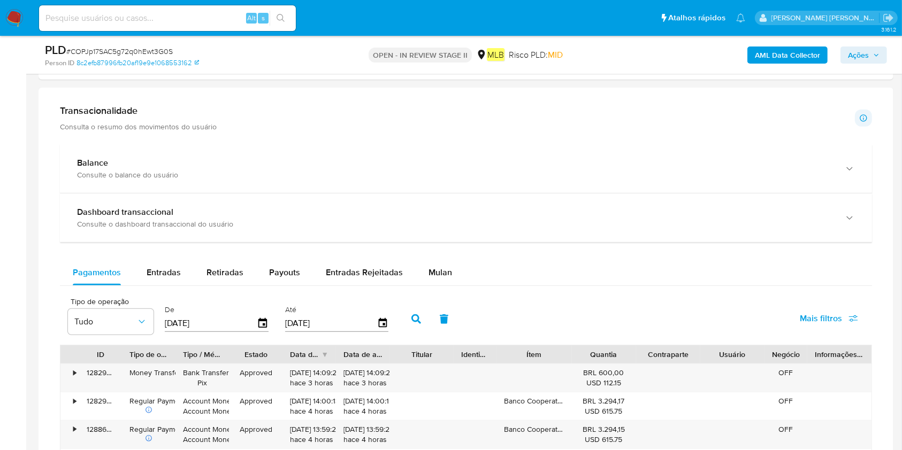
click at [430, 267] on span "Mulan" at bounding box center [440, 272] width 24 height 12
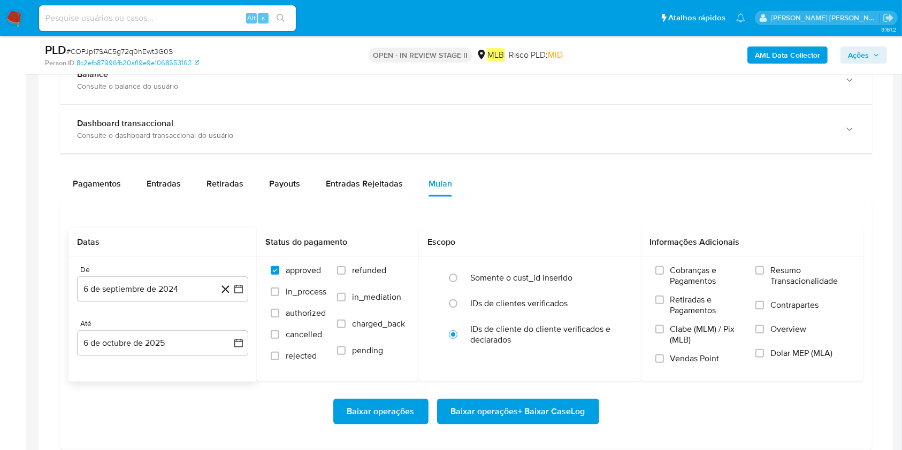
scroll to position [784, 0]
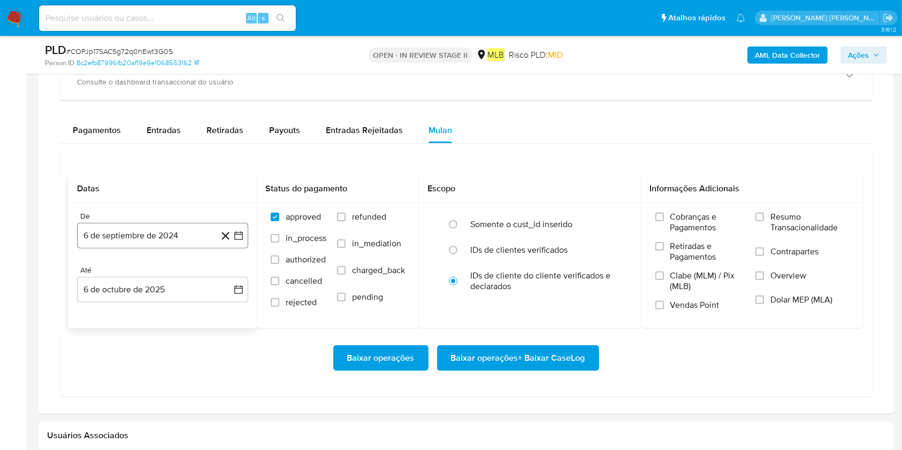
click at [162, 237] on button "6 de septiembre de 2024" at bounding box center [162, 236] width 171 height 26
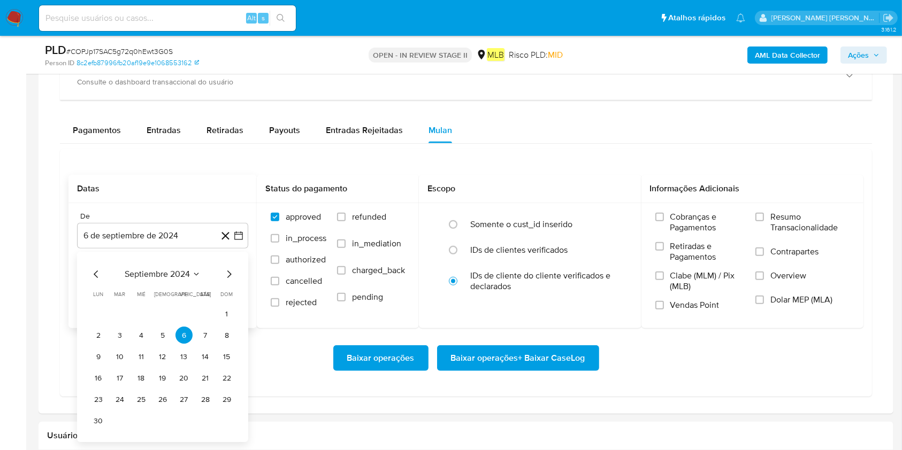
click at [168, 275] on span "septiembre 2024" at bounding box center [157, 275] width 65 height 11
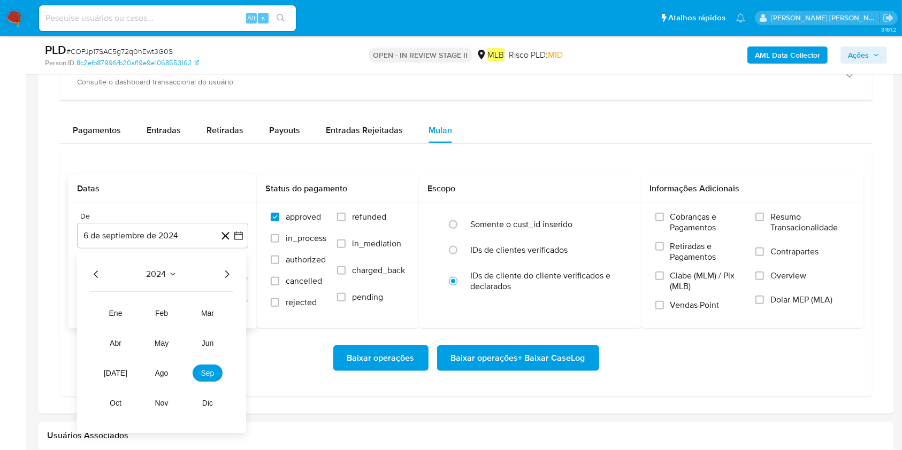
click at [226, 272] on icon "Año siguiente" at bounding box center [227, 274] width 4 height 7
click at [178, 337] on tr "ene feb mar abr may jun [DATE] ago sep oct nov dic" at bounding box center [162, 358] width 122 height 107
click at [169, 337] on button "ago" at bounding box center [162, 373] width 30 height 17
click at [190, 312] on button "1" at bounding box center [183, 314] width 17 height 17
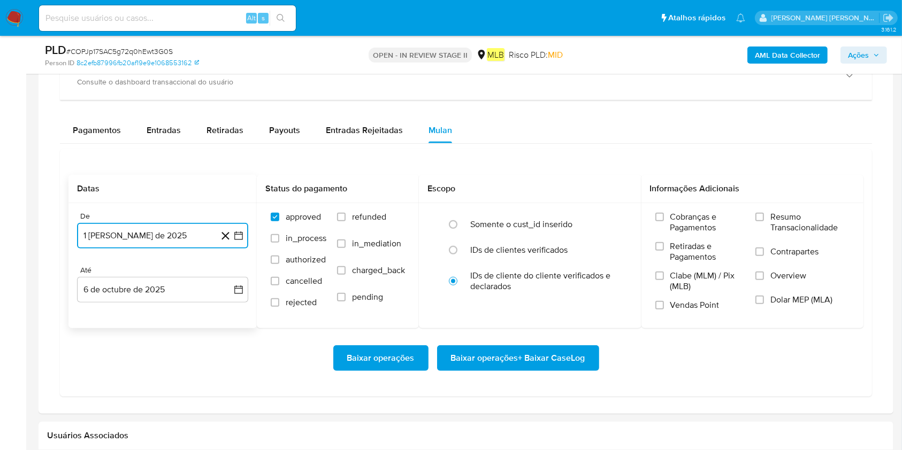
drag, startPoint x: 186, startPoint y: 292, endPoint x: 178, endPoint y: 311, distance: 20.9
click at [186, 291] on button "6 de octubre de 2025" at bounding box center [162, 290] width 171 height 26
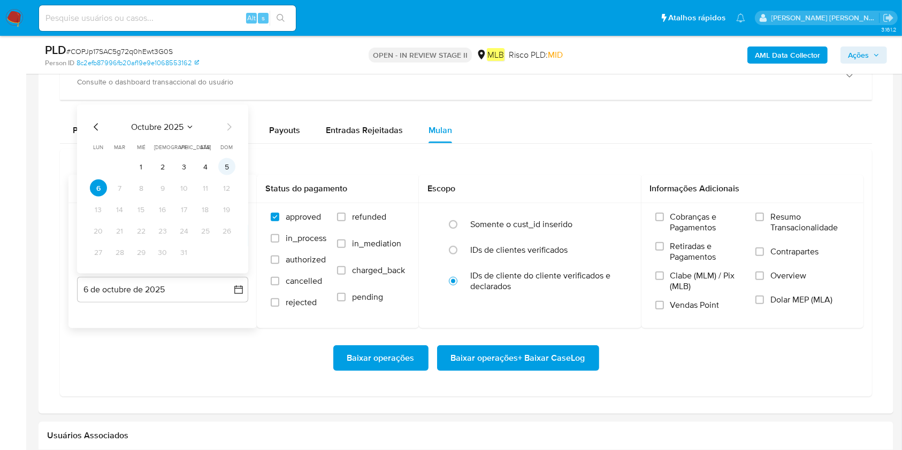
click at [227, 160] on button "5" at bounding box center [226, 166] width 17 height 17
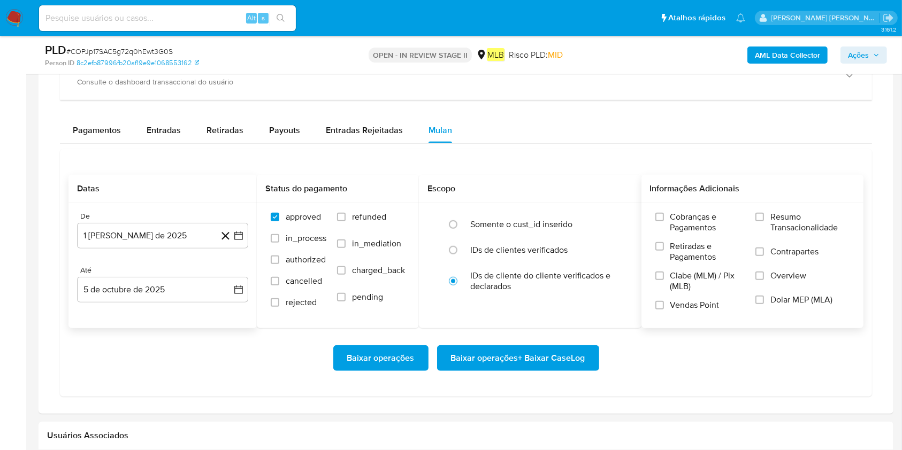
click at [684, 217] on span "Resumo Transacionalidade" at bounding box center [809, 222] width 79 height 21
click at [684, 217] on input "Resumo Transacionalidade" at bounding box center [759, 217] width 9 height 9
click at [565, 337] on span "Baixar operações + Baixar CaseLog" at bounding box center [518, 359] width 134 height 24
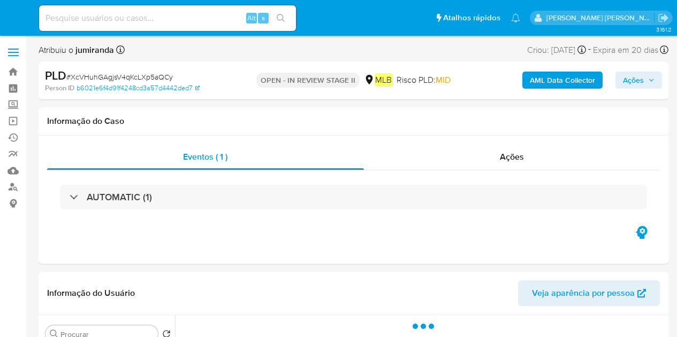
select select "10"
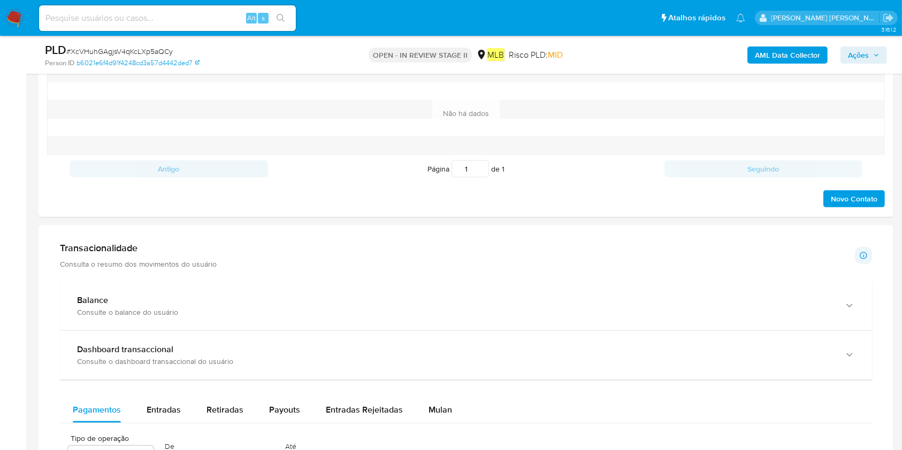
scroll to position [642, 0]
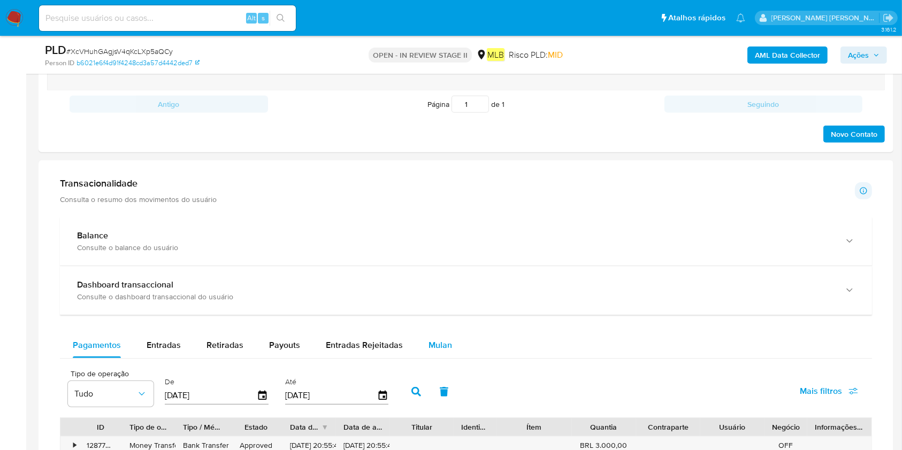
click at [433, 337] on span "Mulan" at bounding box center [440, 345] width 24 height 12
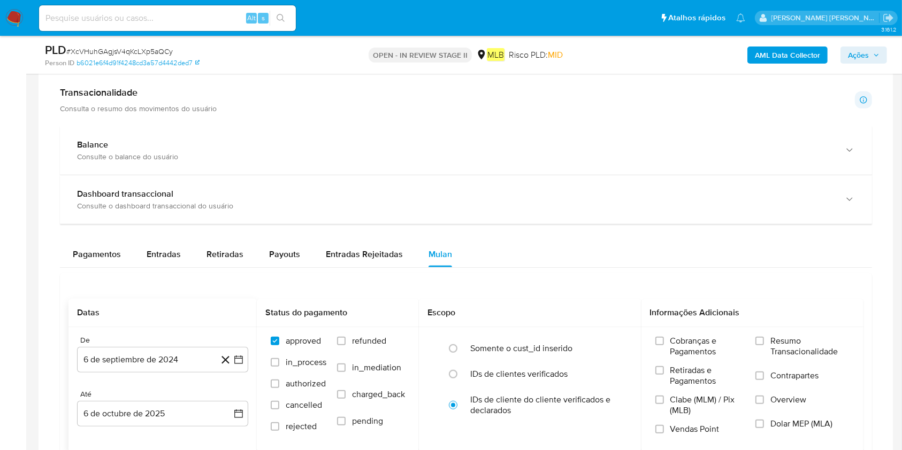
scroll to position [784, 0]
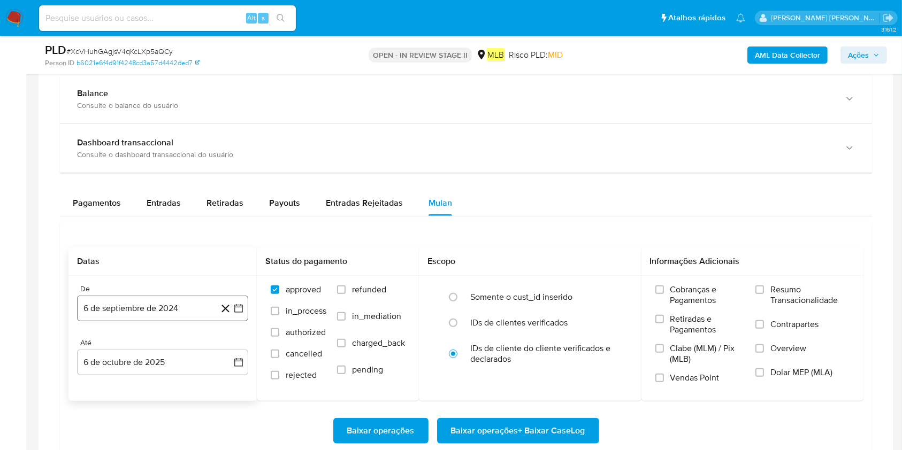
click at [116, 302] on button "6 de septiembre de 2024" at bounding box center [162, 309] width 171 height 26
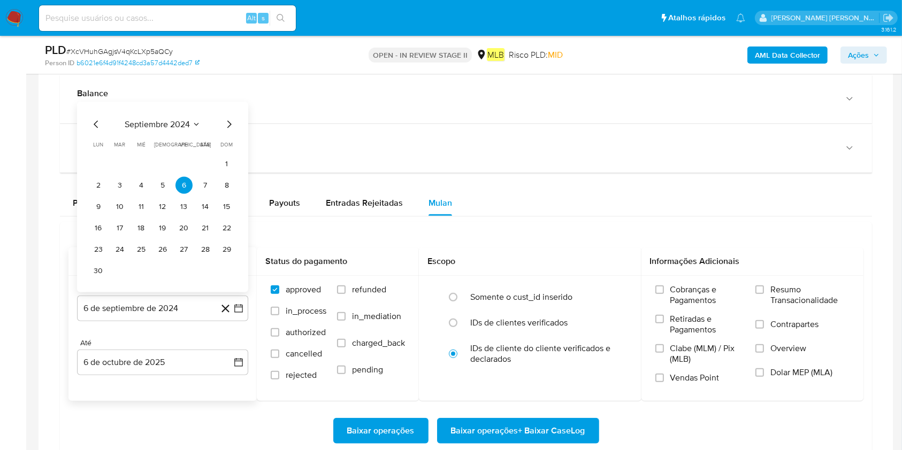
click at [181, 122] on span "septiembre 2024" at bounding box center [157, 124] width 65 height 11
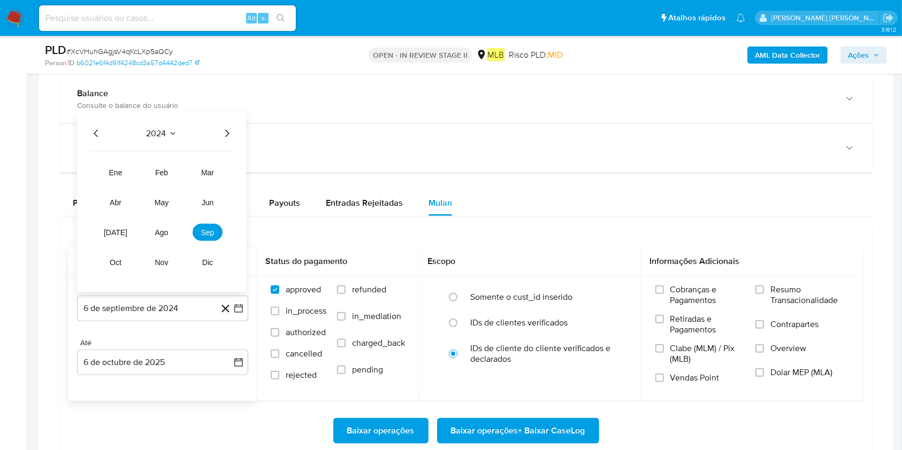
click at [225, 136] on icon "Año siguiente" at bounding box center [226, 133] width 13 height 13
click at [169, 236] on button "ago" at bounding box center [162, 232] width 30 height 17
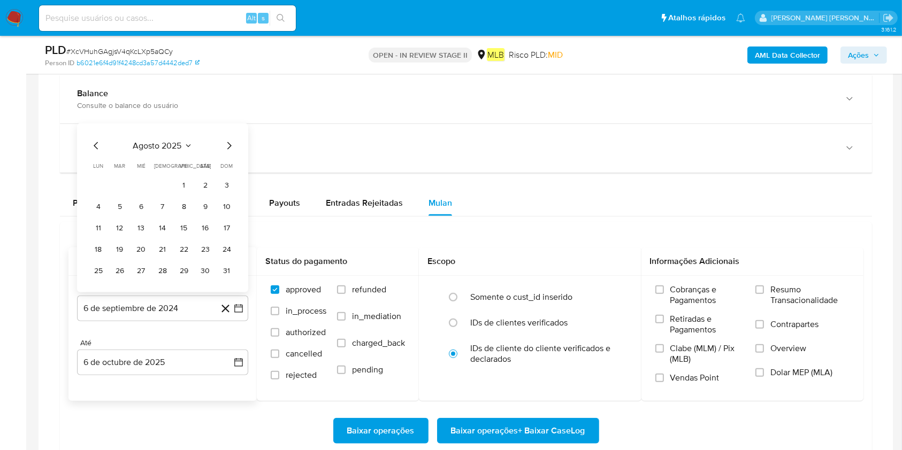
drag, startPoint x: 187, startPoint y: 184, endPoint x: 175, endPoint y: 219, distance: 36.9
click at [180, 201] on tbody "1 2 3 4 5 6 7 8 9 10 11 12 13 14 15 16 17 18 19 20 21 22 23 24 25 26 27 28 29 3…" at bounding box center [162, 228] width 145 height 103
click at [186, 190] on button "1" at bounding box center [183, 185] width 17 height 17
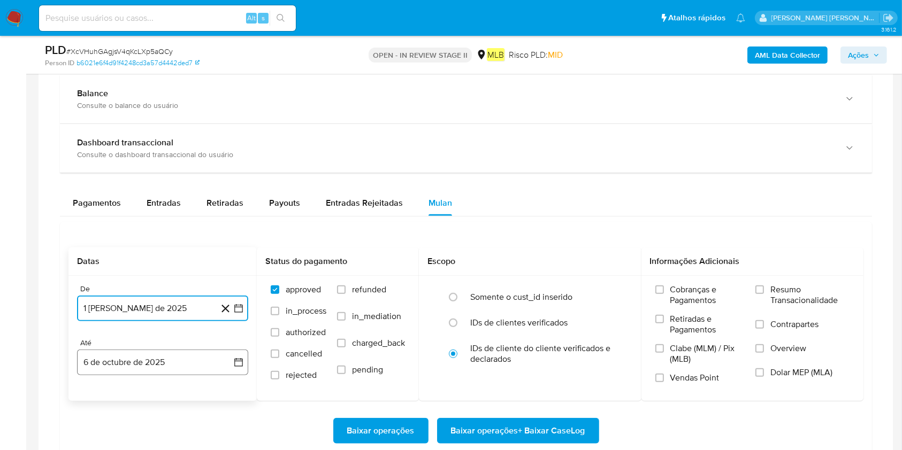
click at [167, 337] on button "6 de octubre de 2025" at bounding box center [162, 363] width 171 height 26
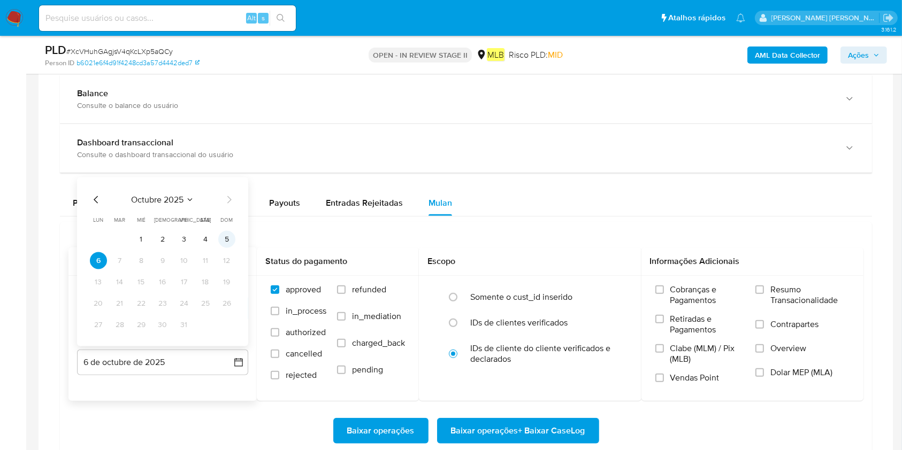
click at [226, 239] on button "5" at bounding box center [226, 239] width 17 height 17
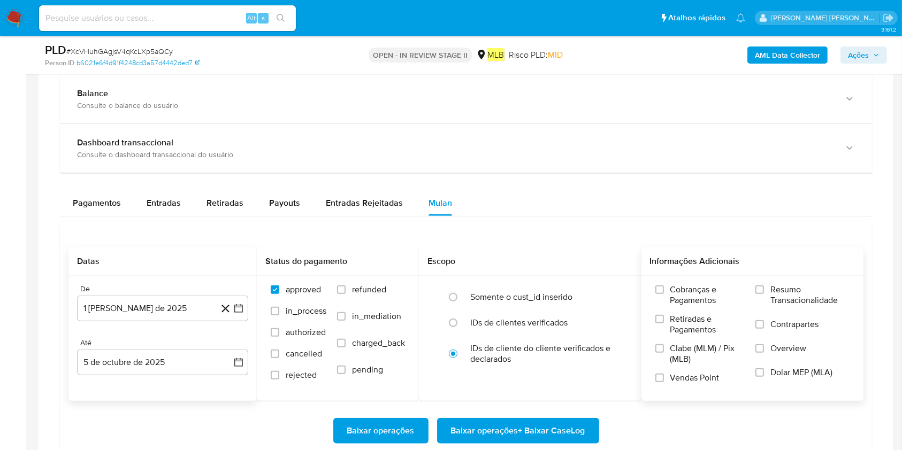
click at [676, 305] on label "Resumo Transacionalidade" at bounding box center [802, 302] width 94 height 35
click at [676, 294] on input "Resumo Transacionalidade" at bounding box center [759, 290] width 9 height 9
click at [568, 337] on span "Baixar operações + Baixar CaseLog" at bounding box center [518, 431] width 134 height 24
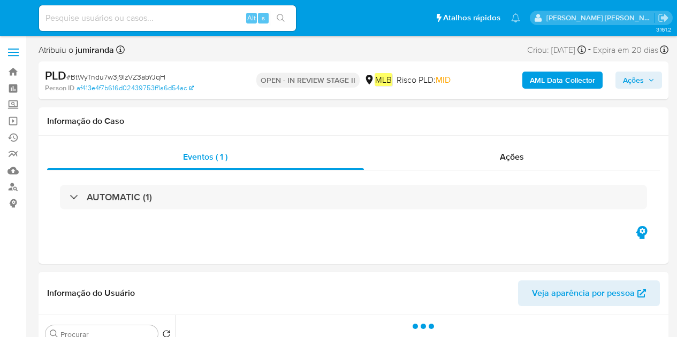
select select "10"
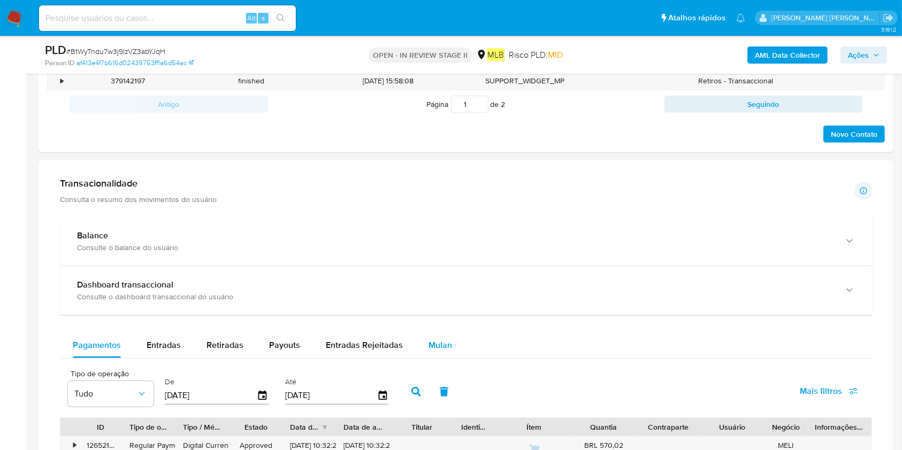
click at [446, 337] on span "Mulan" at bounding box center [440, 345] width 24 height 12
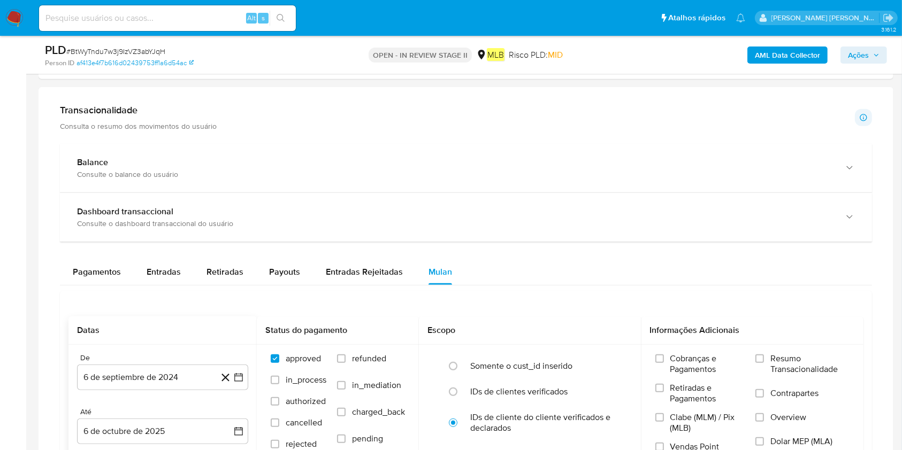
scroll to position [784, 0]
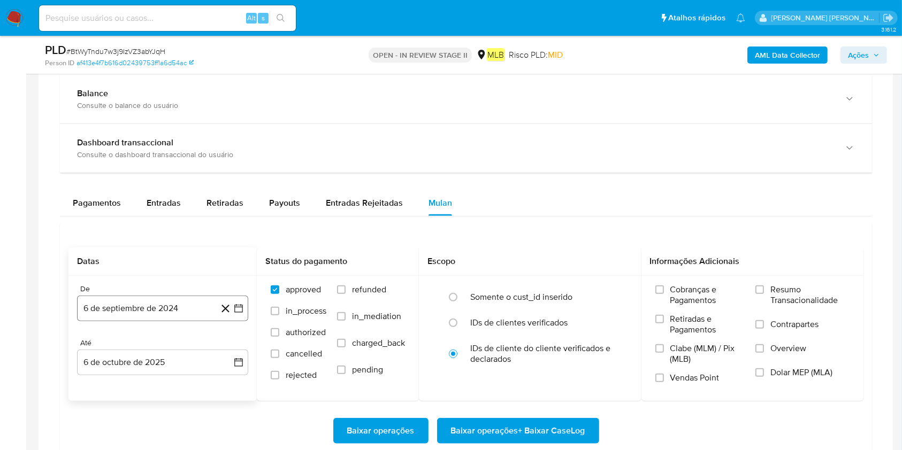
click at [158, 296] on button "6 de septiembre de 2024" at bounding box center [162, 309] width 171 height 26
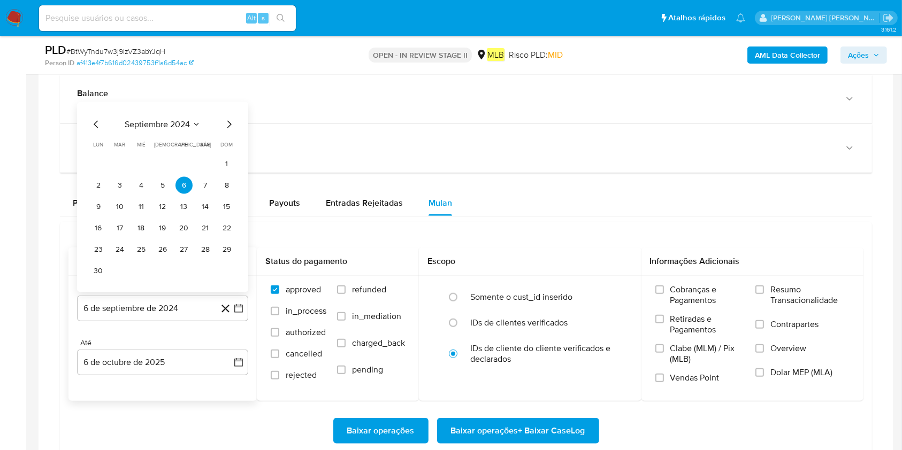
click at [171, 122] on span "septiembre 2024" at bounding box center [157, 124] width 65 height 11
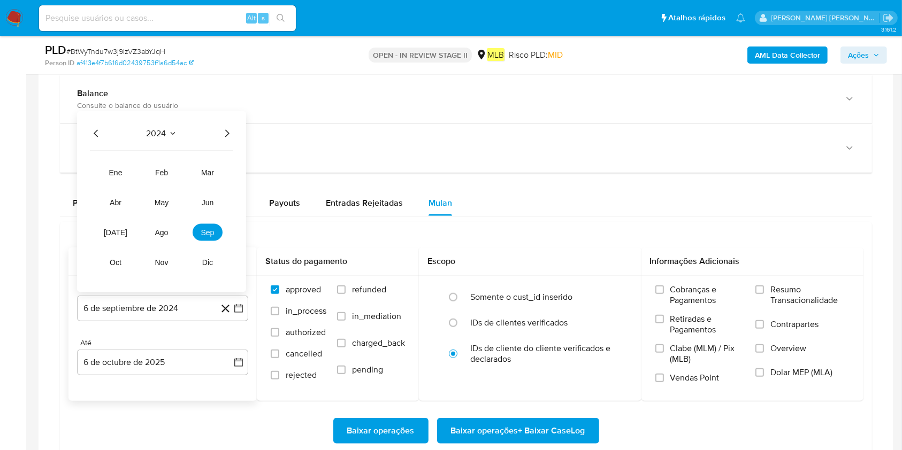
click at [227, 130] on icon "Año siguiente" at bounding box center [227, 133] width 4 height 7
click at [150, 222] on tr "ene feb mar abr may jun [DATE] ago sep oct nov dic" at bounding box center [162, 217] width 122 height 107
click at [151, 233] on button "ago" at bounding box center [162, 232] width 30 height 17
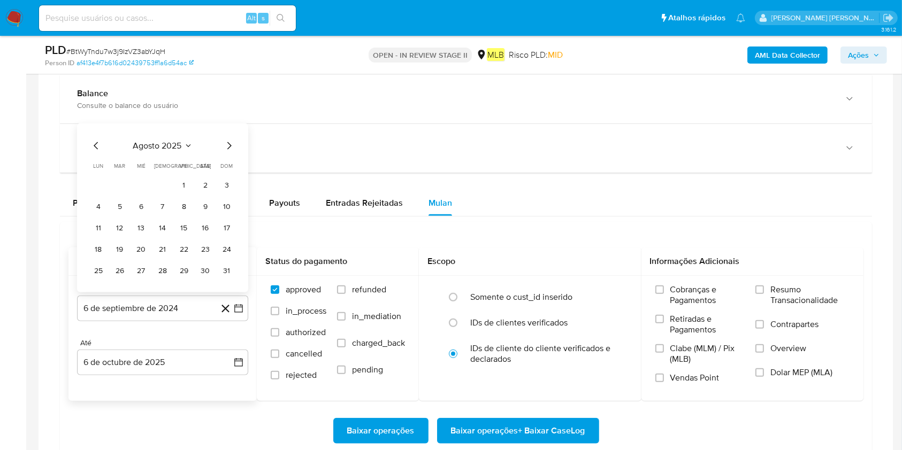
click at [184, 180] on button "1" at bounding box center [183, 185] width 17 height 17
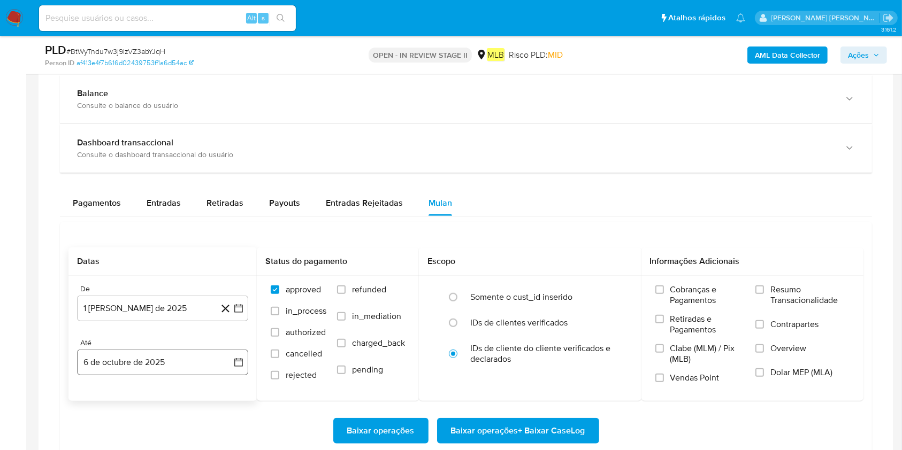
click at [157, 337] on div "De 1 [PERSON_NAME] de 2025 [DATE] Até 6 de octubre de 2025 [DATE]" at bounding box center [162, 338] width 188 height 125
click at [141, 337] on button "6 de octubre de 2025" at bounding box center [162, 363] width 171 height 26
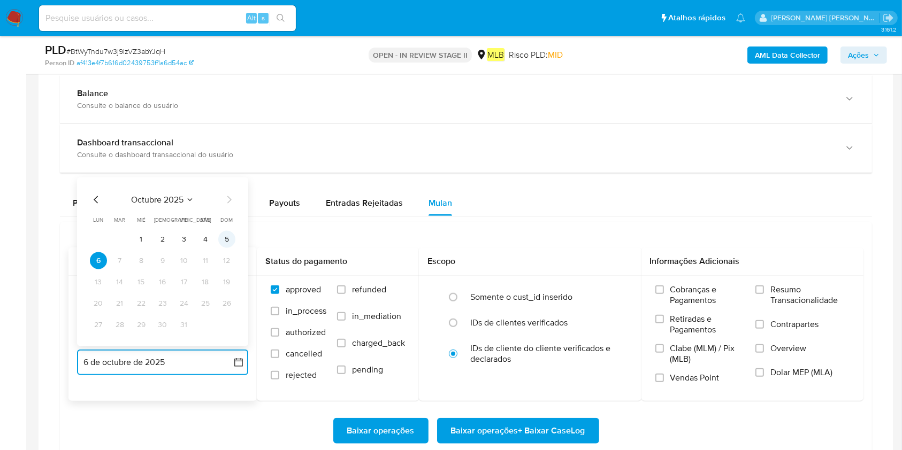
click at [232, 243] on button "5" at bounding box center [226, 239] width 17 height 17
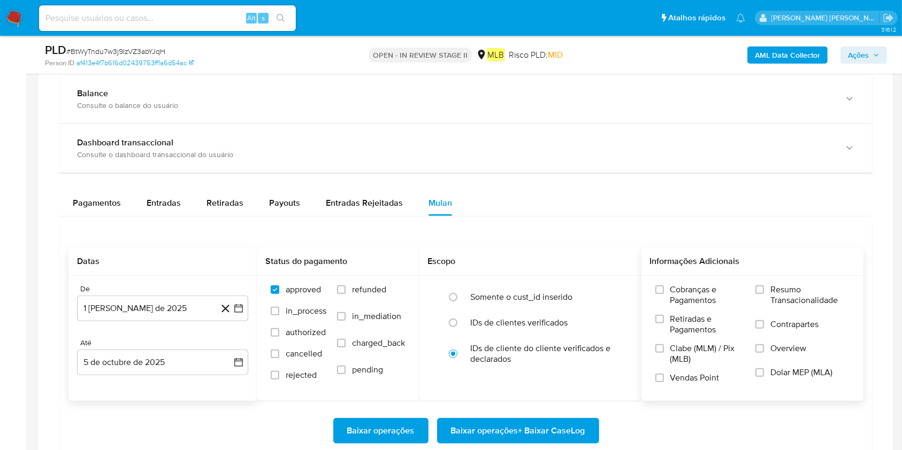
click at [676, 300] on span "Resumo Transacionalidade" at bounding box center [809, 295] width 79 height 21
click at [676, 294] on input "Resumo Transacionalidade" at bounding box center [759, 290] width 9 height 9
click at [531, 337] on span "Baixar operações + Baixar CaseLog" at bounding box center [518, 431] width 134 height 24
